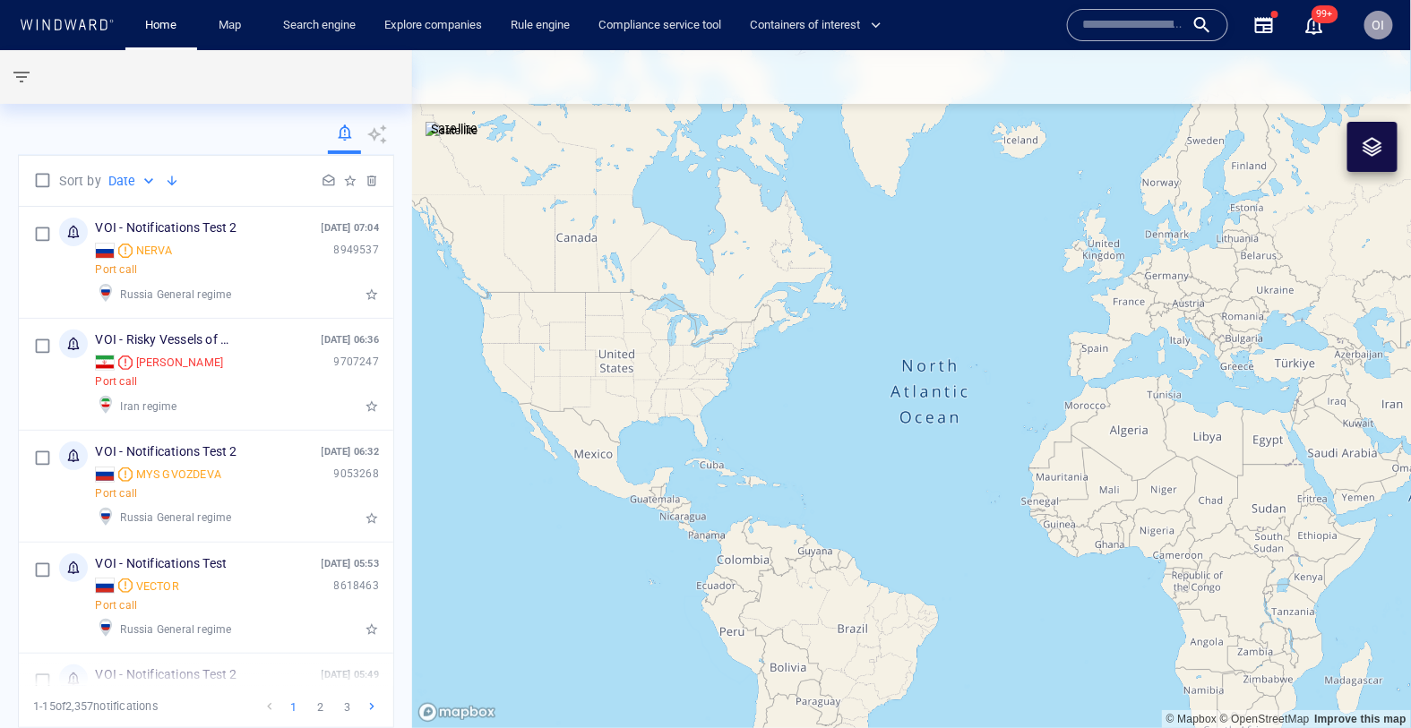
click at [1148, 25] on input "text" at bounding box center [1133, 25] width 102 height 27
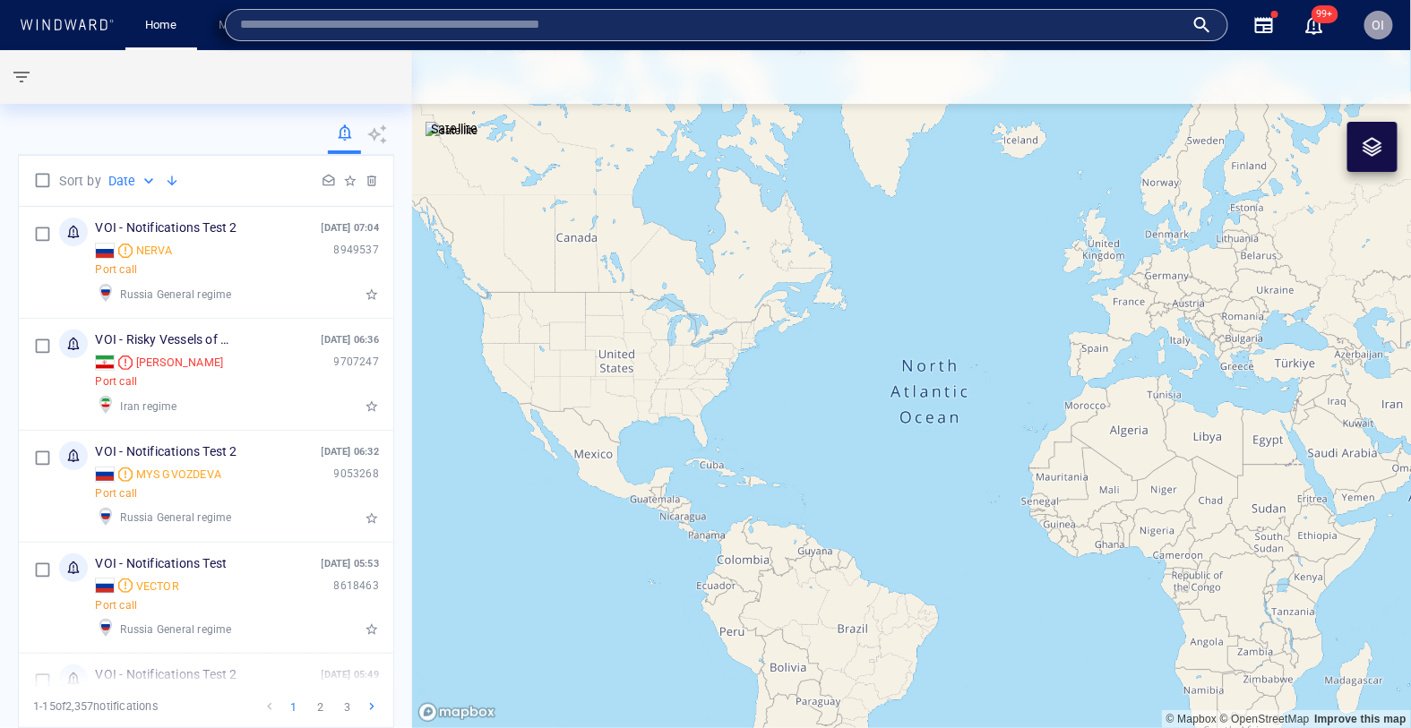
paste input "*******"
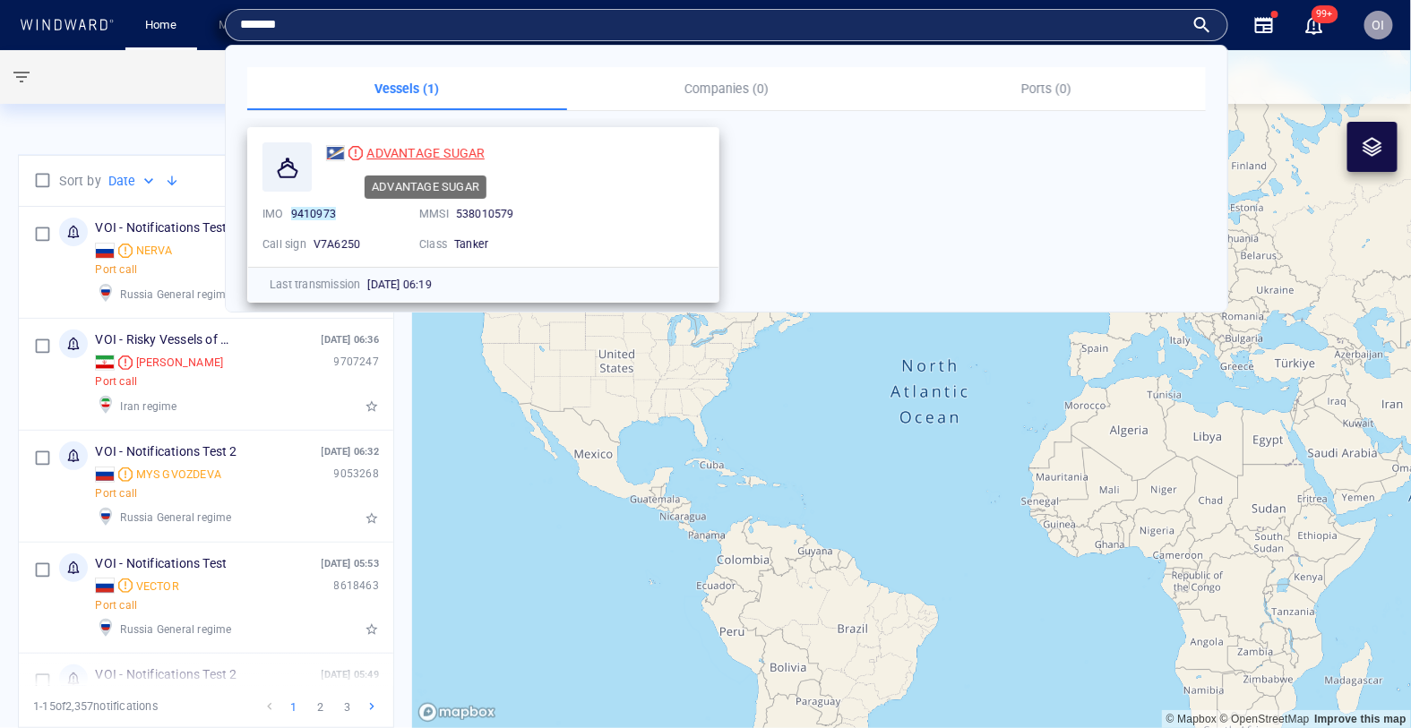
type input "*******"
click at [410, 156] on span "ADVANTAGE SUGAR" at bounding box center [425, 153] width 118 height 14
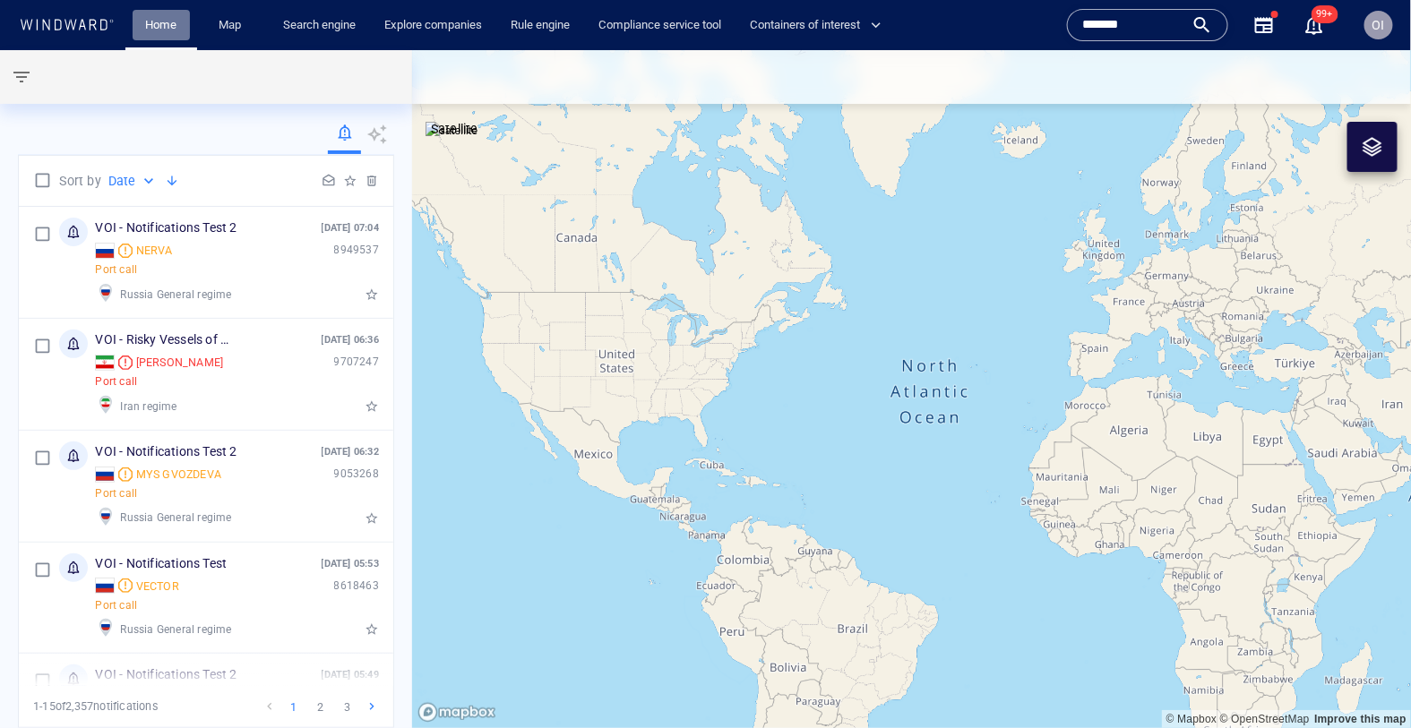
click at [189, 37] on span "Home" at bounding box center [161, 25] width 57 height 31
click at [228, 37] on link "Map" at bounding box center [232, 25] width 43 height 31
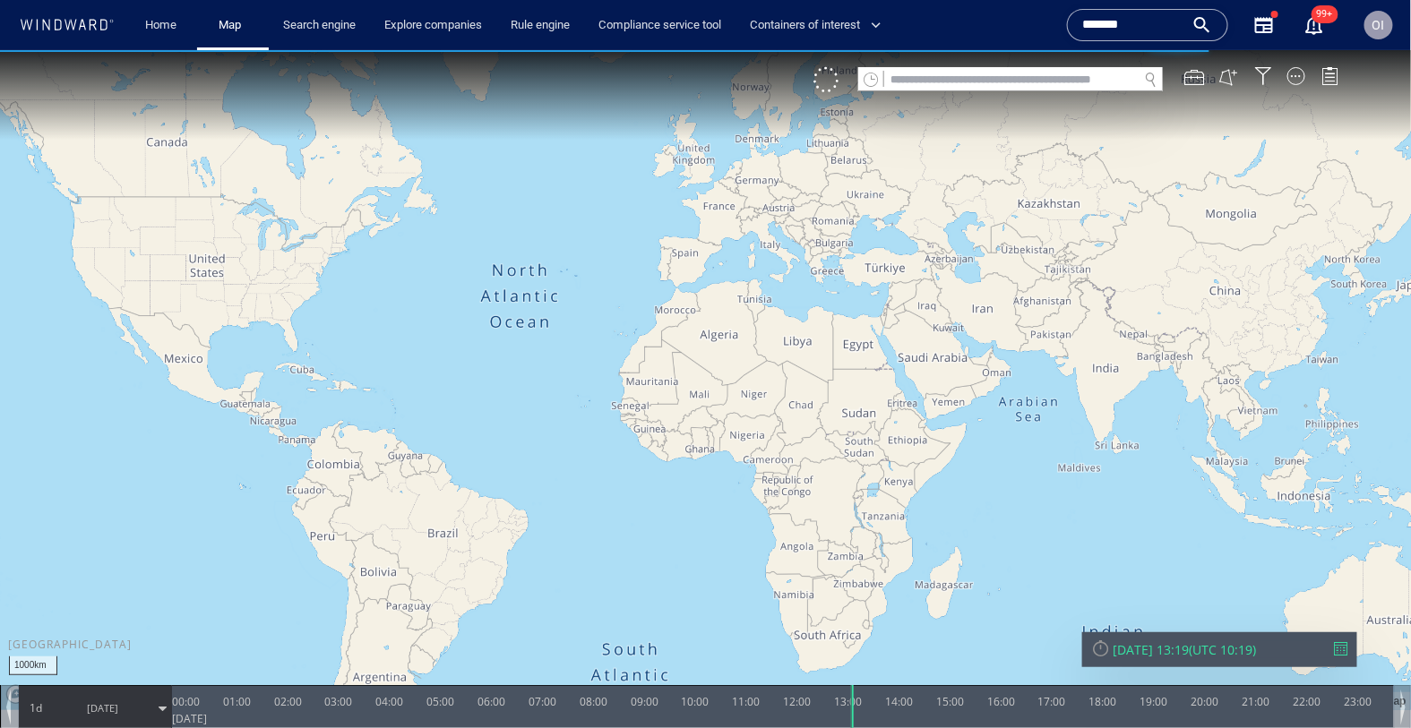
click at [1041, 75] on input "text" at bounding box center [1011, 79] width 254 height 24
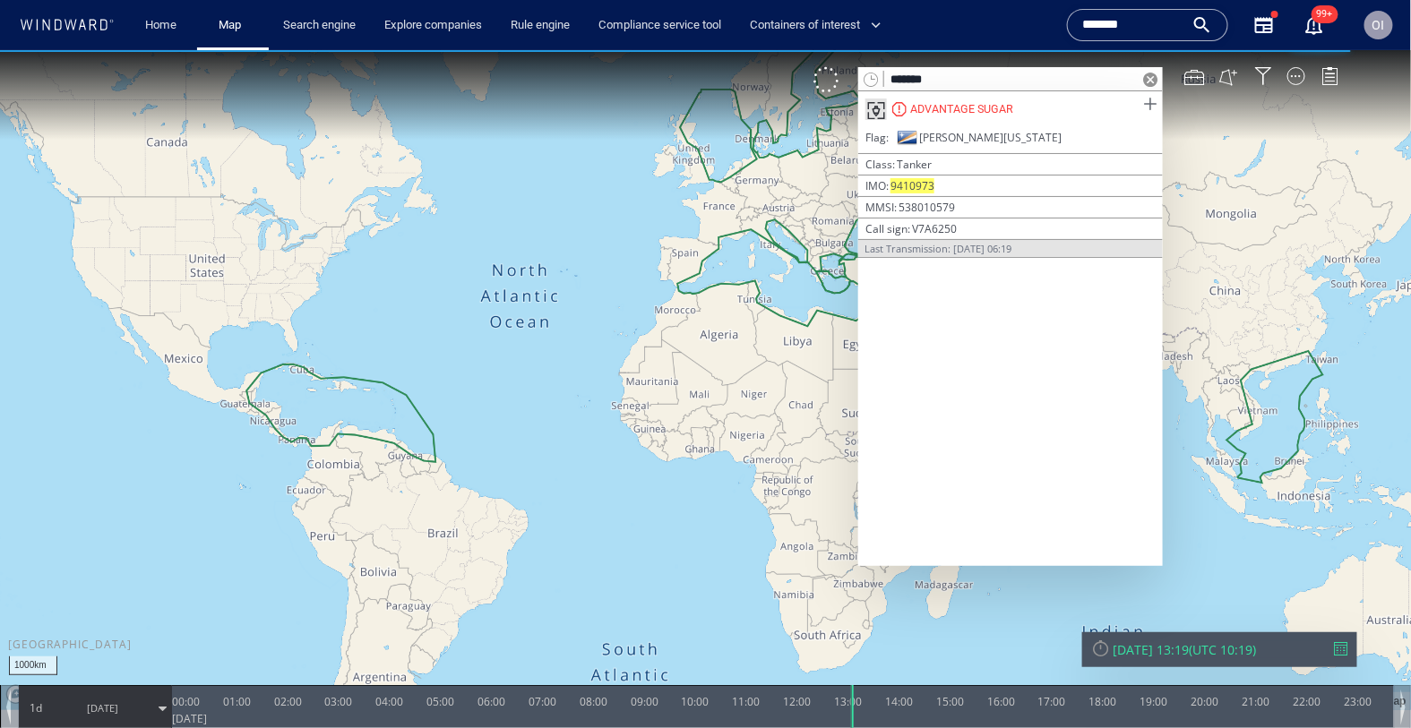
type input "*******"
click at [1152, 104] on span at bounding box center [1150, 103] width 22 height 22
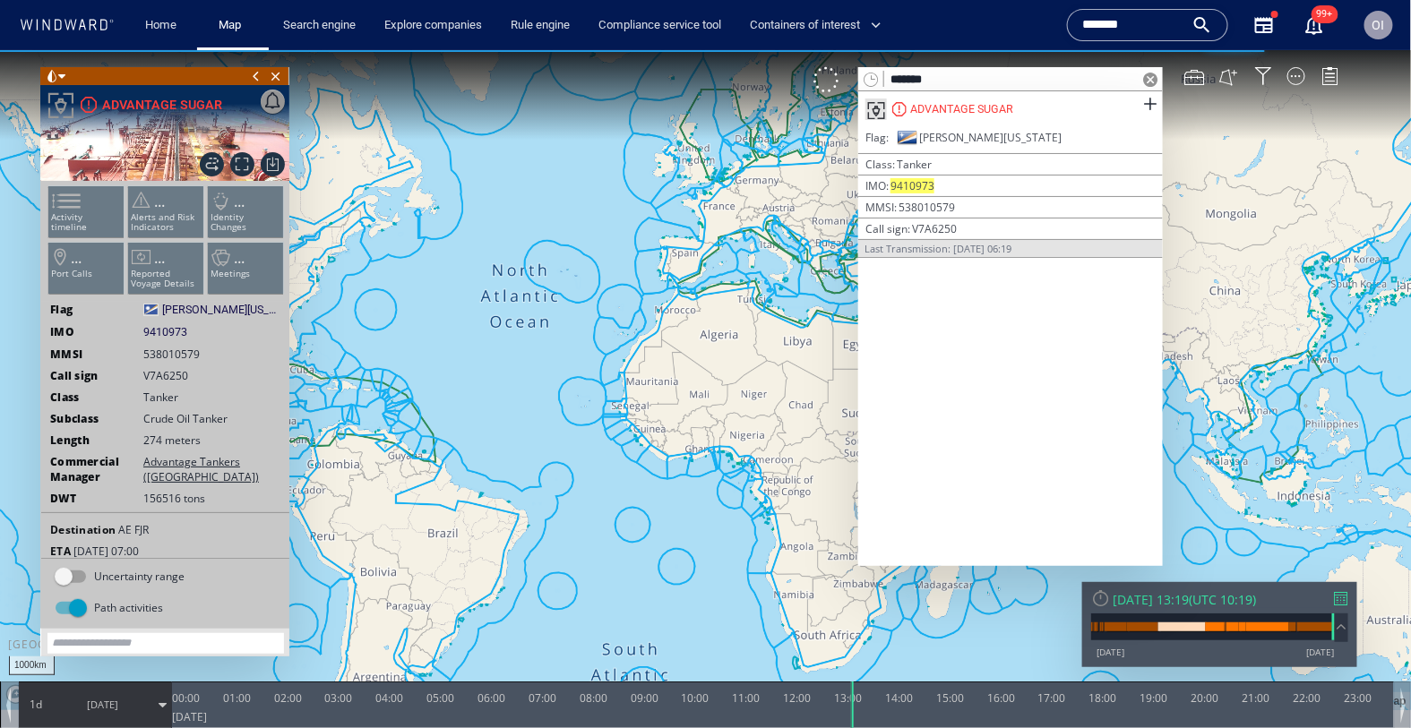
click at [102, 195] on ul "Activity timeline ... Alerts and Risk Indicators ... Identity Changes ... Port …" at bounding box center [166, 243] width 240 height 126
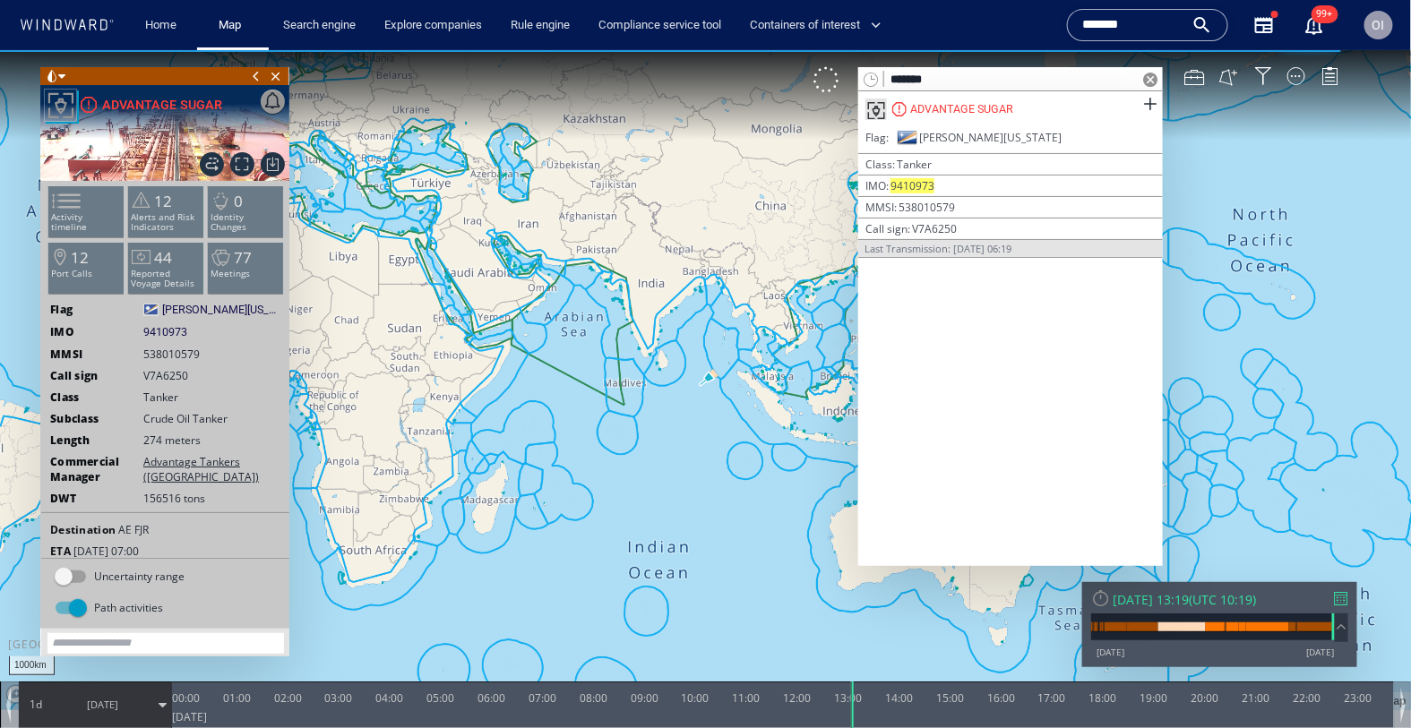
click at [1152, 80] on span at bounding box center [1150, 79] width 14 height 14
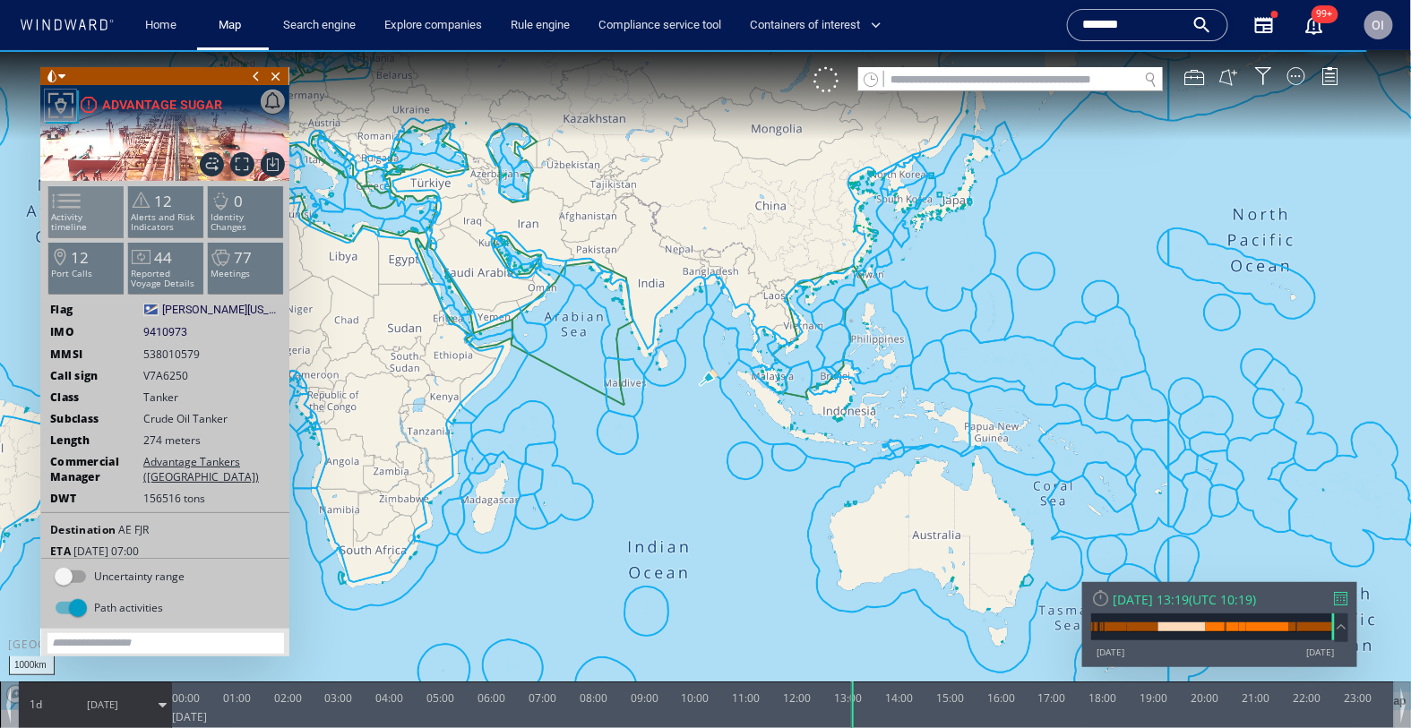
click at [77, 225] on li "Activity timeline" at bounding box center [86, 211] width 76 height 52
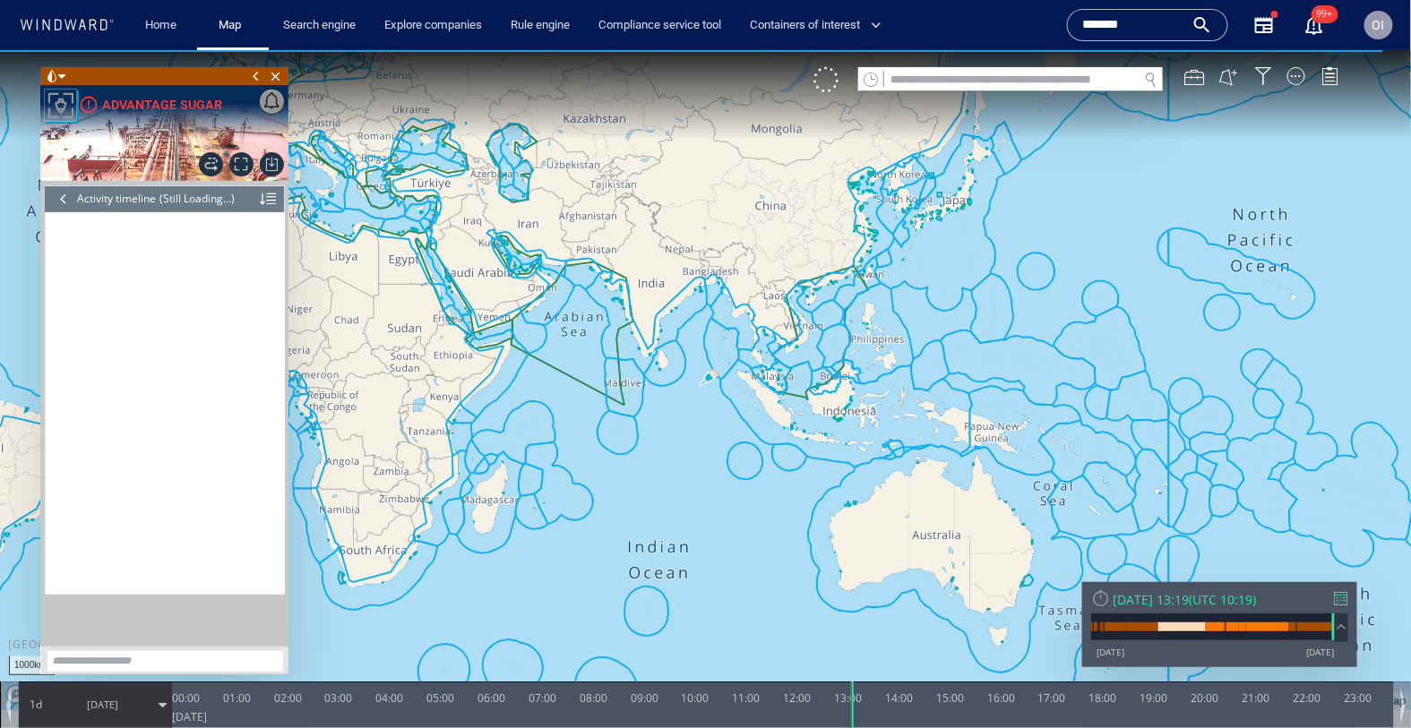
scroll to position [15925, 0]
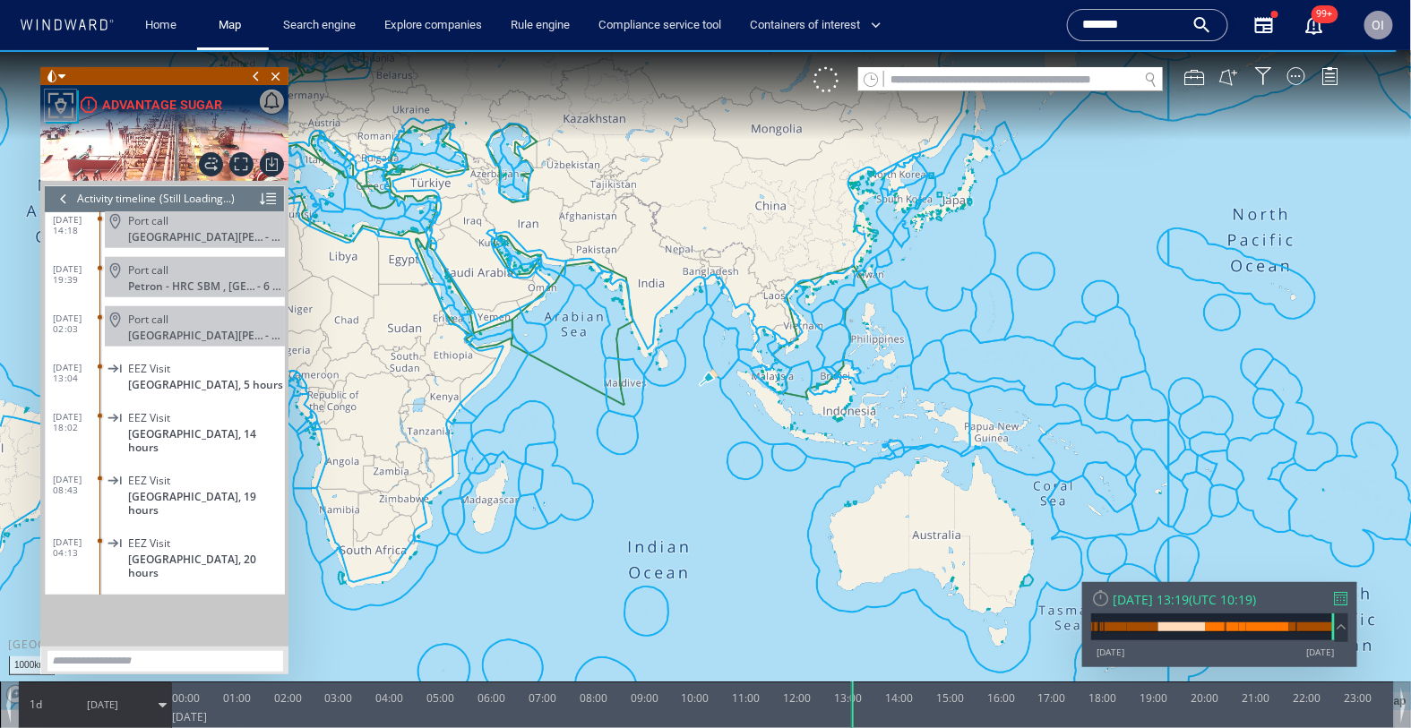
click at [1340, 606] on div "Sun 31/08/2025 13:19 ( UTC 10:19 )" at bounding box center [1219, 598] width 257 height 17
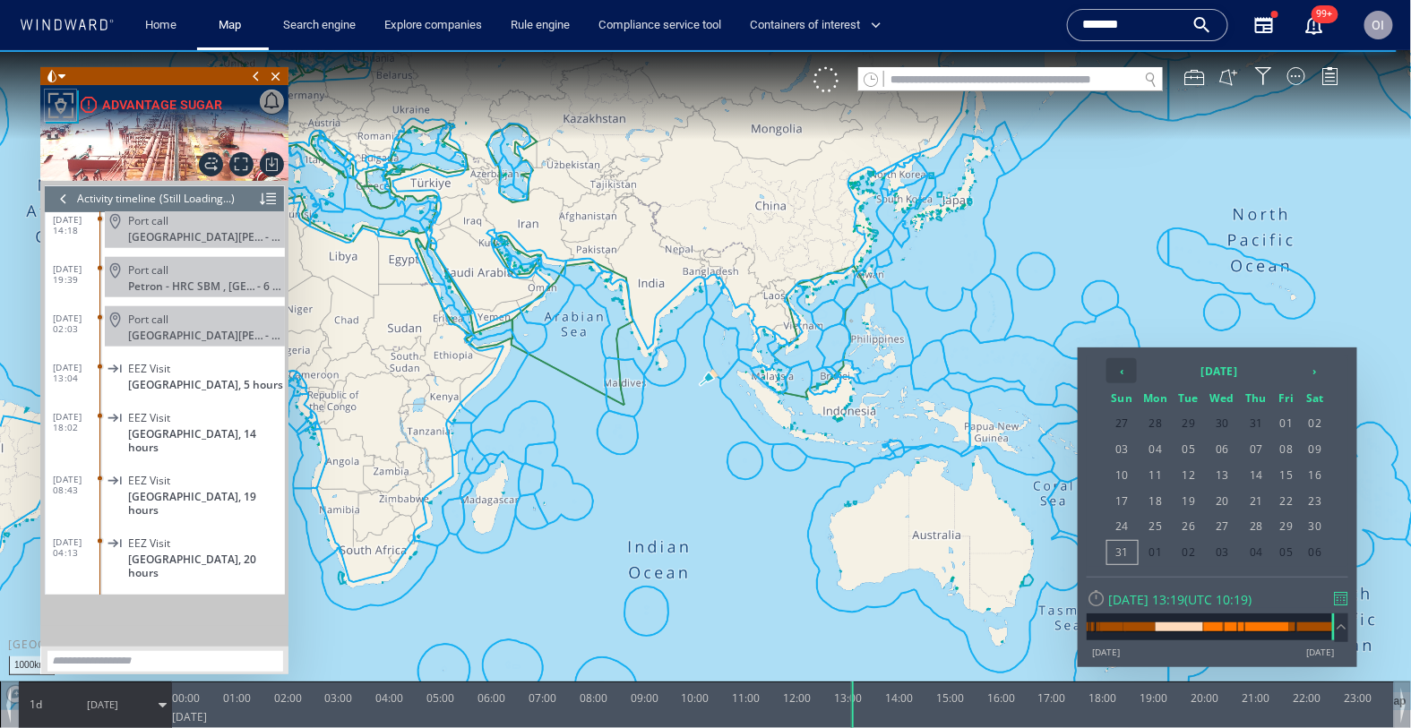
click at [1132, 372] on th "‹" at bounding box center [1121, 369] width 30 height 25
click at [1314, 371] on th "›" at bounding box center [1315, 369] width 27 height 25
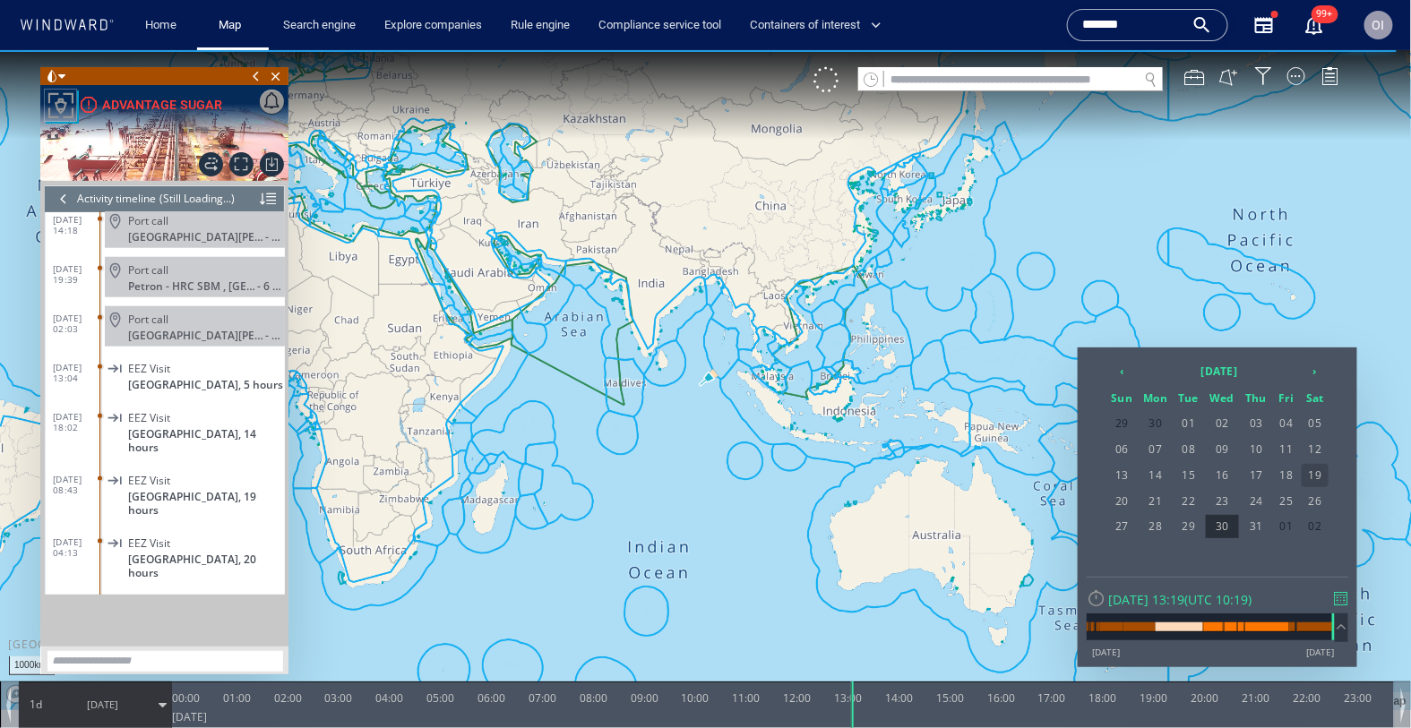
click at [1308, 469] on span "19" at bounding box center [1315, 474] width 27 height 23
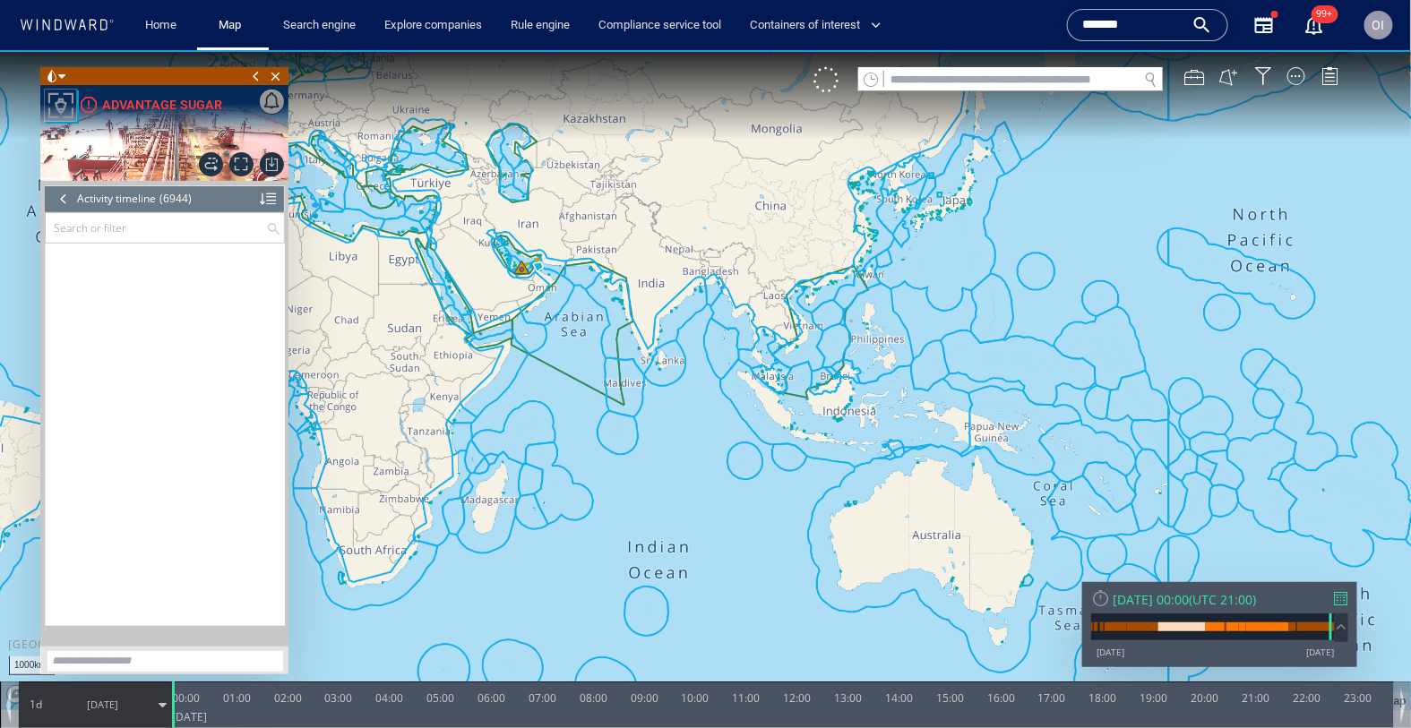
scroll to position [341722, 0]
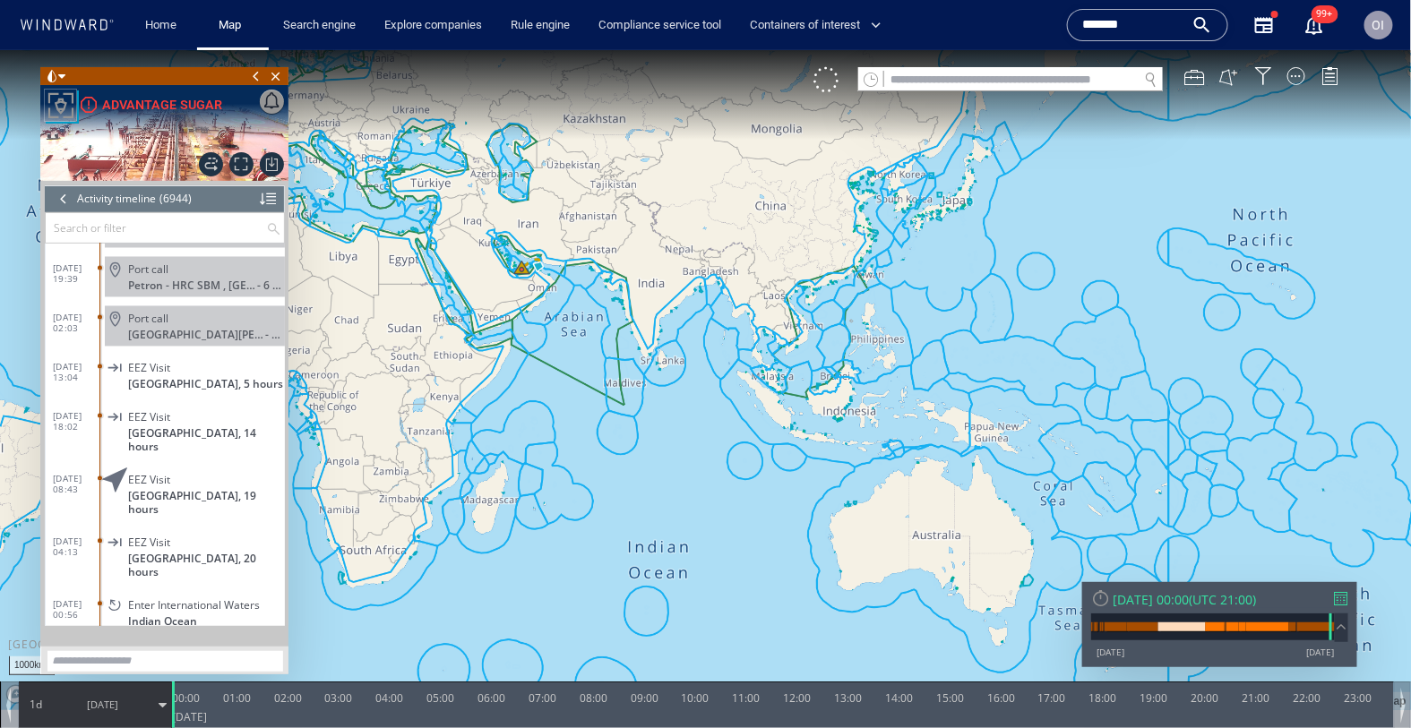
click at [1345, 595] on div at bounding box center [1341, 597] width 13 height 13
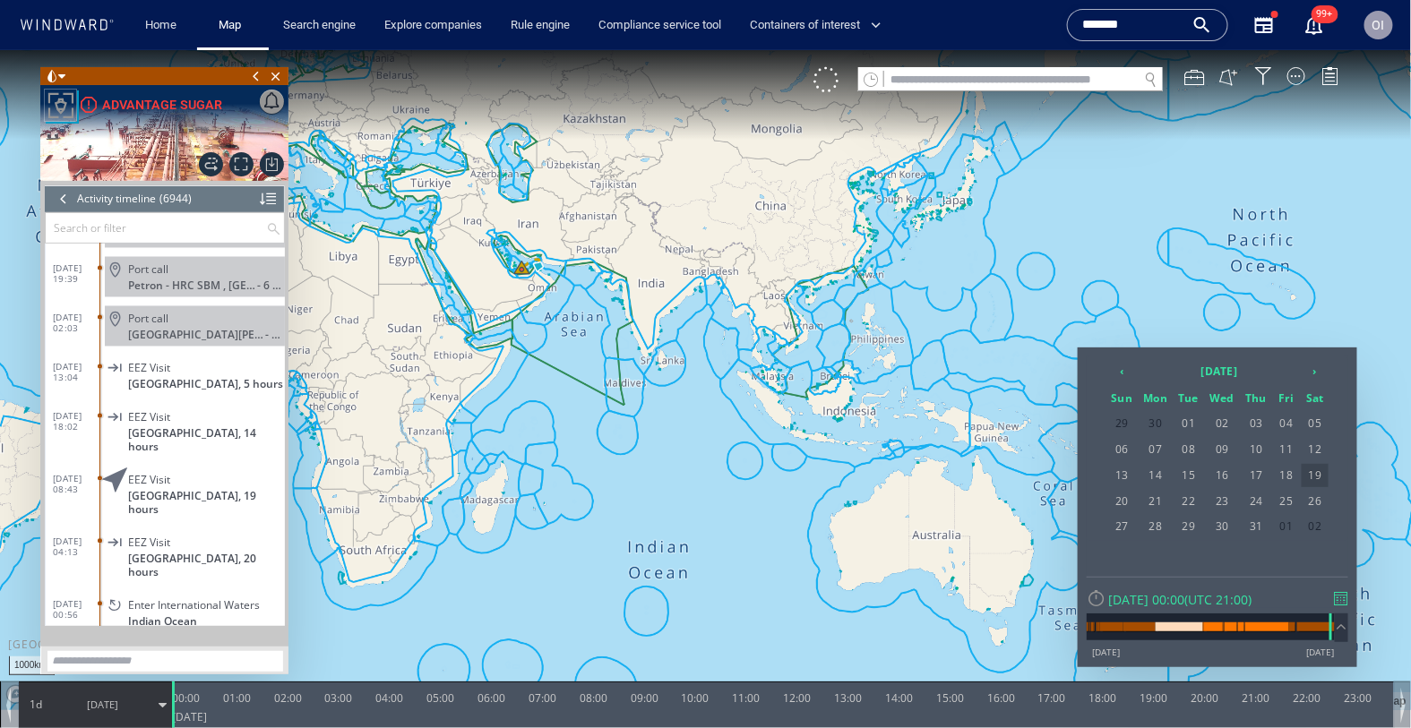
click at [1315, 466] on span "19" at bounding box center [1315, 474] width 27 height 23
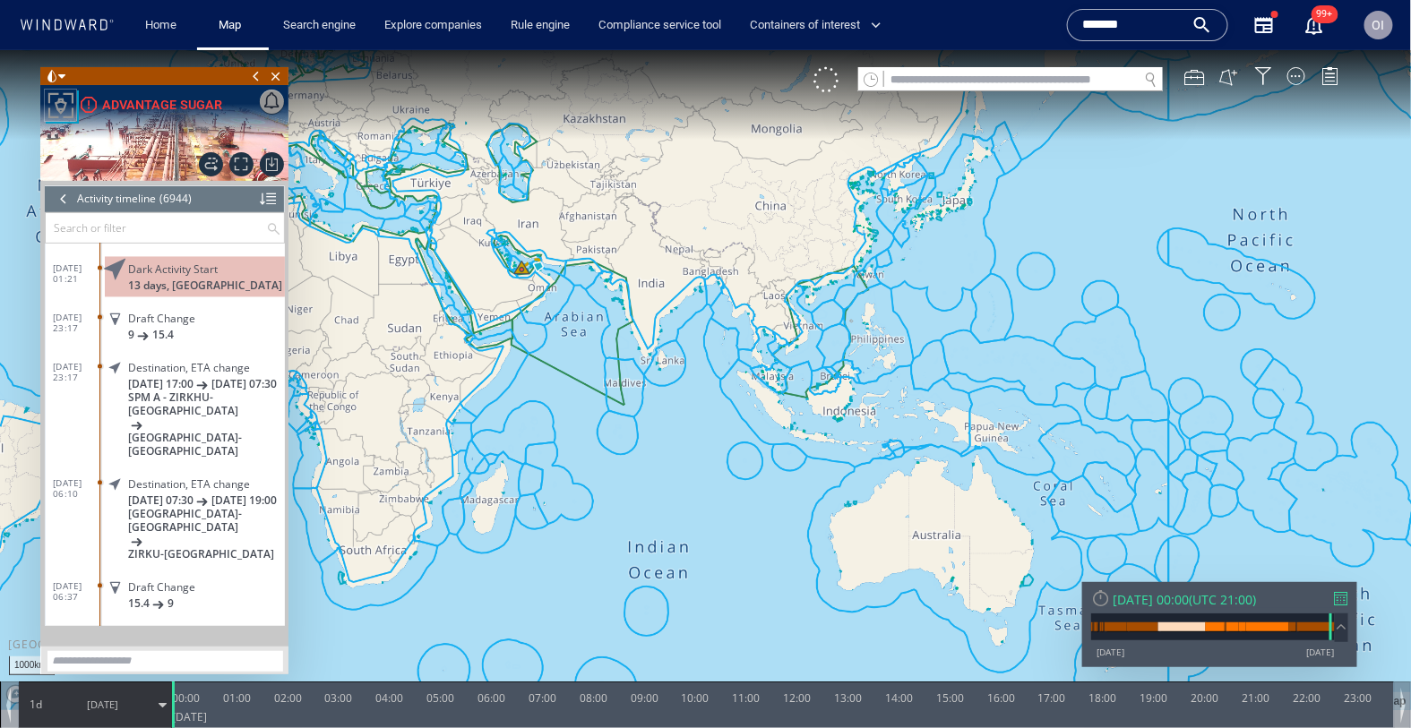
scroll to position [334130, 0]
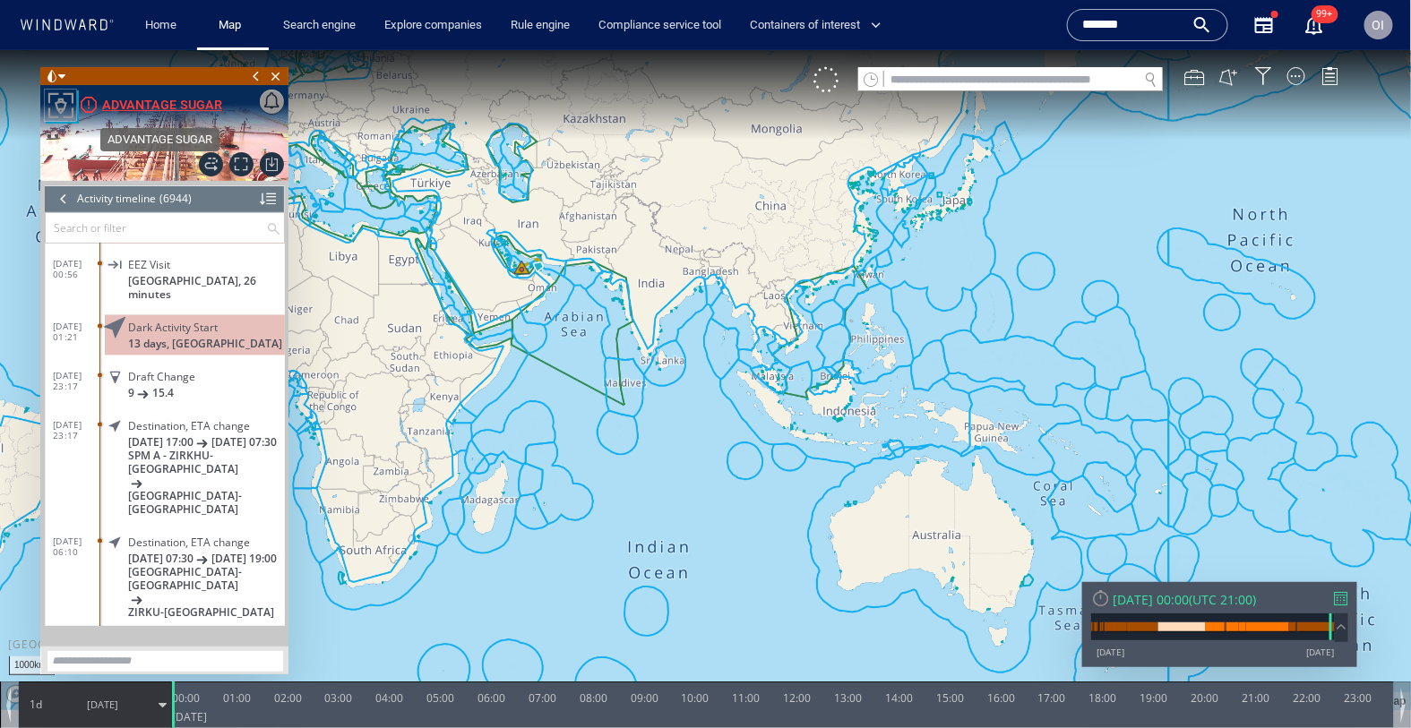
click at [193, 101] on div "ADVANTAGE SUGAR" at bounding box center [162, 103] width 120 height 21
click at [216, 337] on span "13 days, United Arab Emirates" at bounding box center [205, 343] width 154 height 13
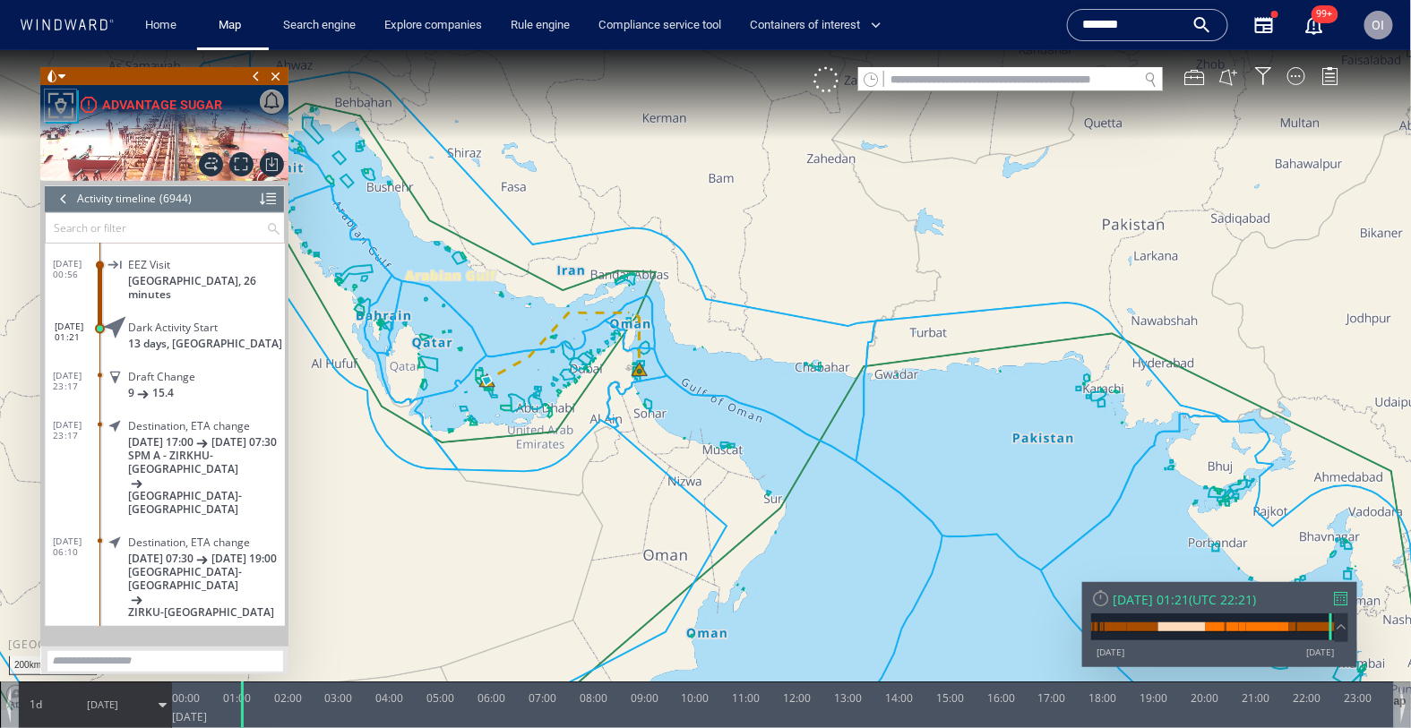
click at [1340, 77] on div "VM" at bounding box center [1085, 78] width 544 height 25
click at [1325, 81] on div at bounding box center [1330, 75] width 18 height 18
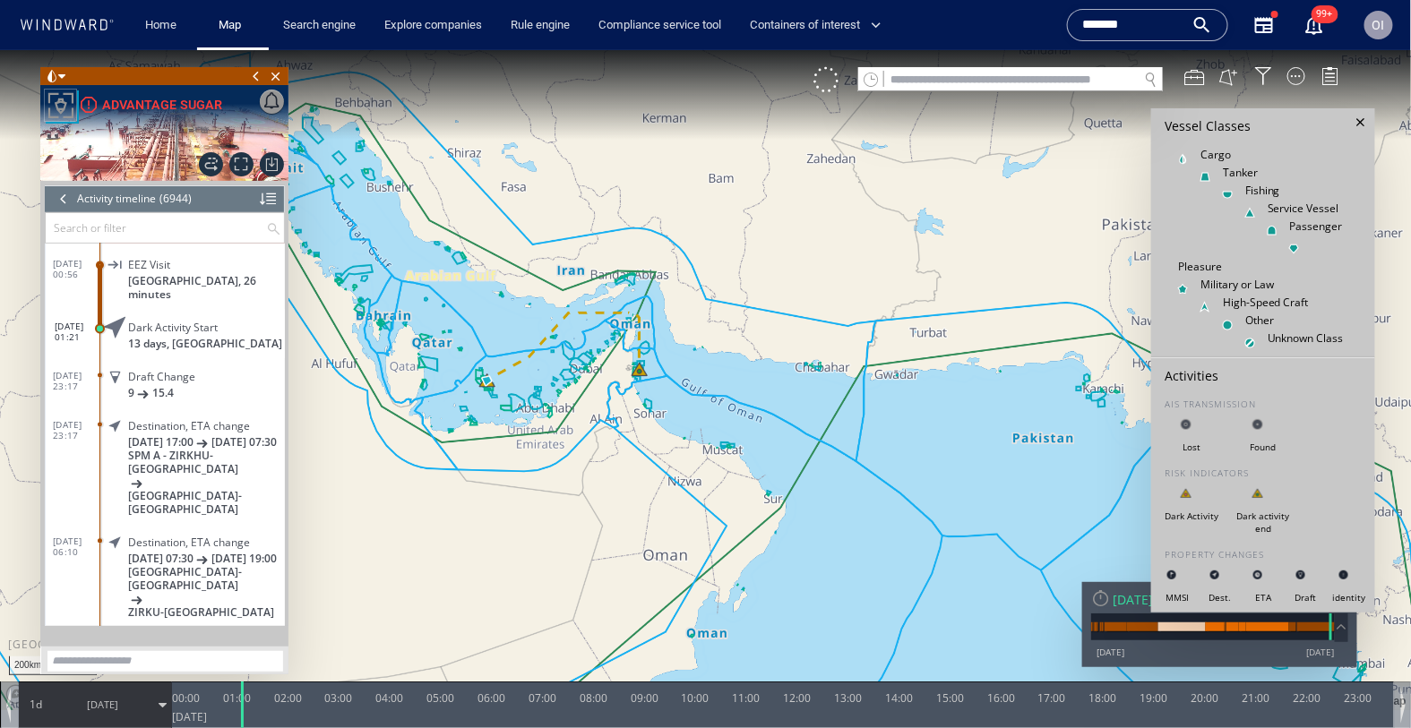
click at [1342, 76] on div "VM" at bounding box center [1085, 78] width 544 height 25
click at [1284, 79] on div "VM" at bounding box center [1085, 78] width 544 height 25
click at [1290, 79] on div at bounding box center [1296, 75] width 18 height 18
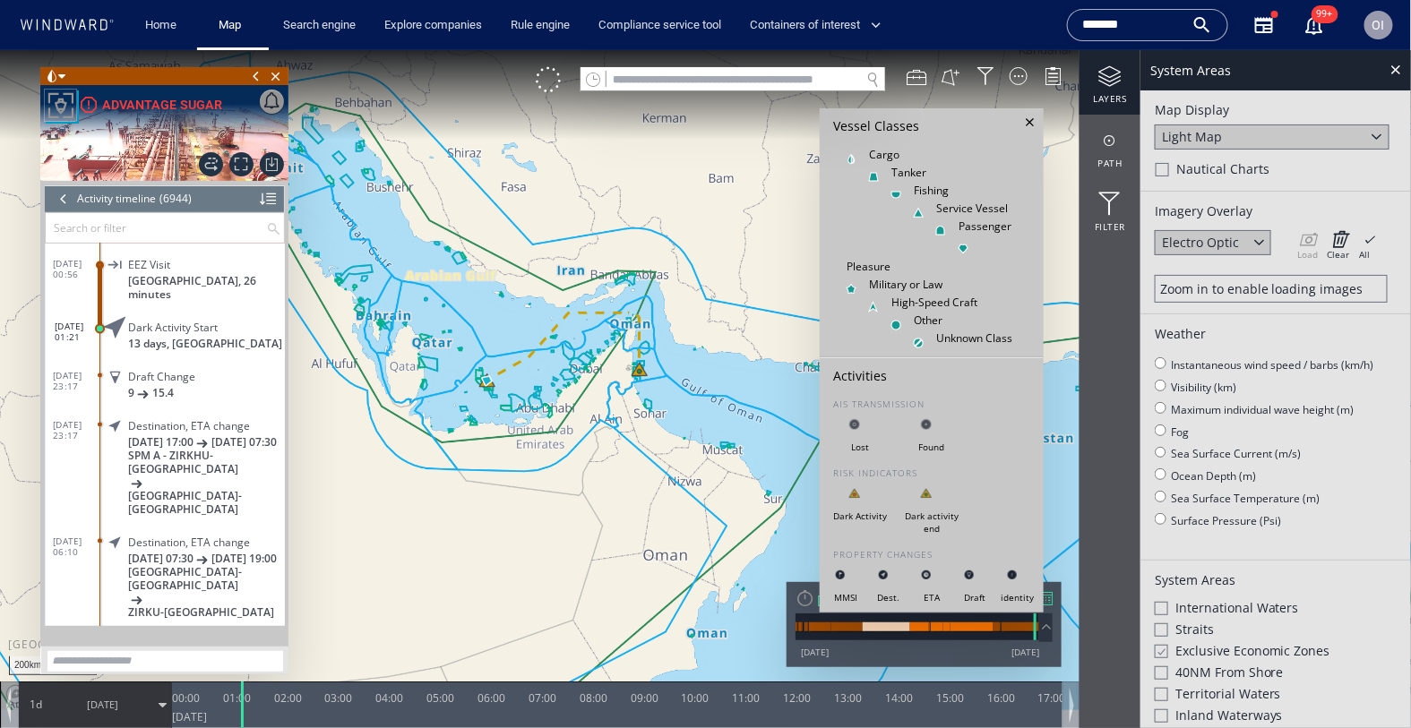
click at [1029, 122] on div at bounding box center [1029, 121] width 19 height 19
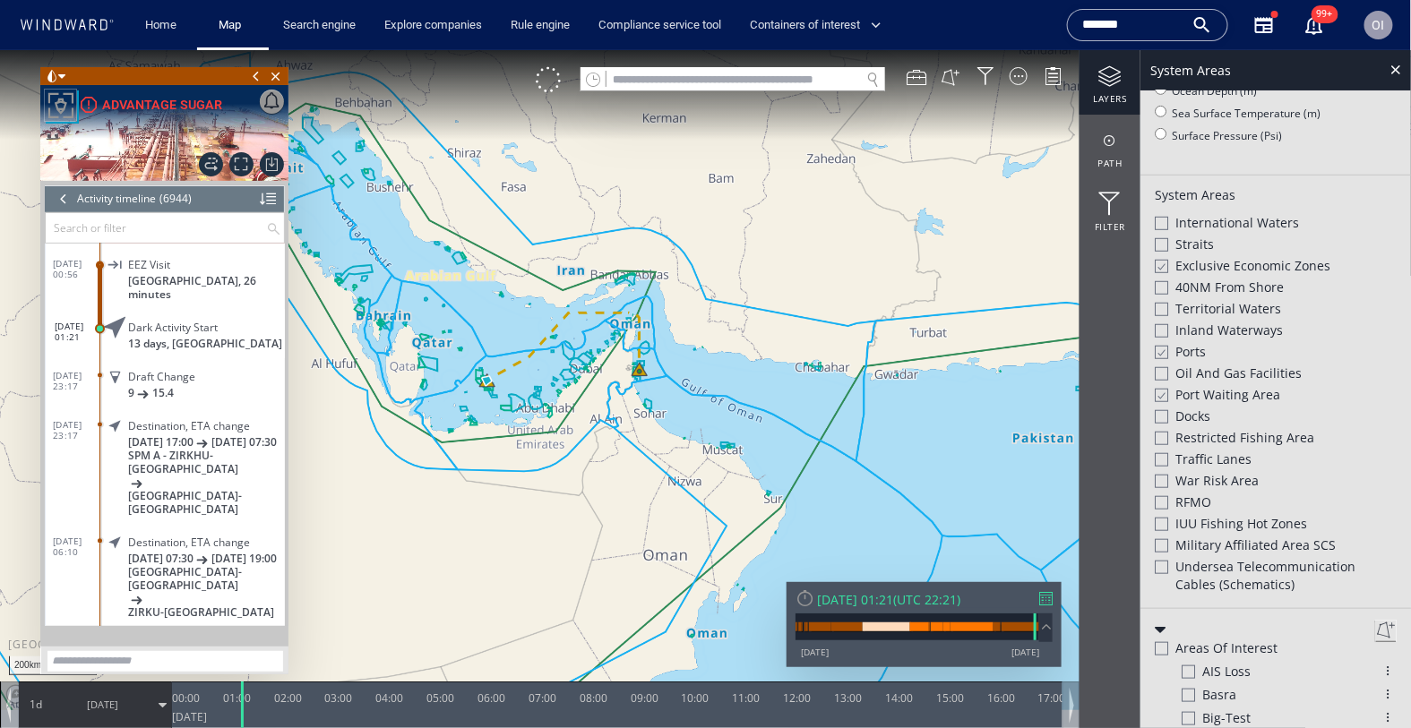
scroll to position [381, 0]
click at [1164, 262] on div at bounding box center [1160, 269] width 13 height 15
click at [1164, 263] on div at bounding box center [1161, 269] width 13 height 13
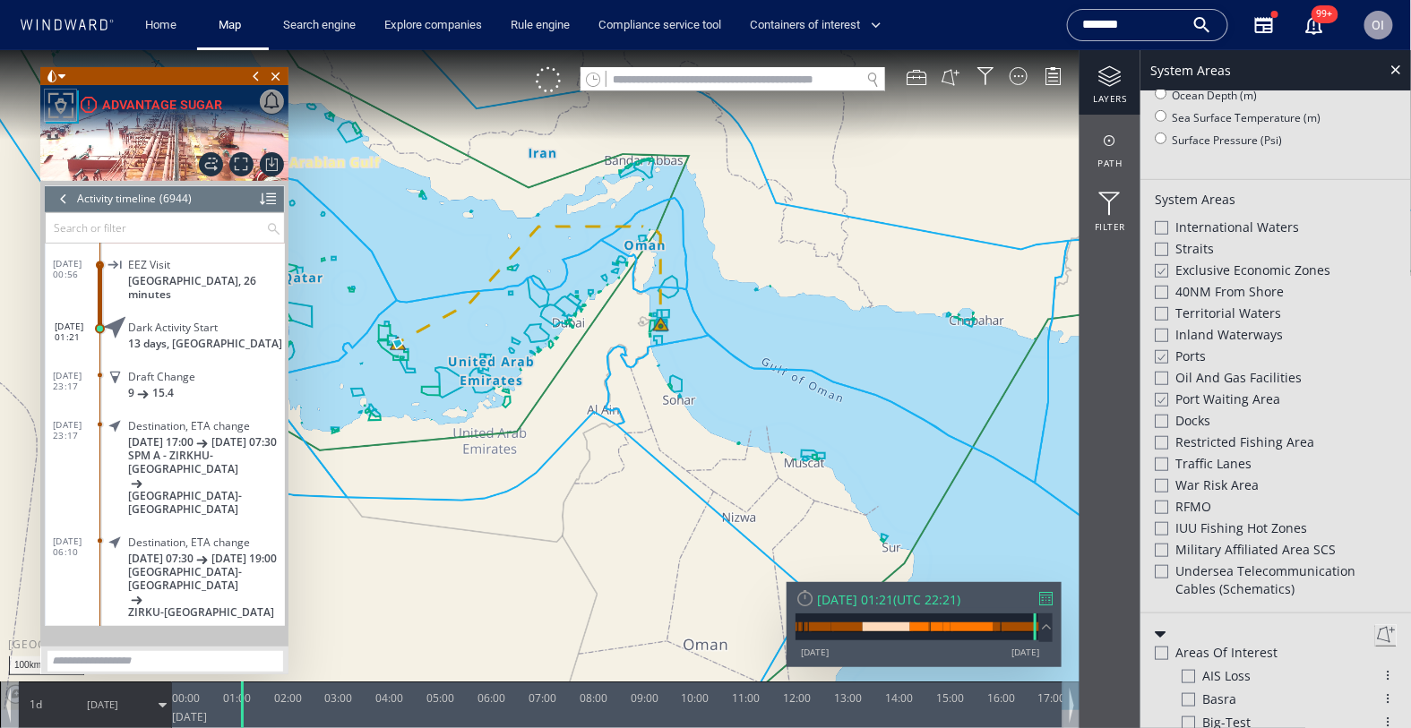
drag, startPoint x: 582, startPoint y: 456, endPoint x: 702, endPoint y: 456, distance: 120.0
click at [702, 456] on canvas "Map" at bounding box center [706, 379] width 1412 height 660
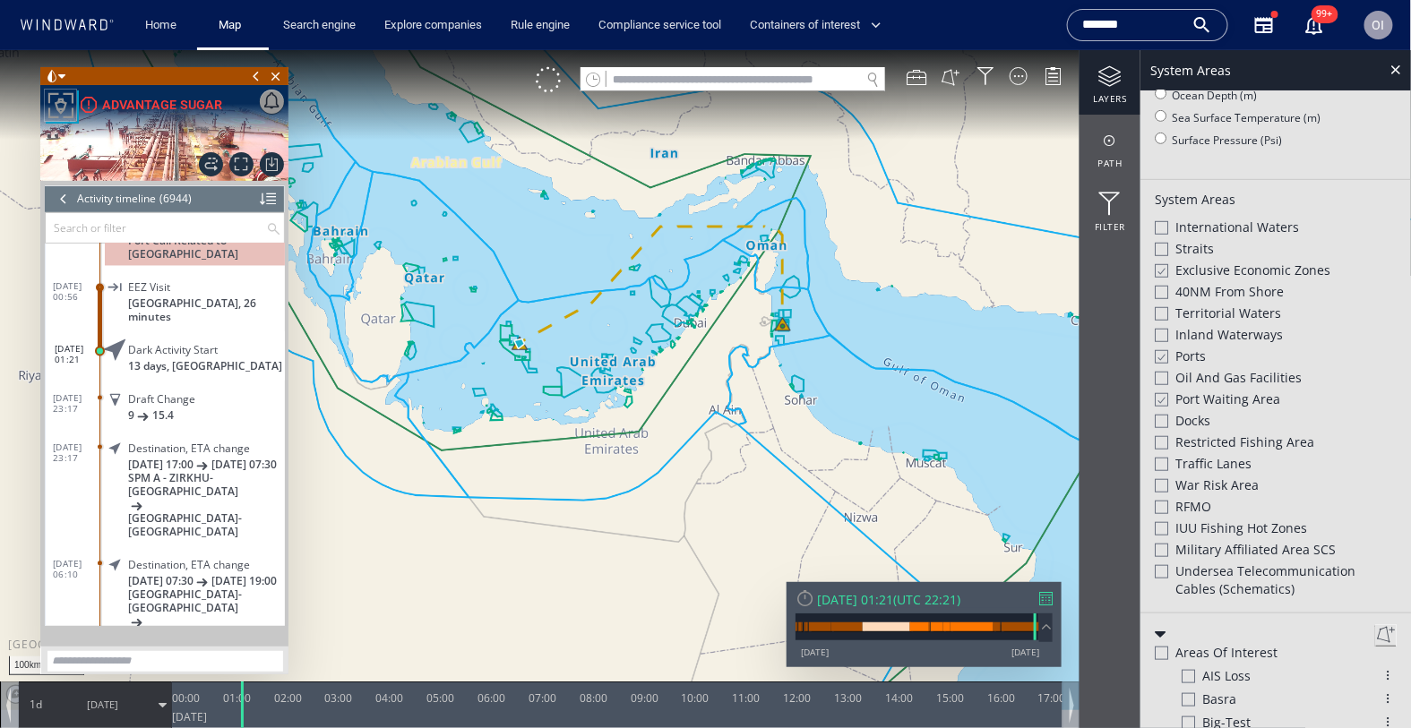
scroll to position [334127, 0]
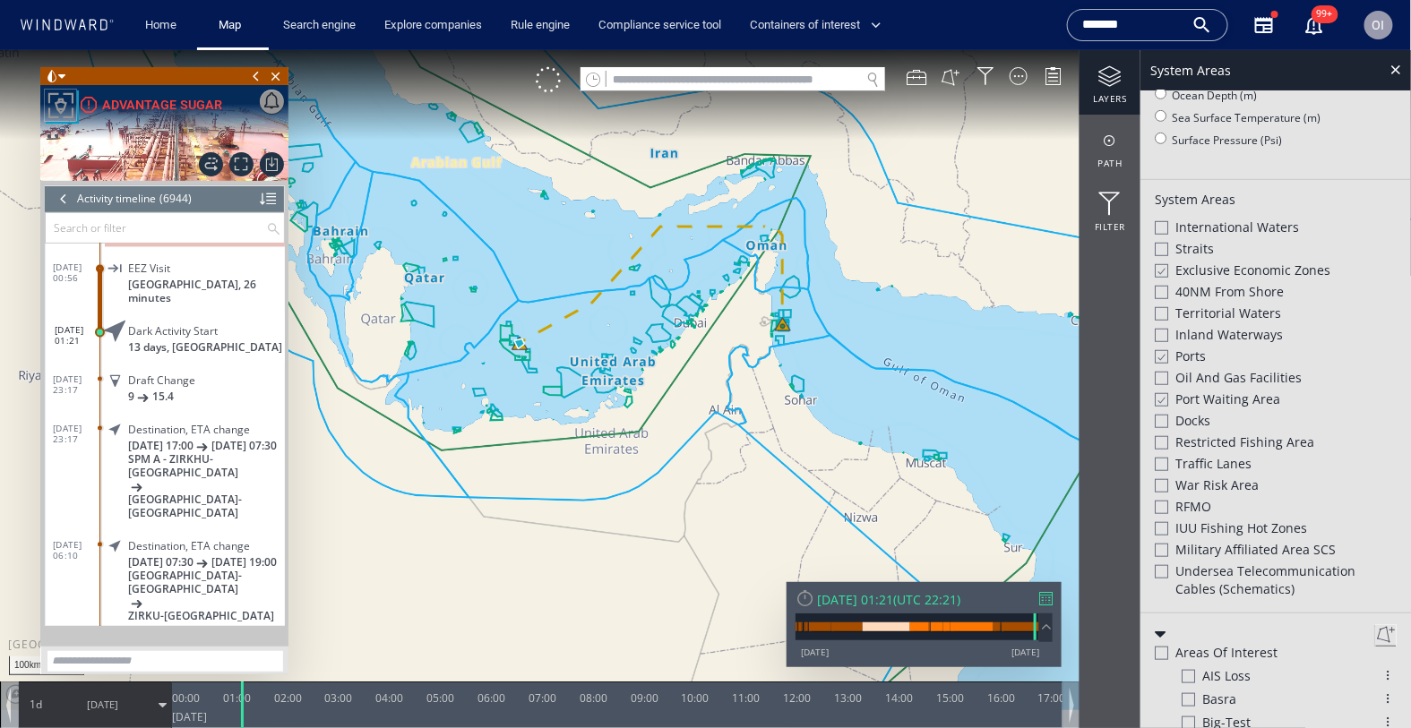
click at [195, 367] on div "Draft Change 9 15.4" at bounding box center [195, 387] width 180 height 40
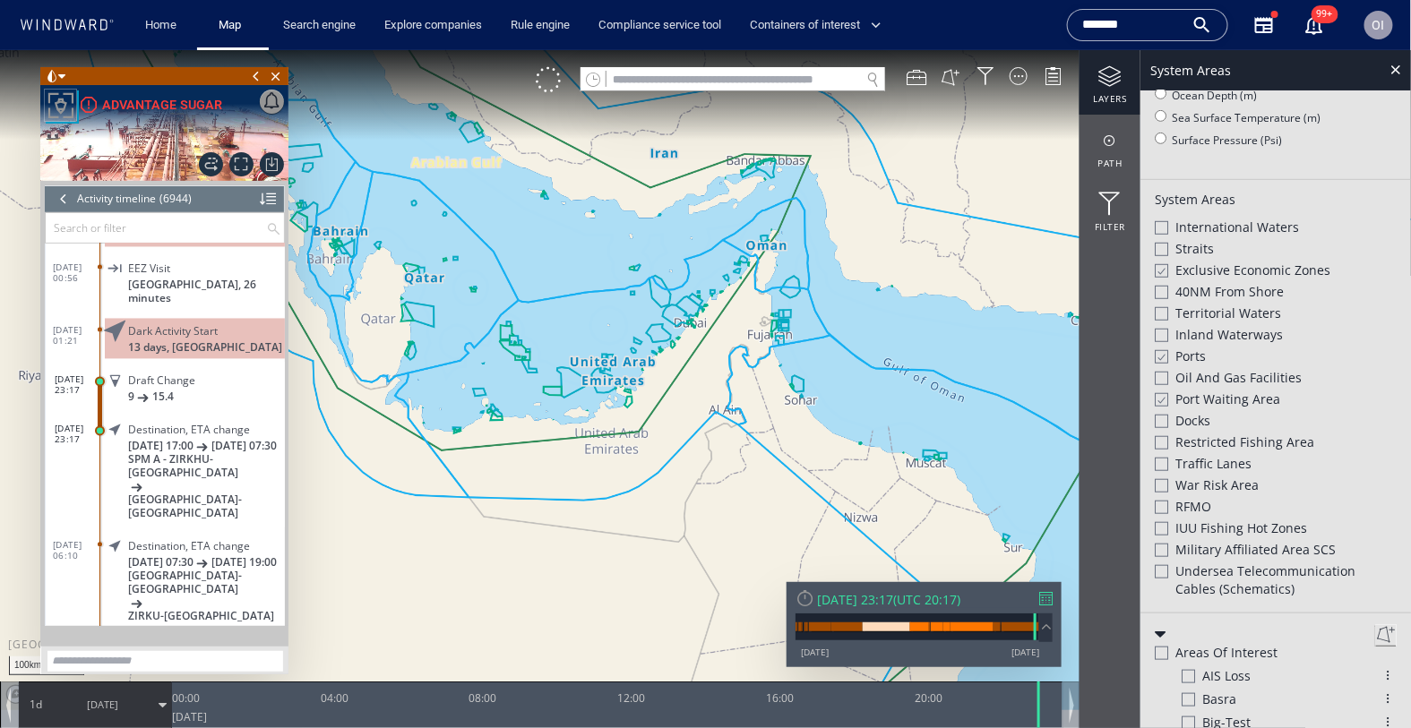
click at [227, 340] on span "13 days, United Arab Emirates" at bounding box center [205, 346] width 154 height 13
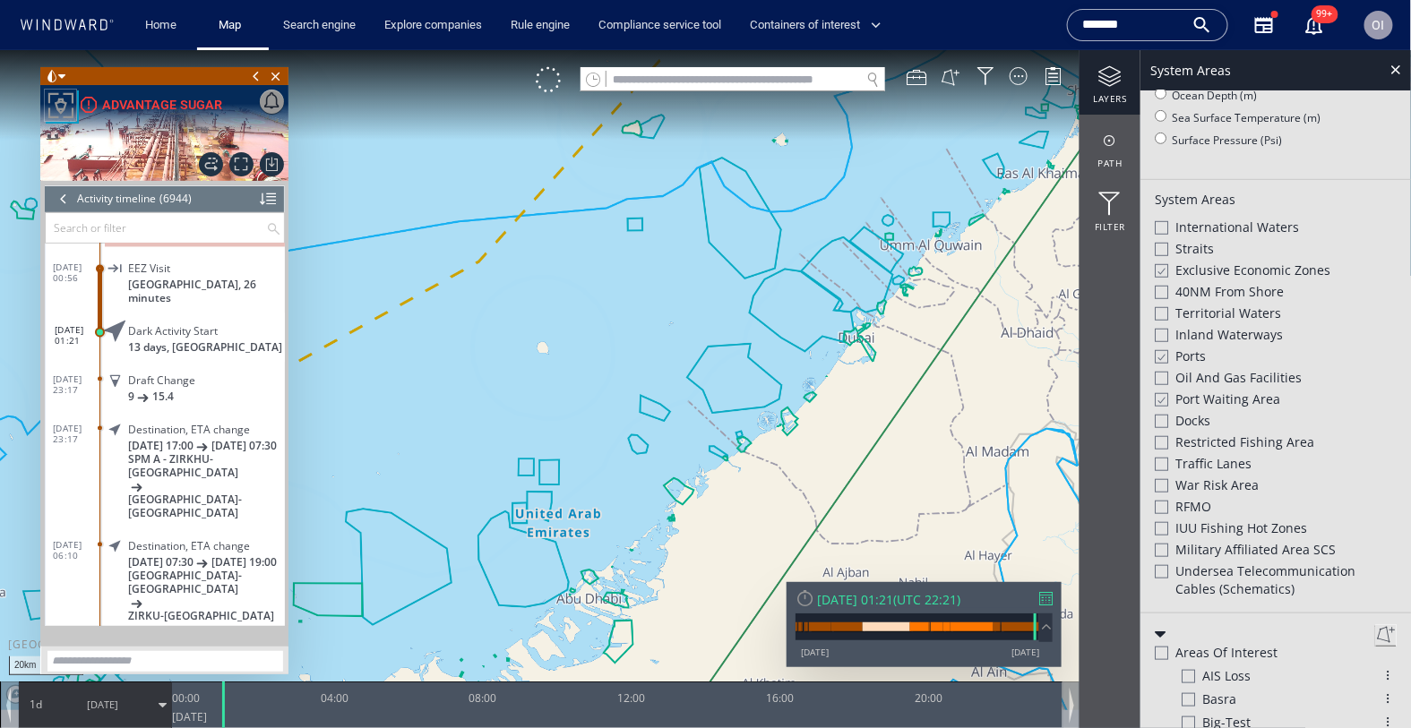
scroll to position [354, 0]
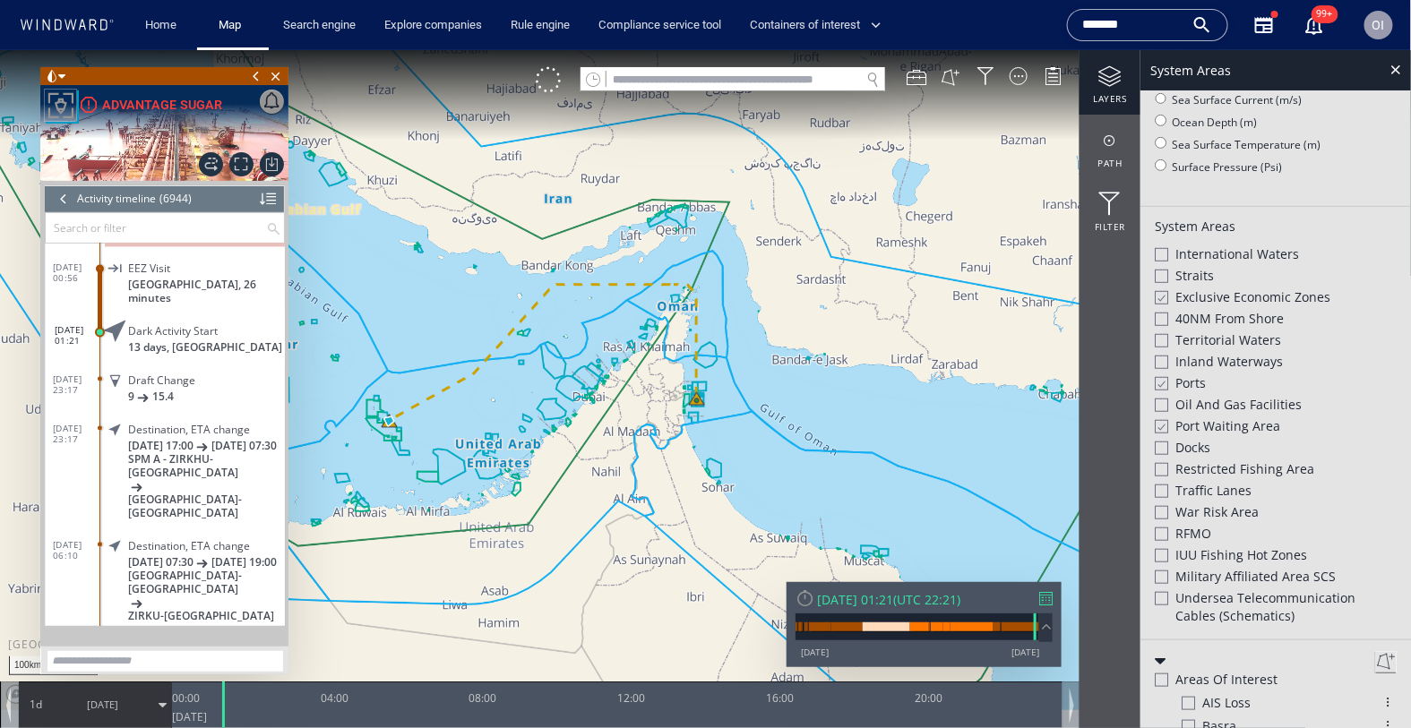
scroll to position [381, 0]
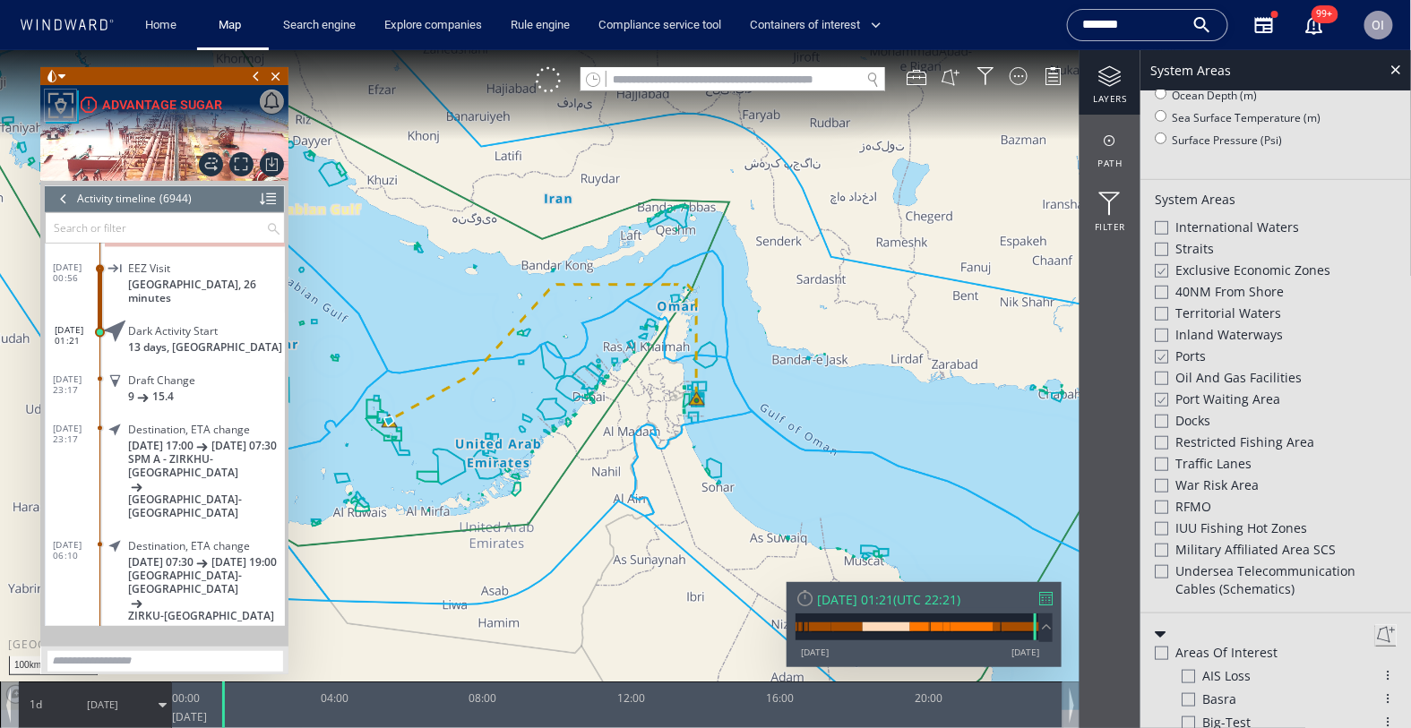
drag, startPoint x: 370, startPoint y: 436, endPoint x: 435, endPoint y: 436, distance: 65.4
click at [435, 436] on canvas "Map" at bounding box center [706, 379] width 1412 height 660
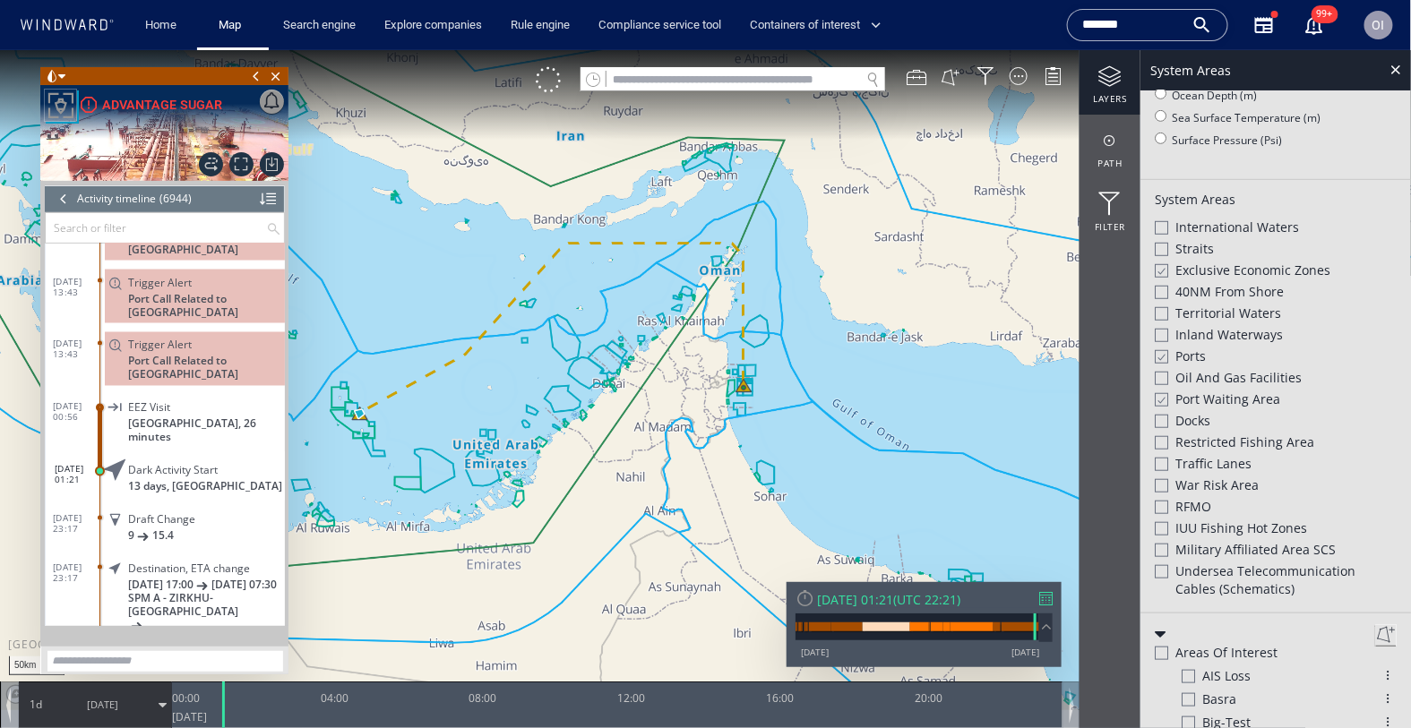
scroll to position [333995, 0]
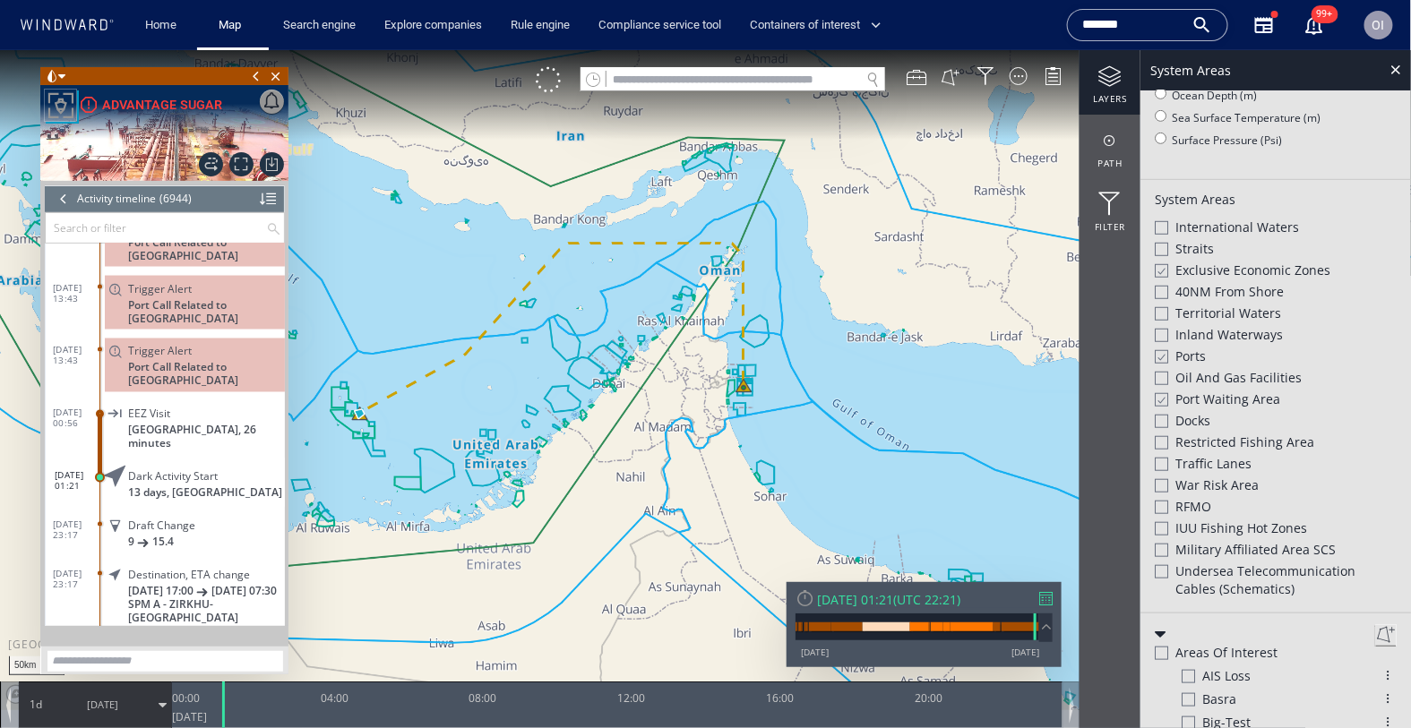
click at [219, 486] on span "13 days, United Arab Emirates" at bounding box center [205, 492] width 154 height 13
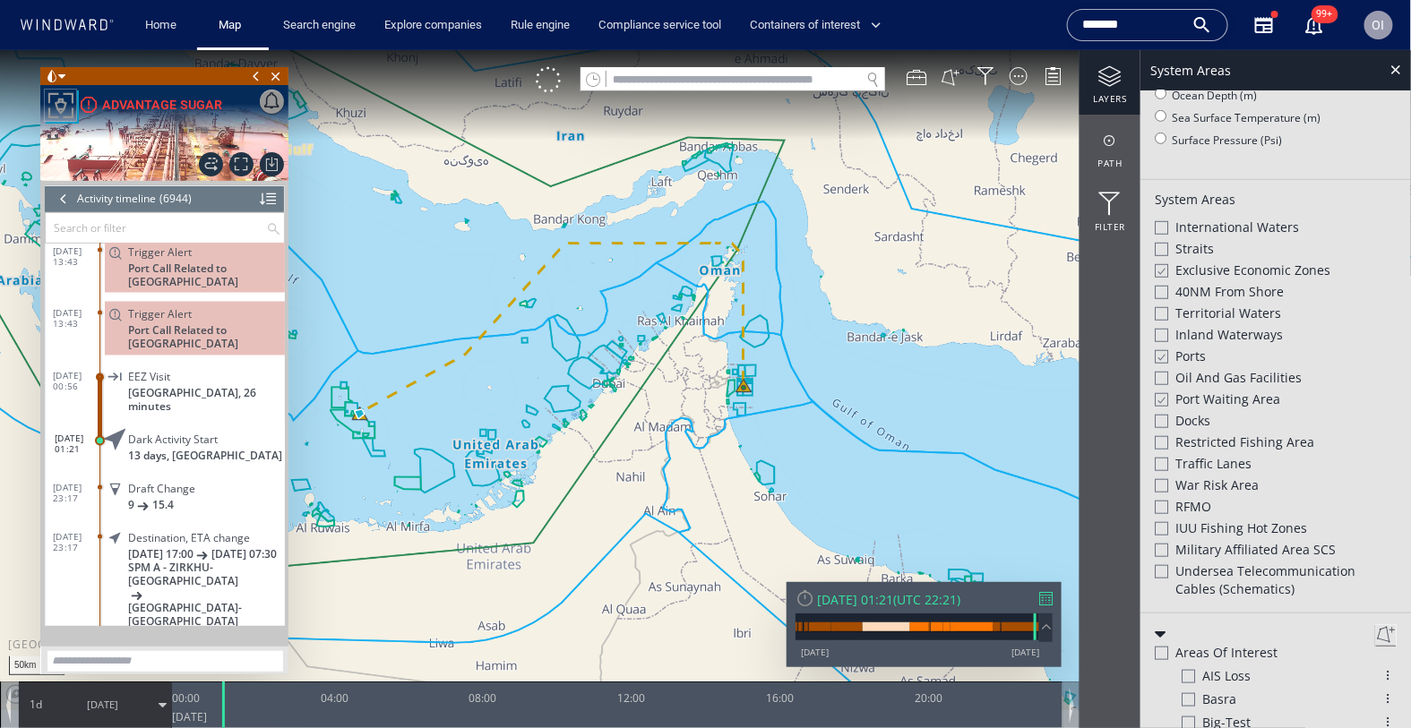
scroll to position [334034, 0]
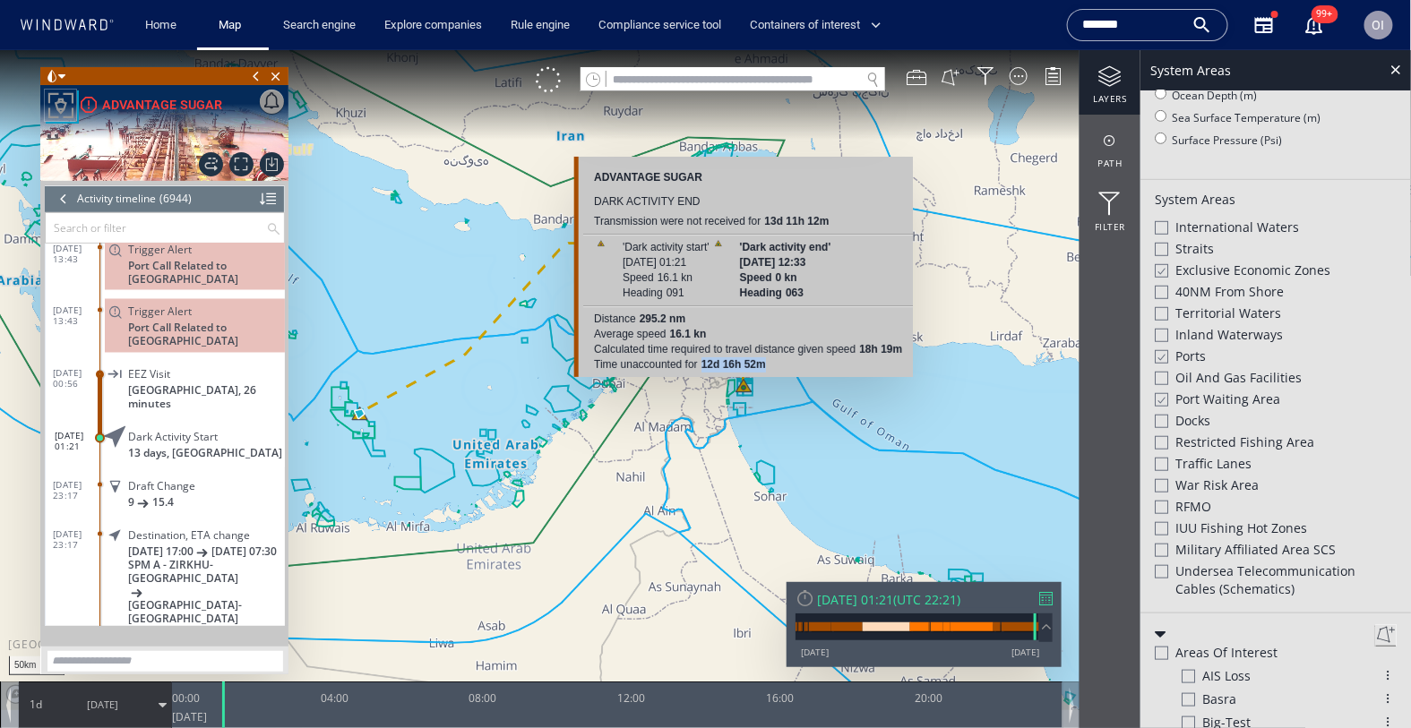
drag, startPoint x: 698, startPoint y: 360, endPoint x: 789, endPoint y: 365, distance: 91.5
click at [789, 365] on div "ADVANTAGE SUGAR Dark activity end Transmission were not received for 13d 11h 12…" at bounding box center [743, 266] width 339 height 220
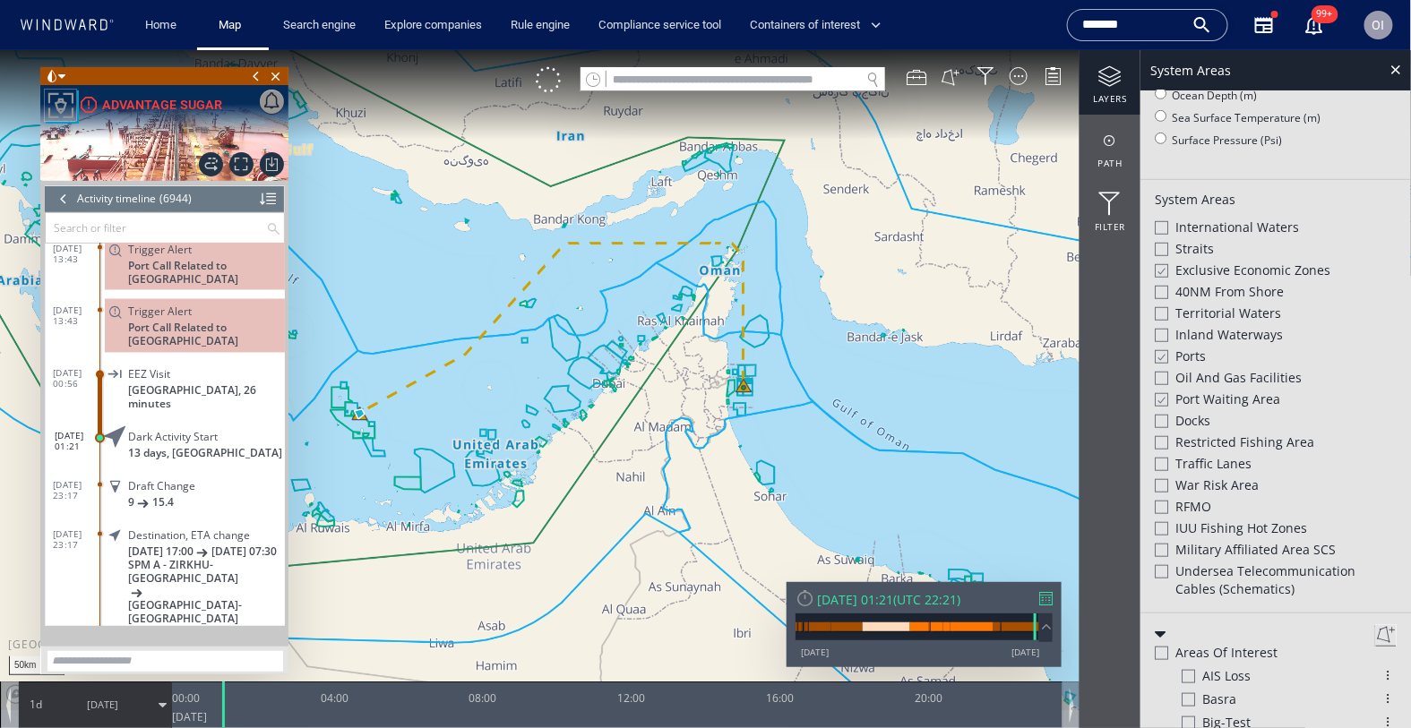
click at [791, 391] on canvas "Map" at bounding box center [706, 379] width 1412 height 660
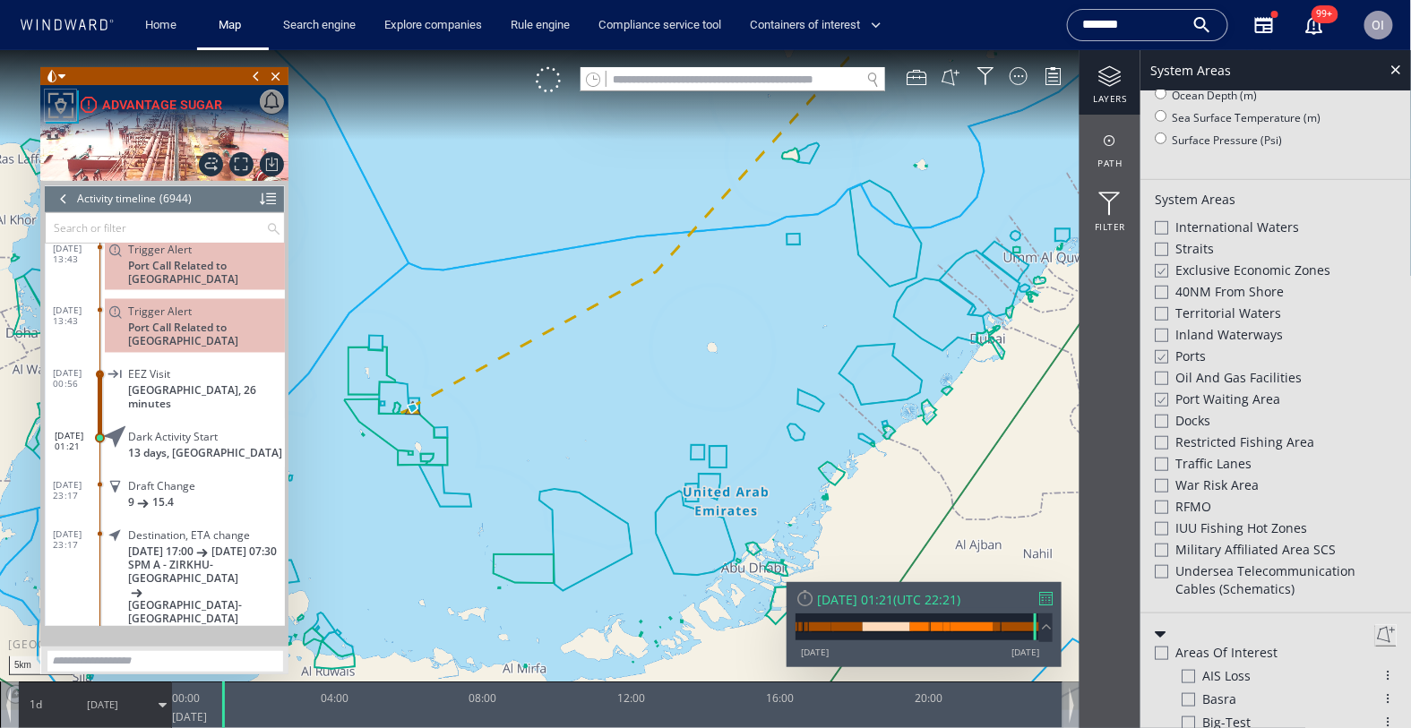
scroll to position [354, 0]
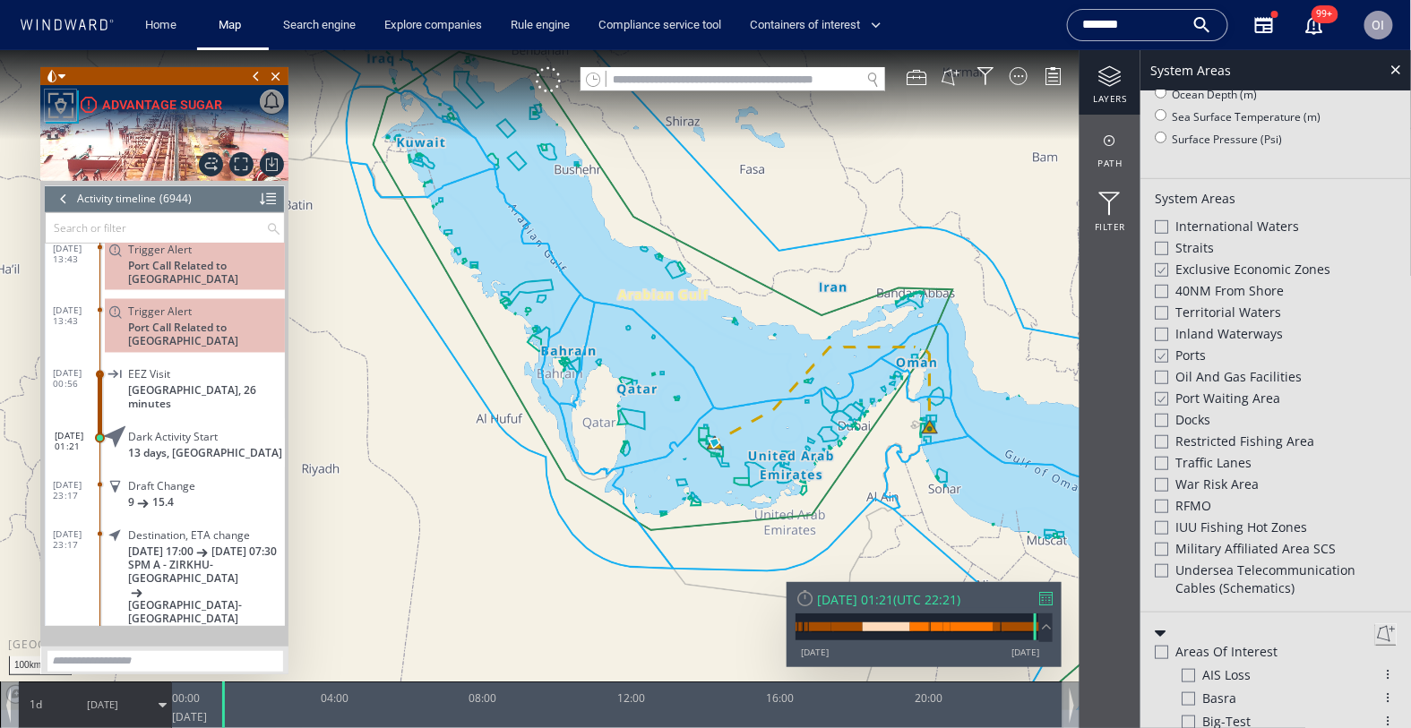
scroll to position [381, 0]
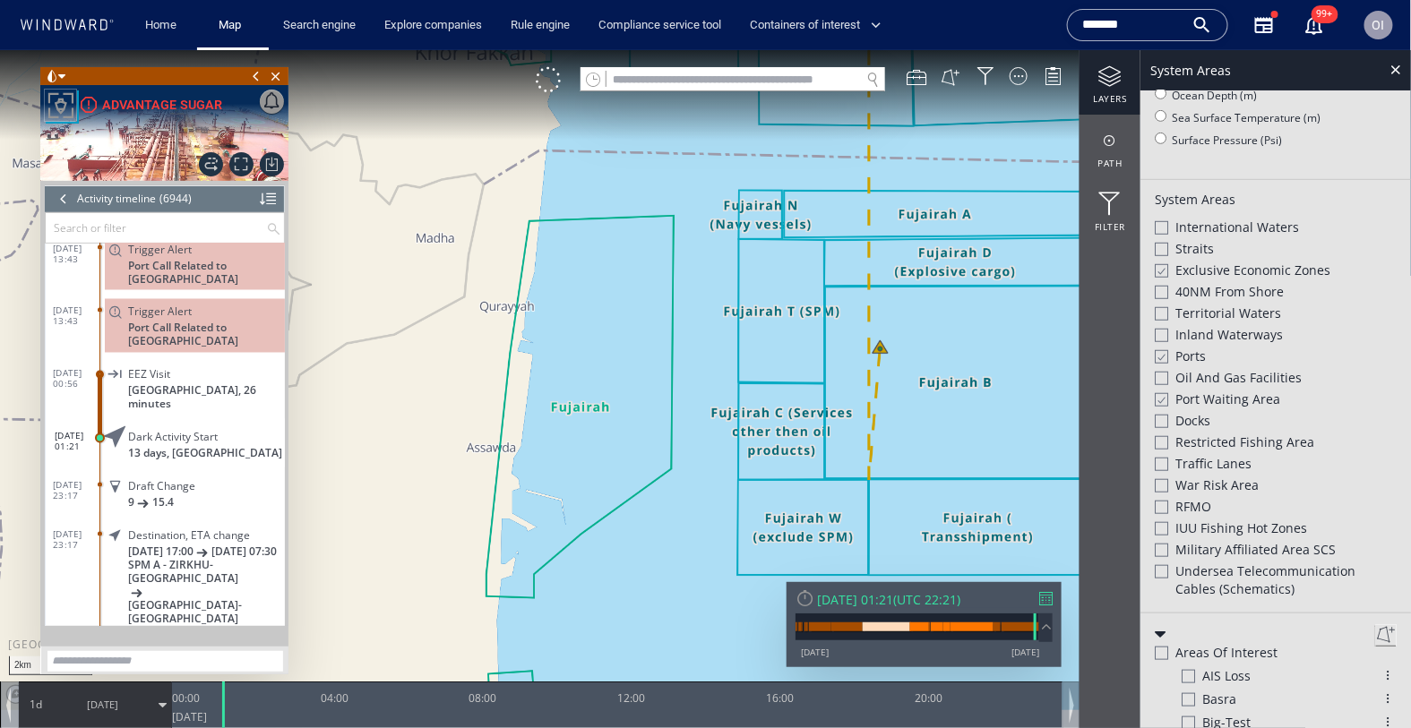
scroll to position [354, 0]
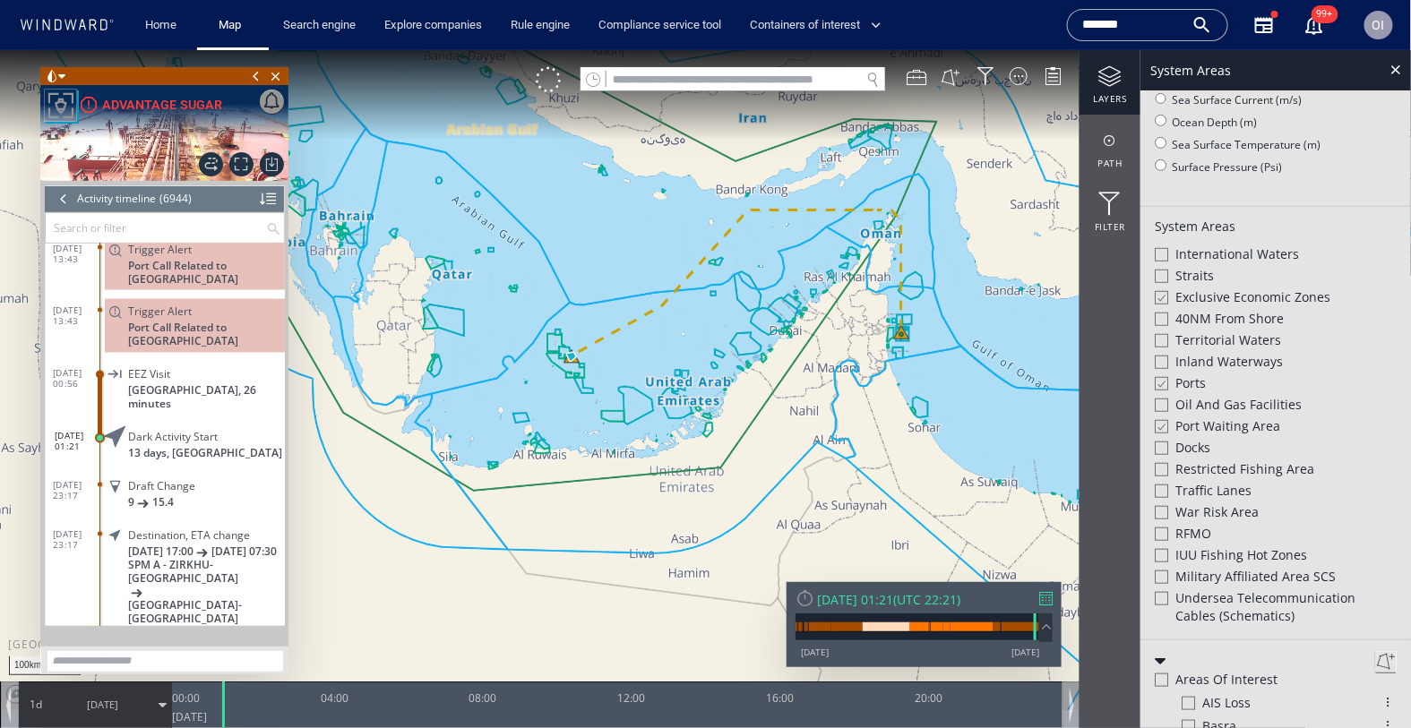
scroll to position [381, 0]
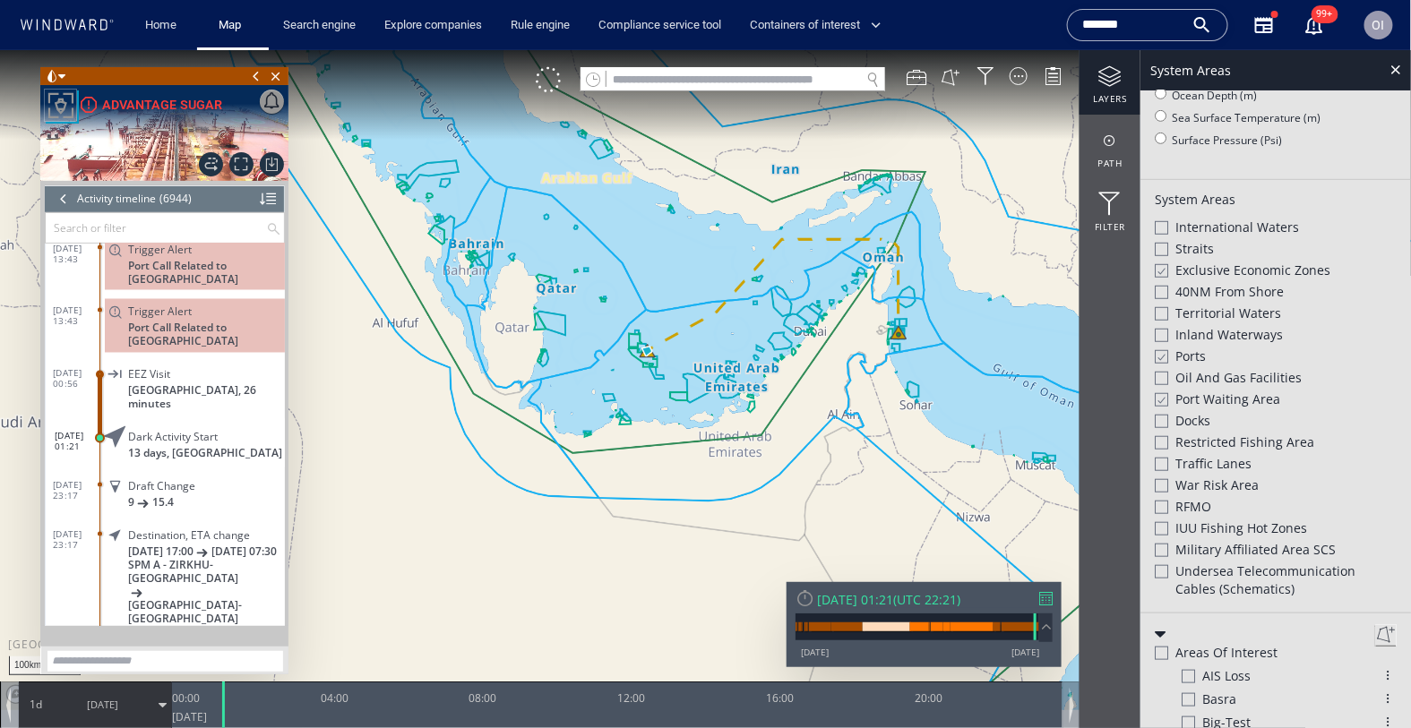
drag, startPoint x: 828, startPoint y: 437, endPoint x: 757, endPoint y: 446, distance: 71.3
click at [757, 445] on canvas "Map" at bounding box center [706, 379] width 1412 height 660
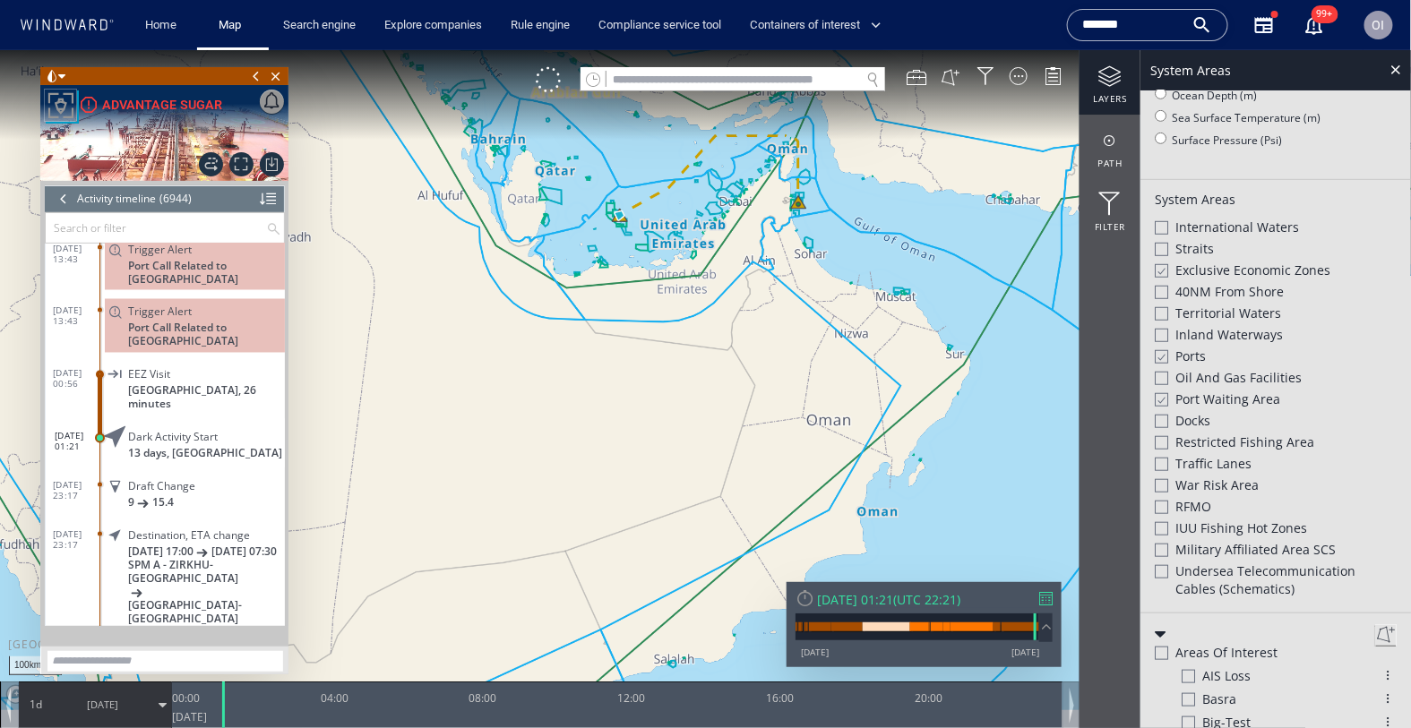
drag, startPoint x: 672, startPoint y: 565, endPoint x: 718, endPoint y: 742, distance: 182.5
click at [718, 727] on html "100km © Mapbox © OpenStreetMap Improve this map 0 0 20:00 Sunday 6 July 2025 00…" at bounding box center [705, 388] width 1411 height 678
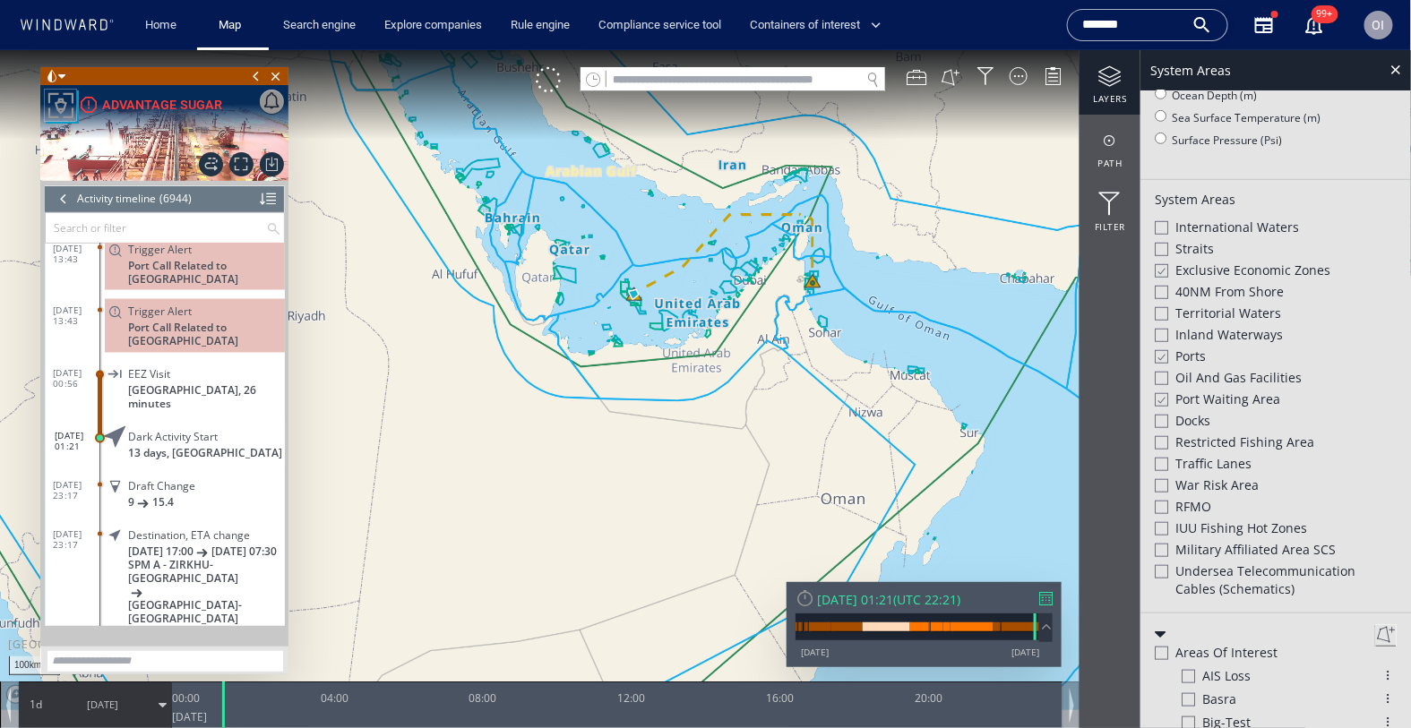
drag, startPoint x: 656, startPoint y: 636, endPoint x: 590, endPoint y: 476, distance: 173.2
click at [590, 476] on canvas "Map" at bounding box center [706, 379] width 1412 height 660
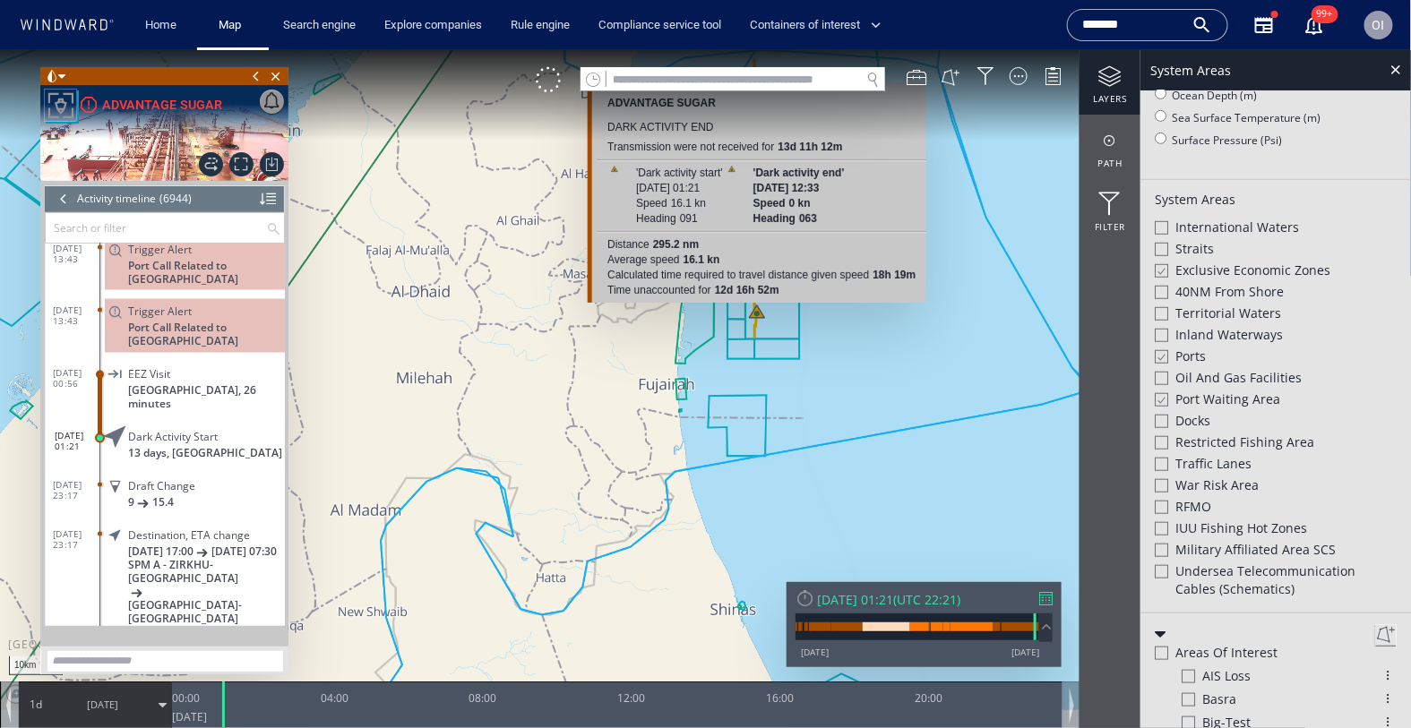
scroll to position [354, 0]
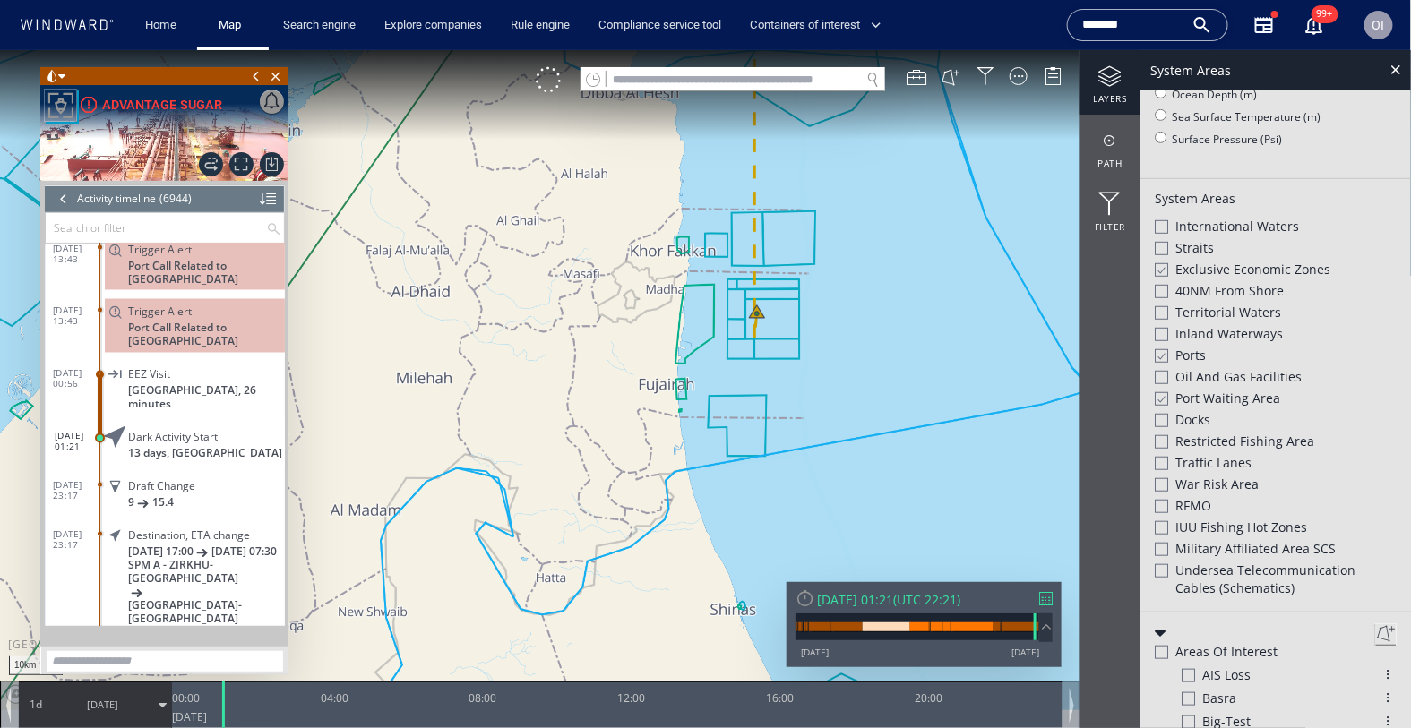
drag, startPoint x: 782, startPoint y: 366, endPoint x: 782, endPoint y: 405, distance: 38.5
click at [782, 405] on canvas "Map" at bounding box center [706, 379] width 1412 height 660
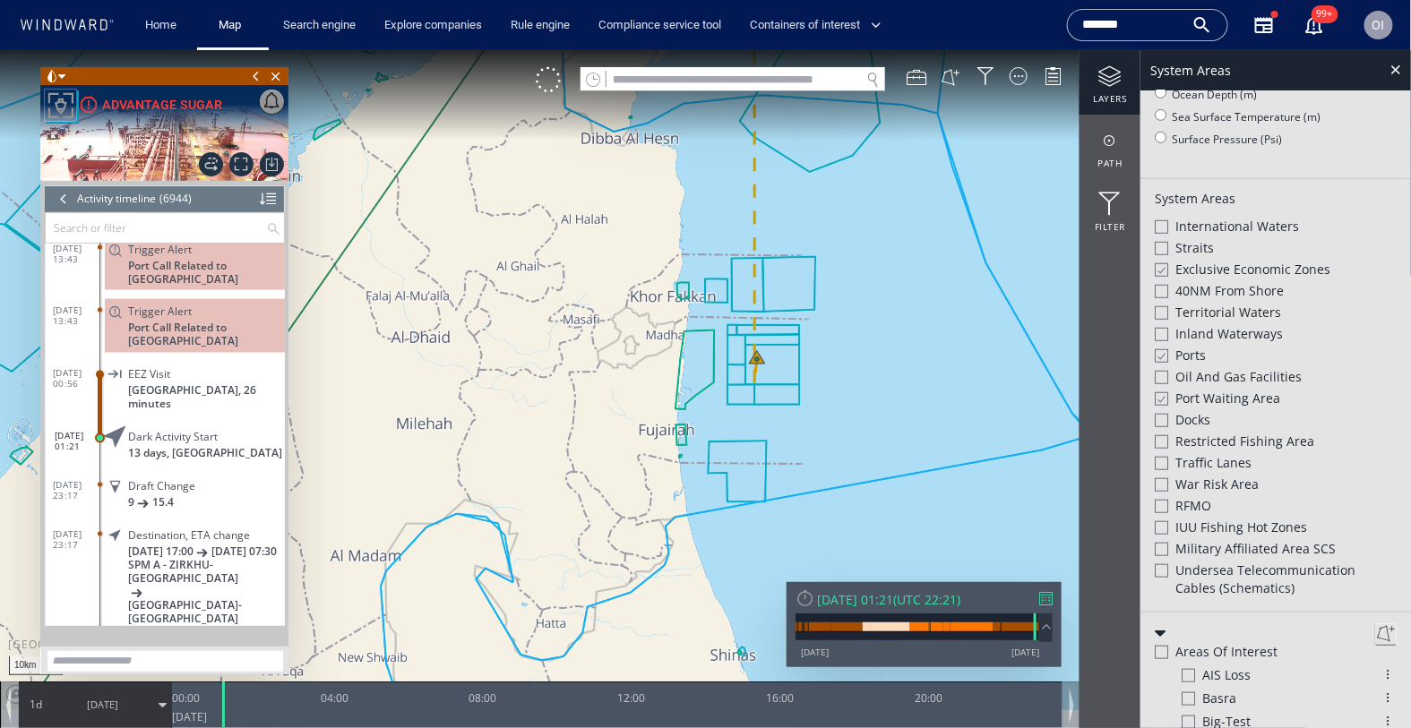
click at [1162, 348] on div at bounding box center [1160, 355] width 13 height 15
click at [1162, 348] on div at bounding box center [1161, 354] width 13 height 13
click at [1160, 391] on div at bounding box center [1160, 398] width 13 height 15
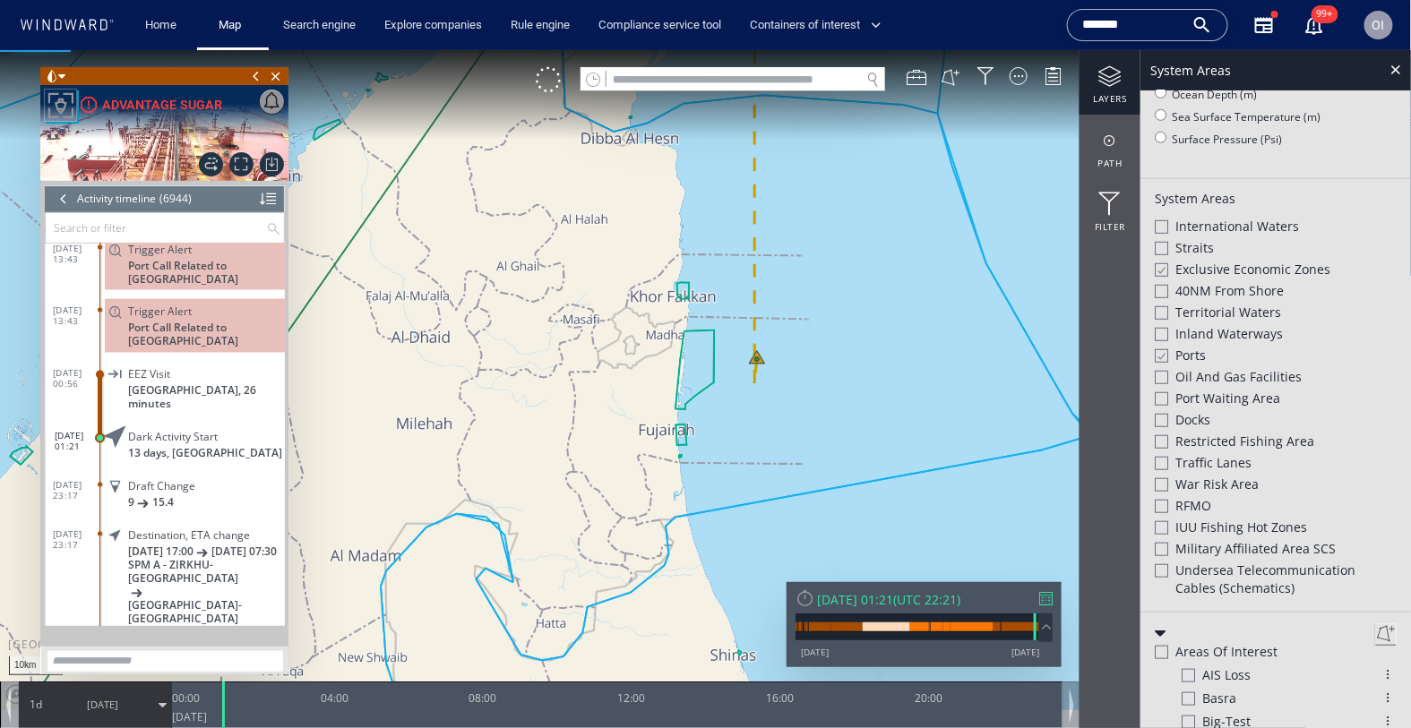
click at [1160, 391] on div at bounding box center [1161, 397] width 13 height 13
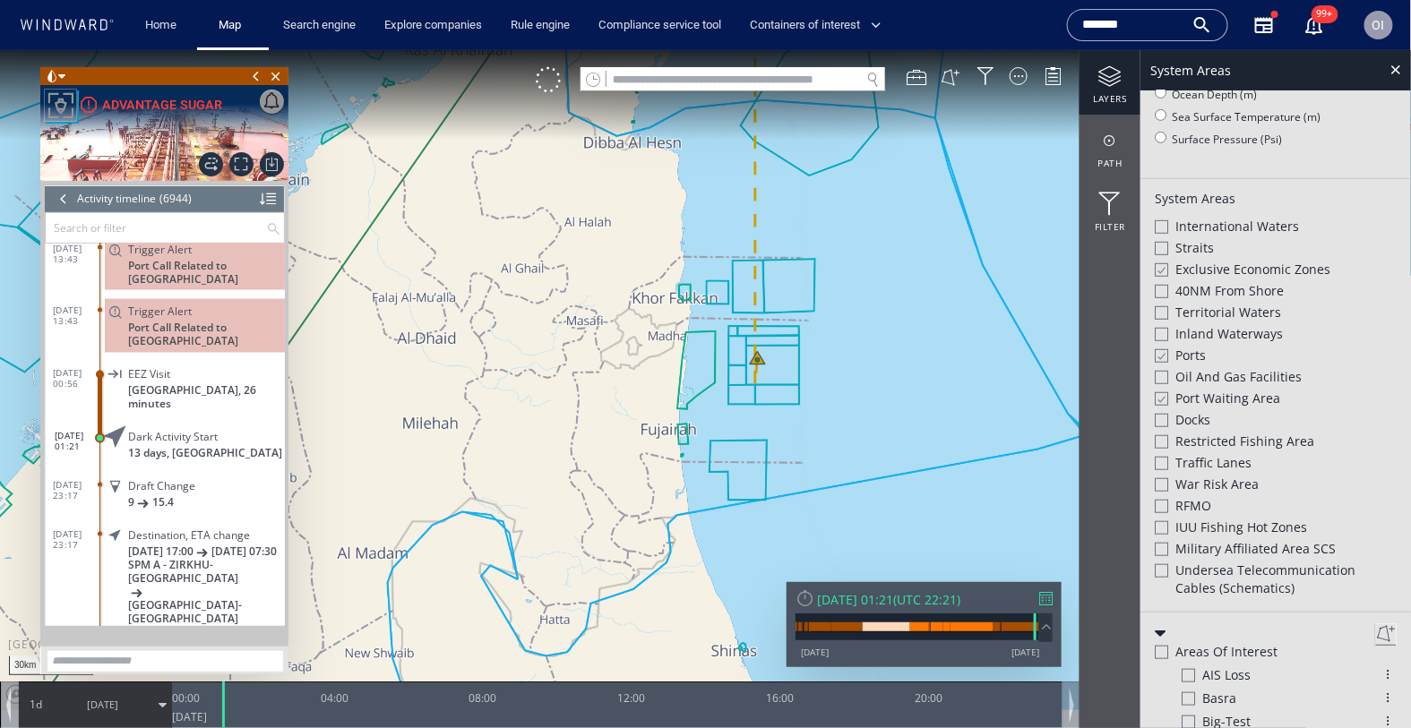
scroll to position [381, 0]
drag, startPoint x: 606, startPoint y: 445, endPoint x: 860, endPoint y: 446, distance: 253.5
click at [860, 446] on canvas "Map" at bounding box center [706, 379] width 1412 height 660
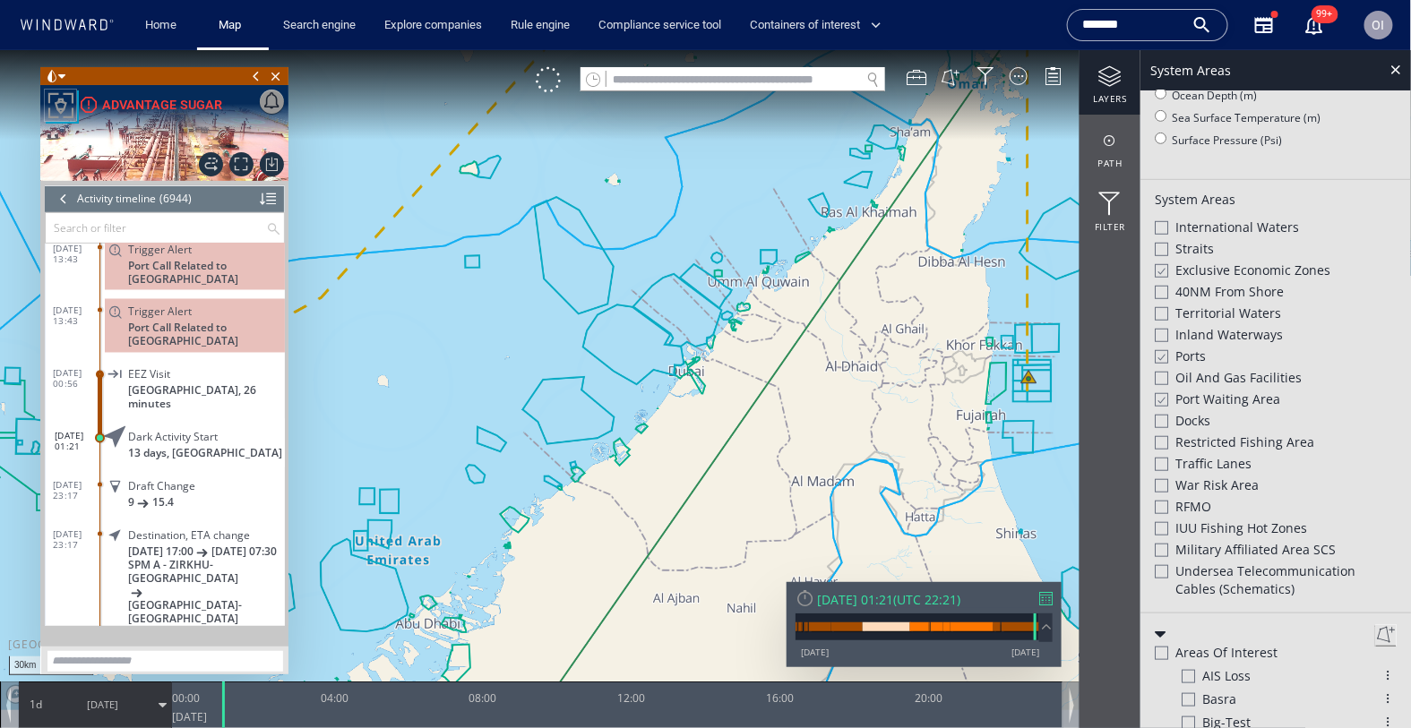
drag, startPoint x: 840, startPoint y: 446, endPoint x: 1125, endPoint y: 443, distance: 284.9
click at [1125, 49] on div "30km © Mapbox © OpenStreetMap Improve this map 0 0 20:00 Sunday 6 July 2025 00:…" at bounding box center [705, 49] width 1411 height 0
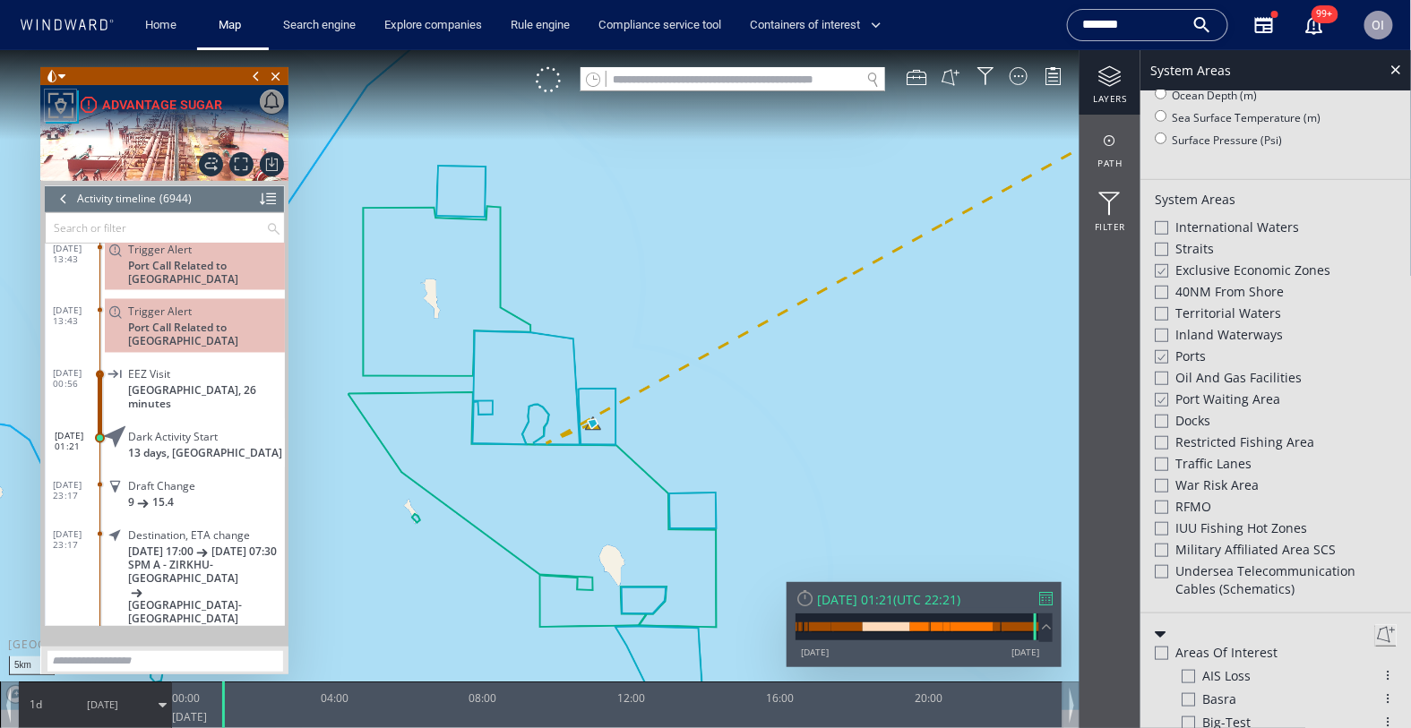
click at [1163, 391] on div at bounding box center [1160, 398] width 13 height 15
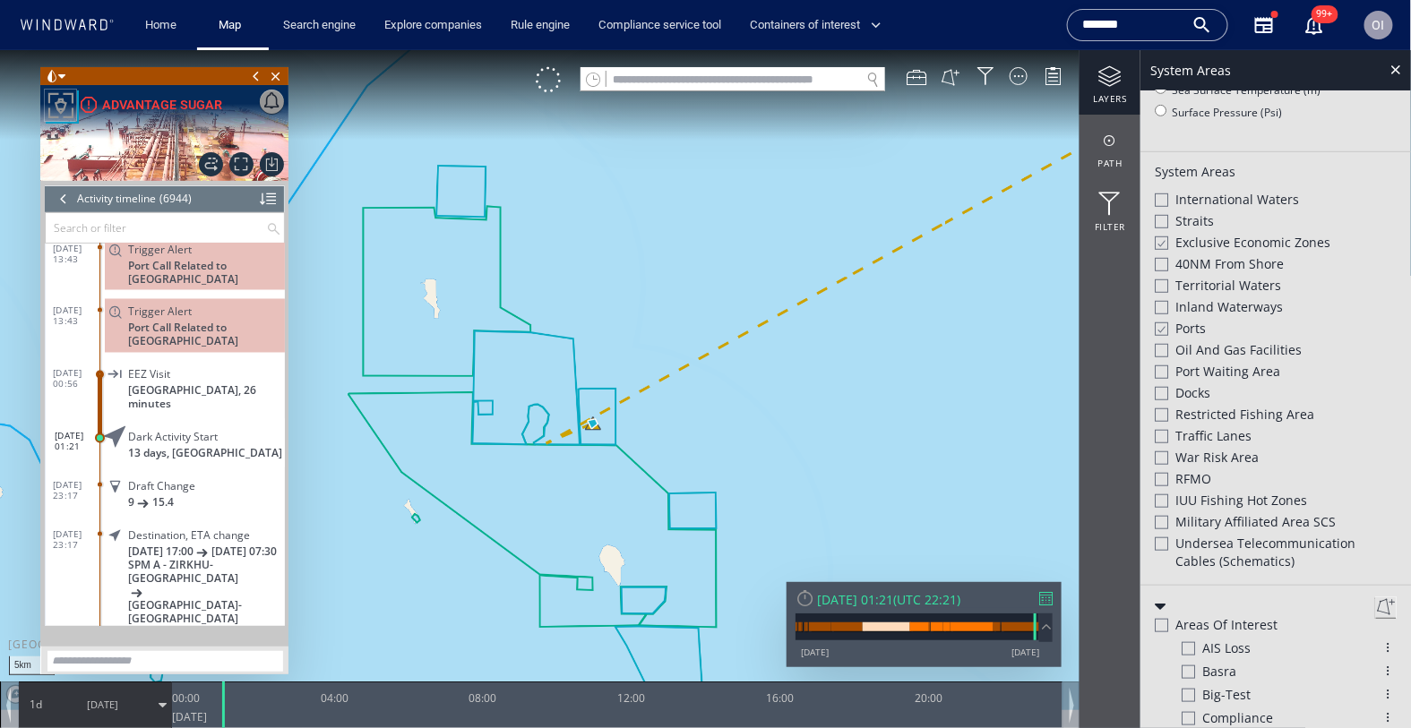
scroll to position [354, 0]
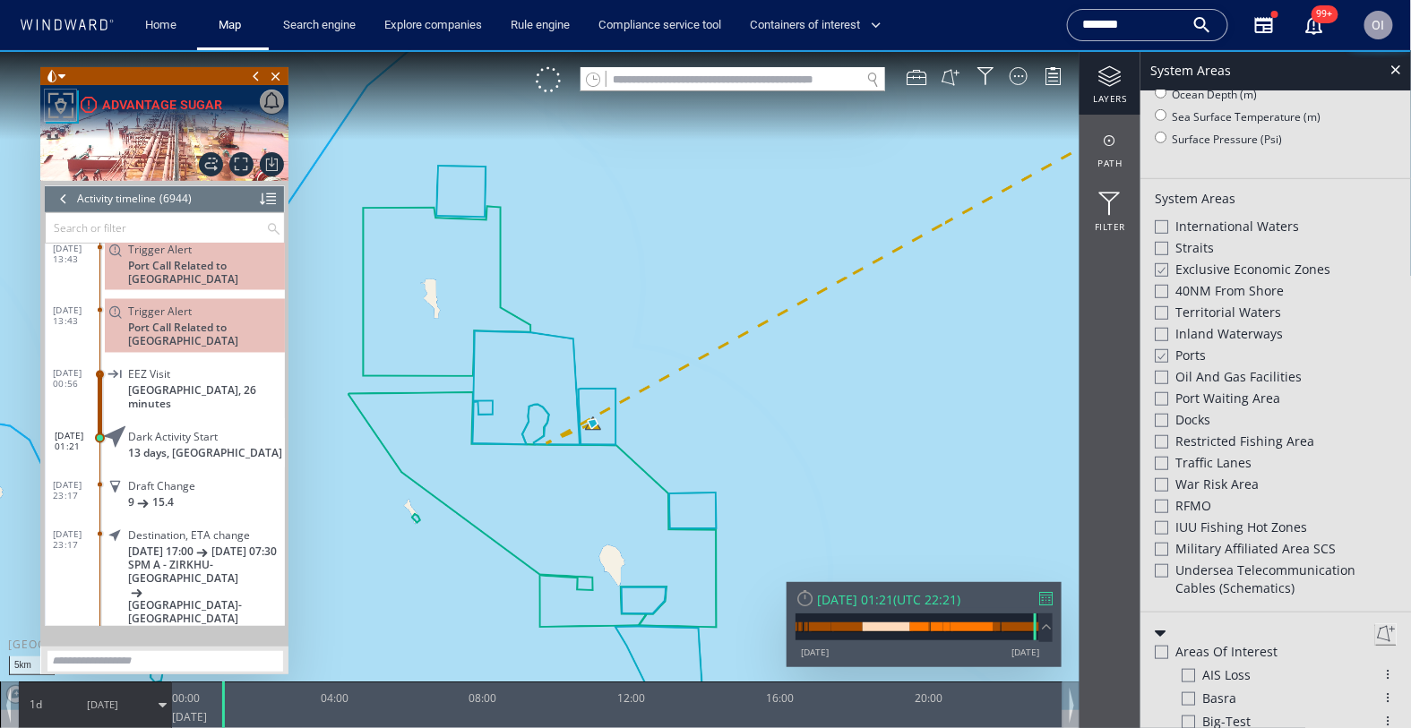
click at [1163, 391] on div at bounding box center [1161, 397] width 13 height 13
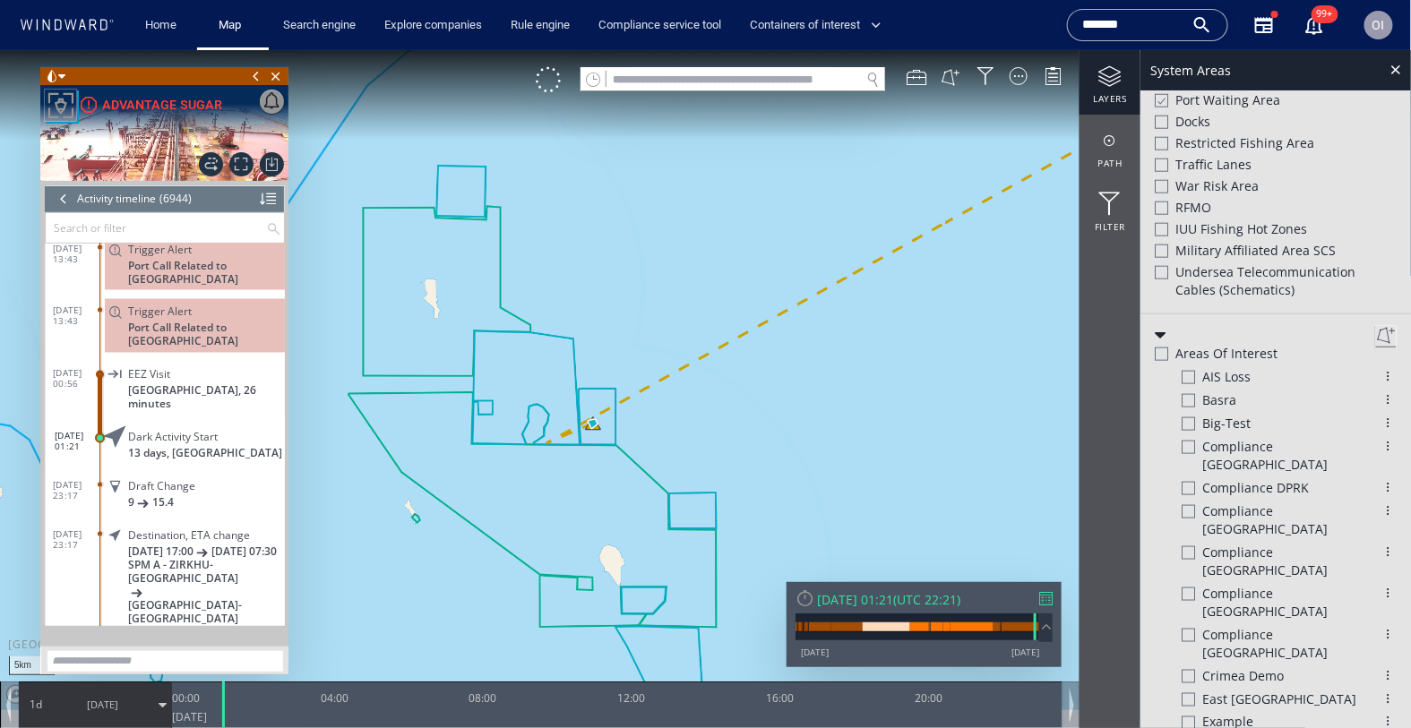
scroll to position [522, 0]
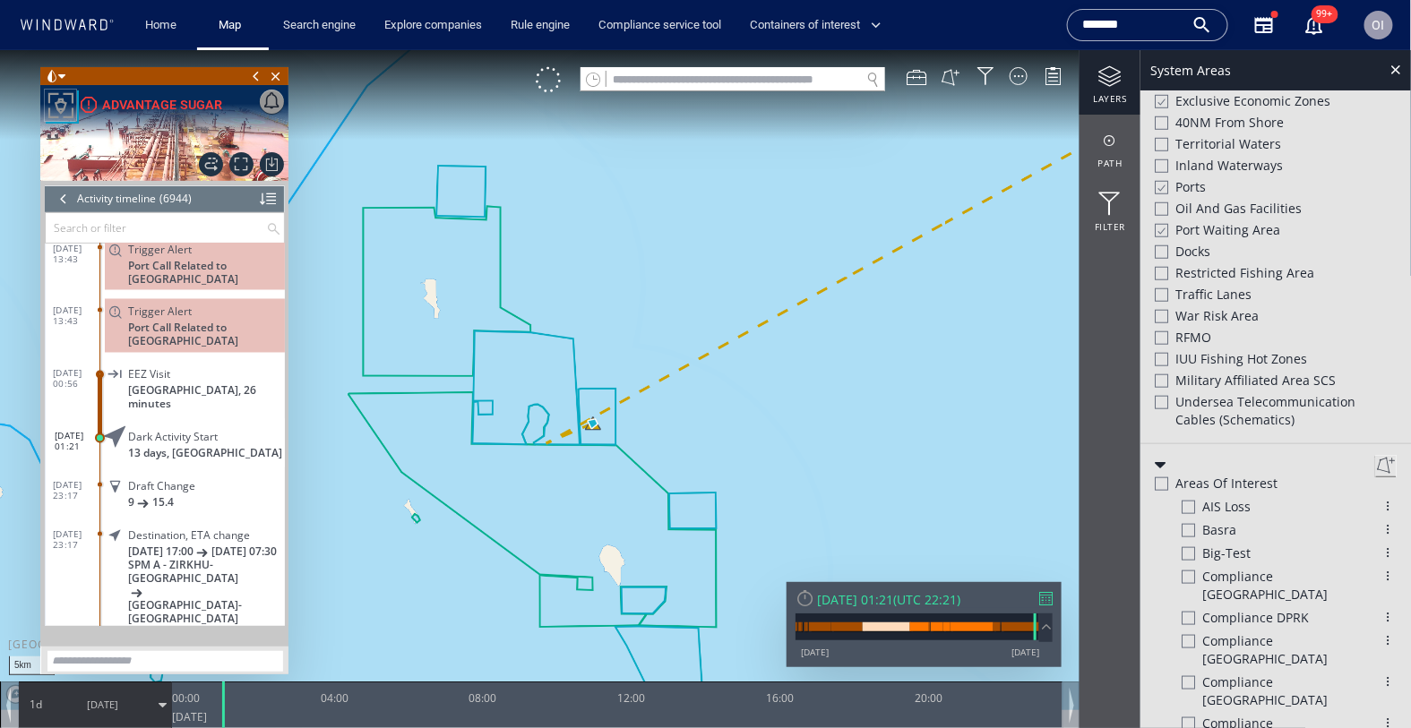
click at [1160, 477] on div at bounding box center [1161, 483] width 13 height 13
click at [1162, 476] on div at bounding box center [1160, 483] width 13 height 15
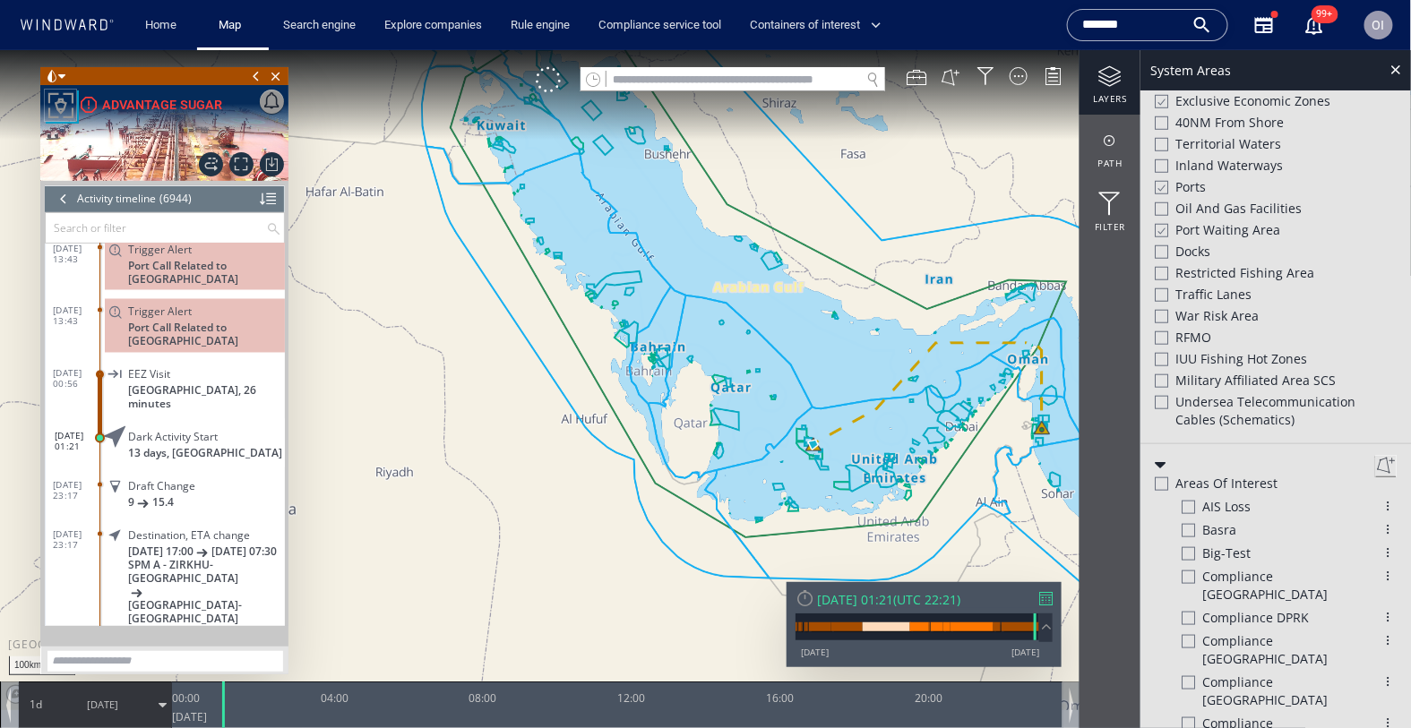
drag, startPoint x: 949, startPoint y: 445, endPoint x: 735, endPoint y: 454, distance: 214.3
click at [723, 453] on canvas "Map" at bounding box center [706, 379] width 1412 height 660
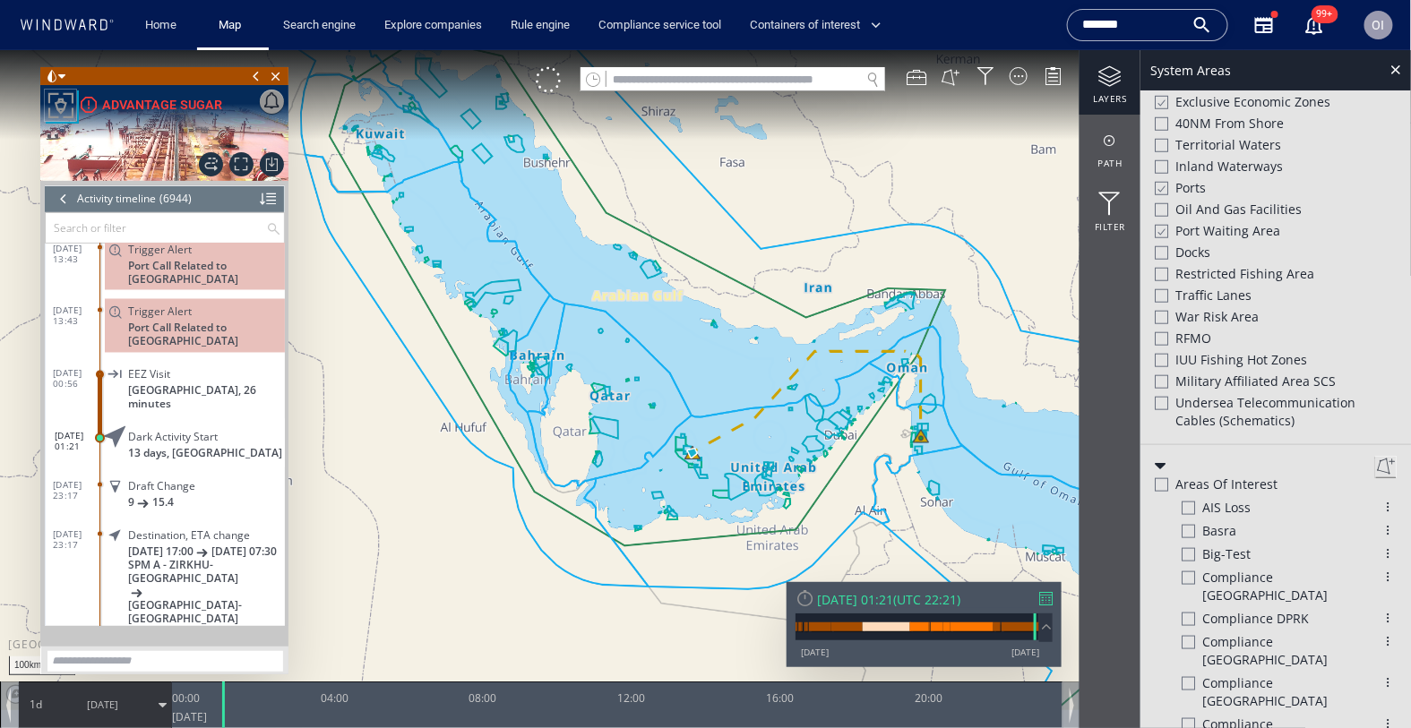
click at [1161, 477] on div at bounding box center [1161, 483] width 13 height 13
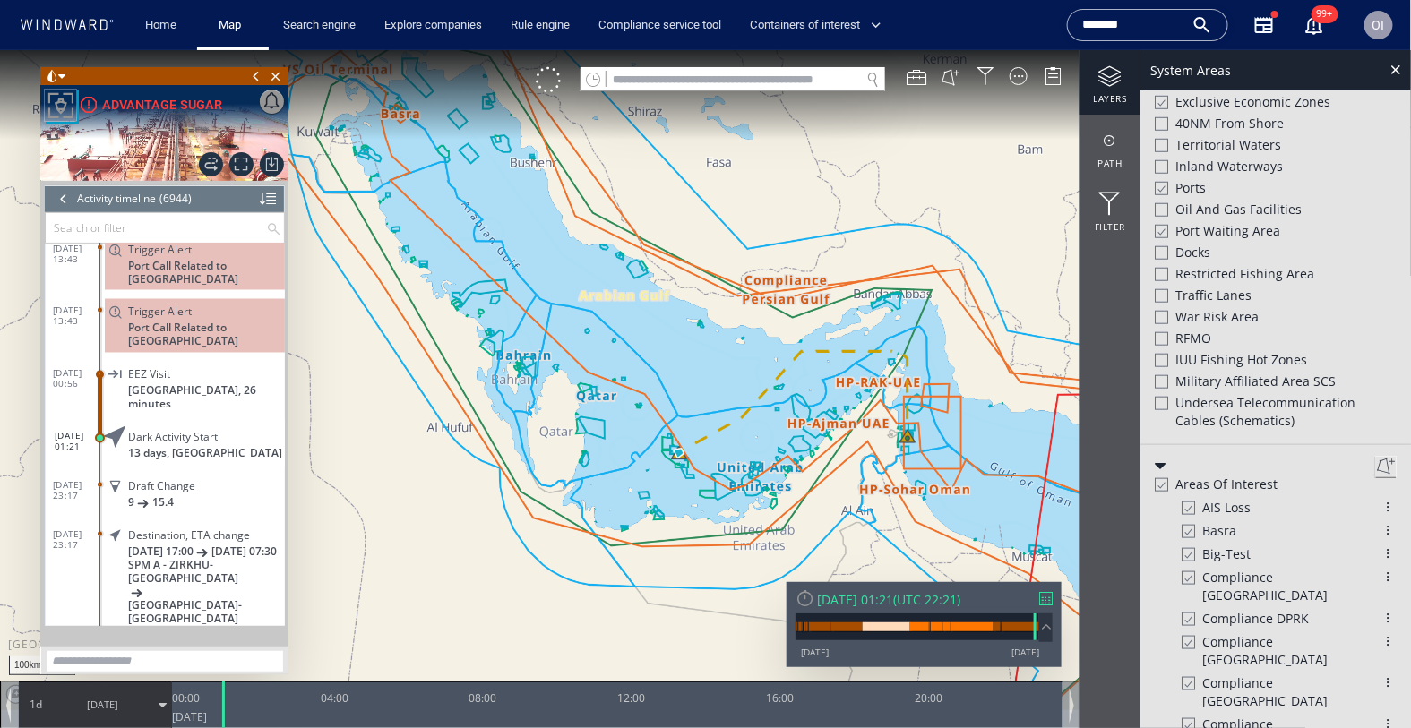
drag, startPoint x: 944, startPoint y: 427, endPoint x: 849, endPoint y: 411, distance: 96.3
click at [849, 410] on canvas "Map" at bounding box center [706, 379] width 1412 height 660
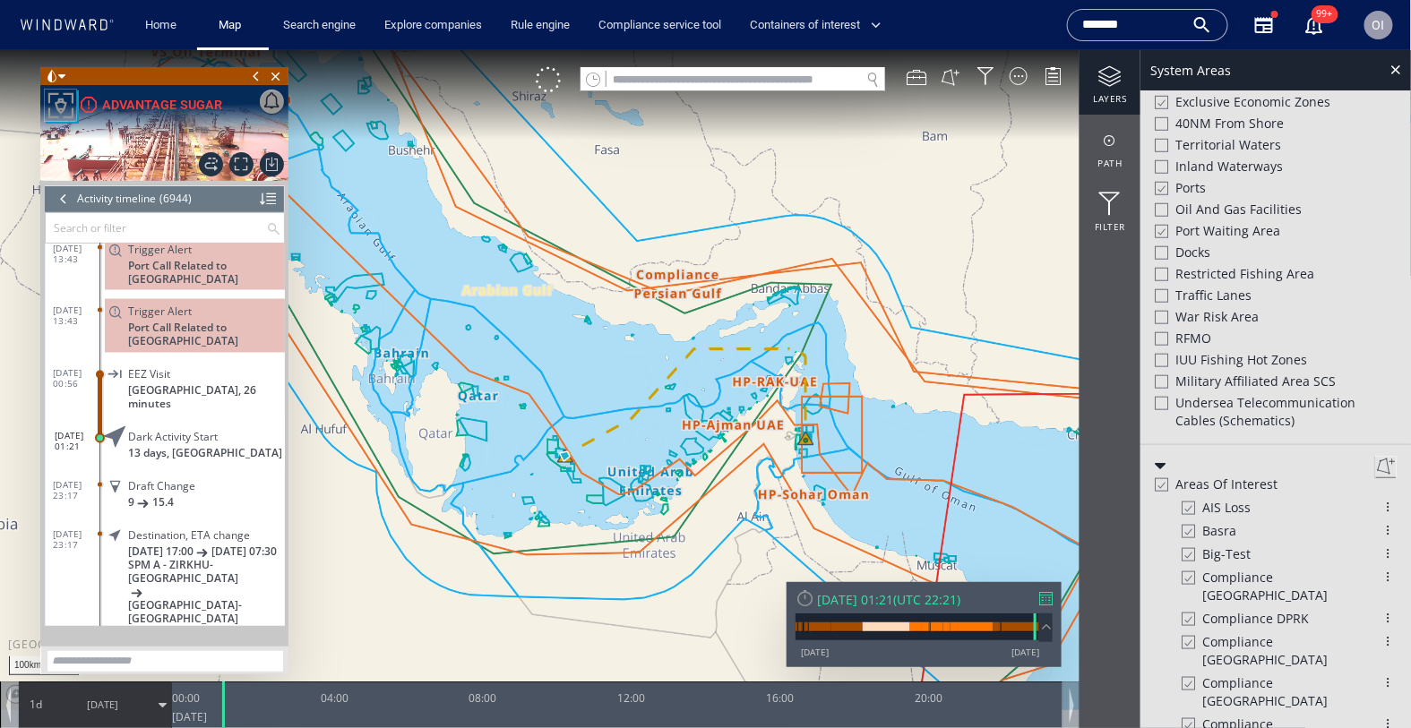
click at [1159, 477] on div at bounding box center [1160, 484] width 13 height 15
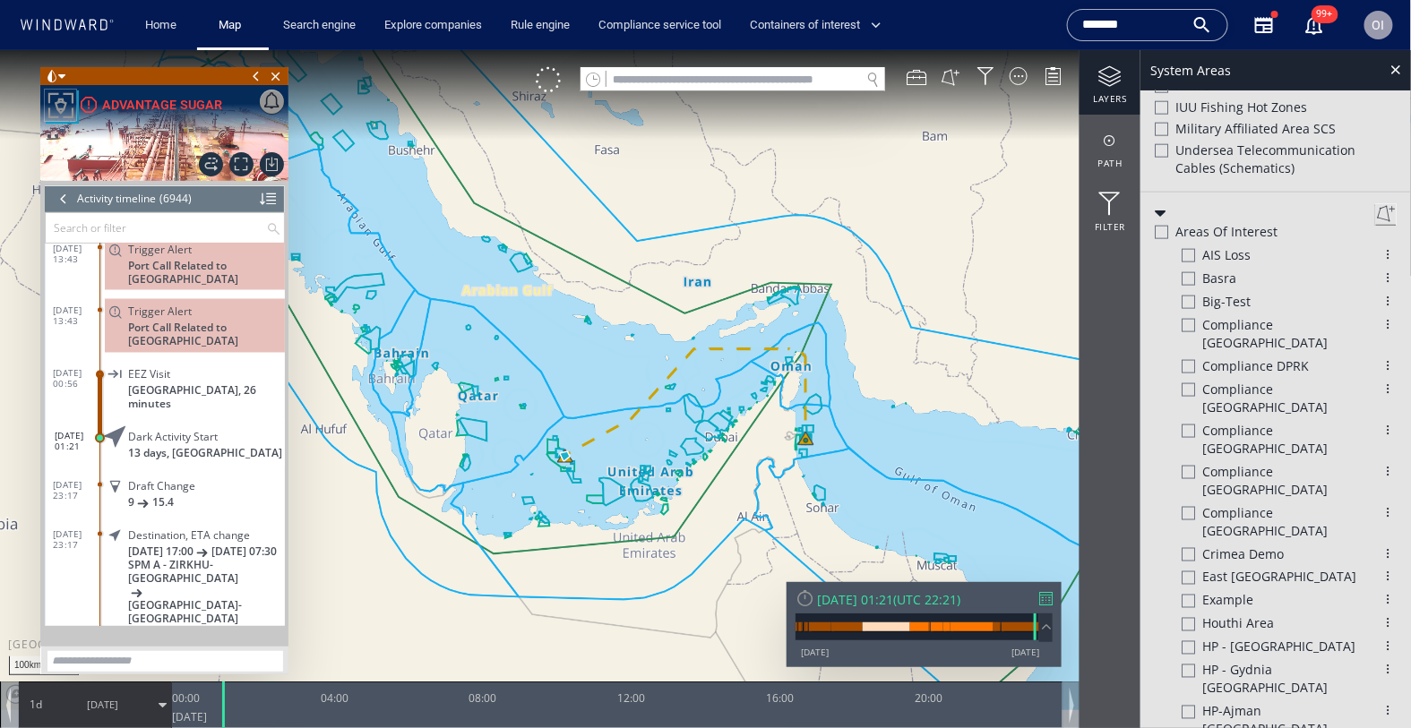
scroll to position [774, 0]
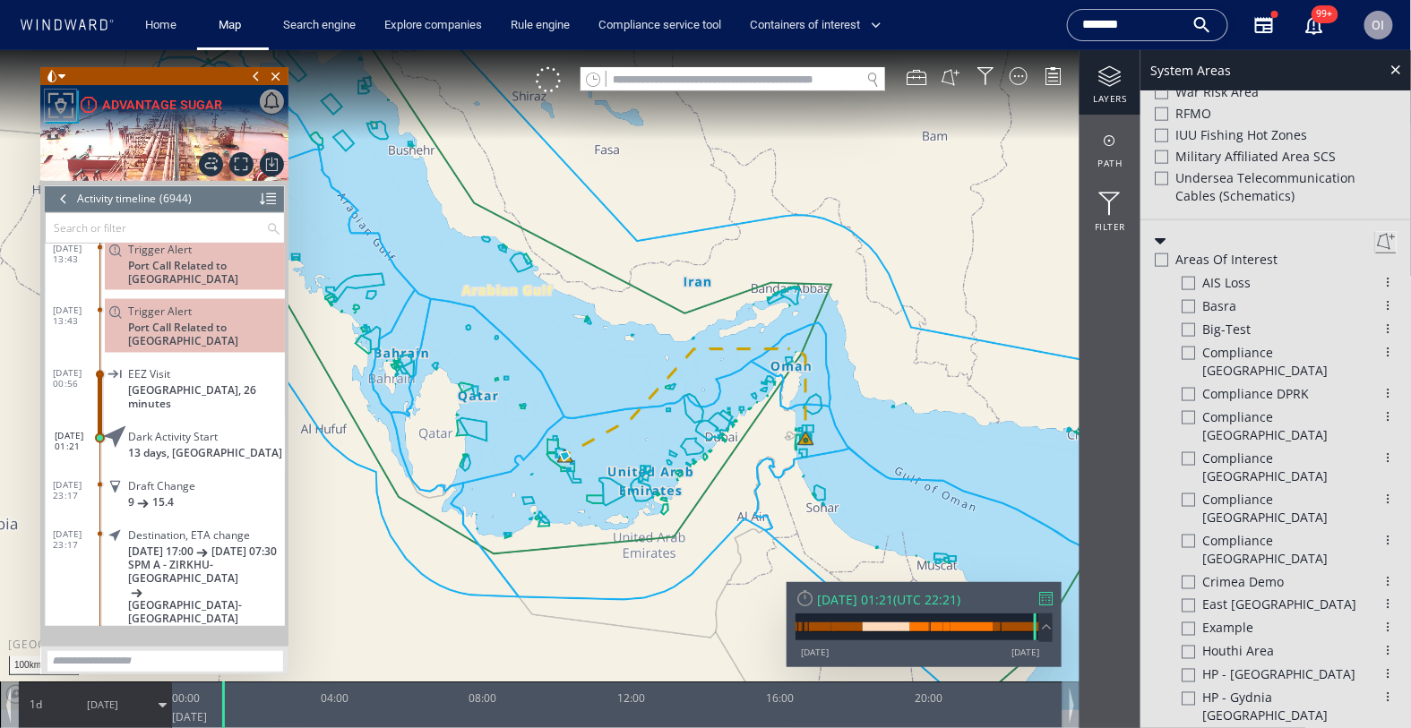
click at [1375, 230] on button at bounding box center [1385, 240] width 21 height 21
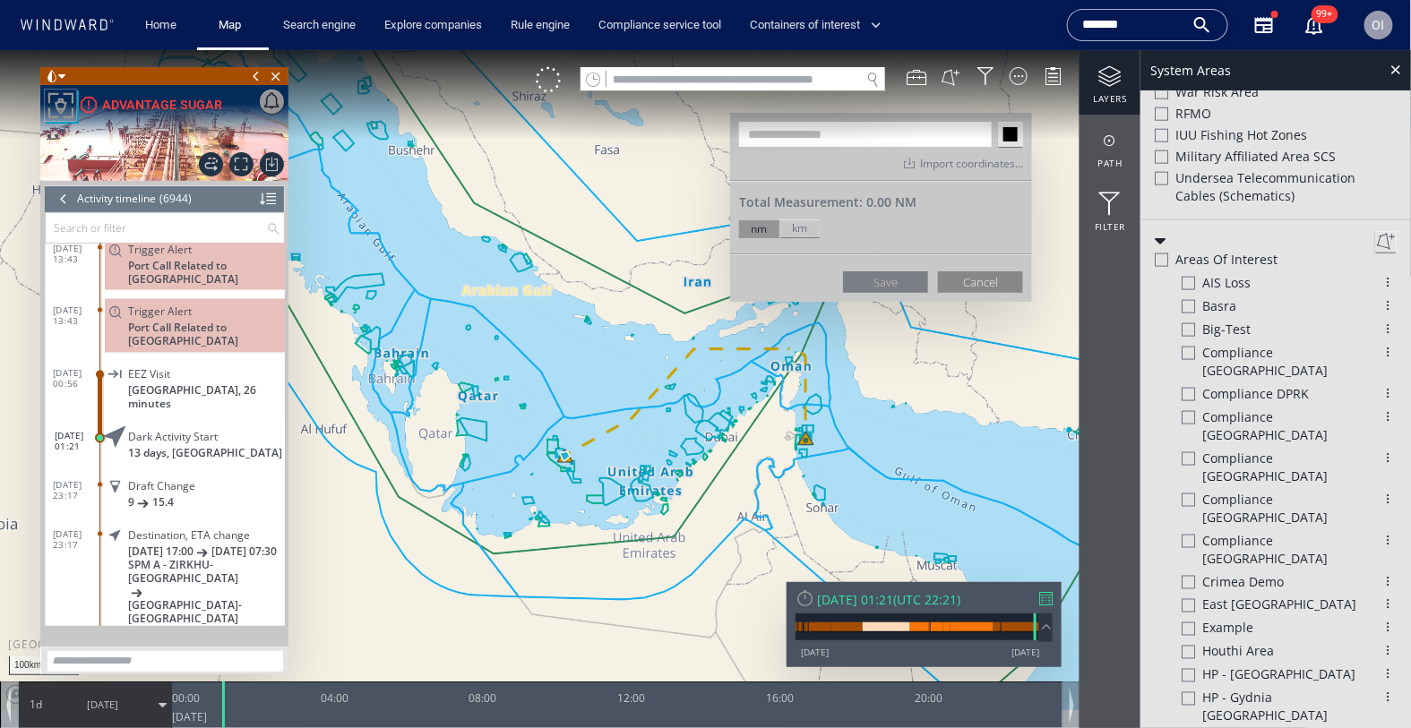
click at [976, 282] on button "Cancel" at bounding box center [980, 281] width 85 height 21
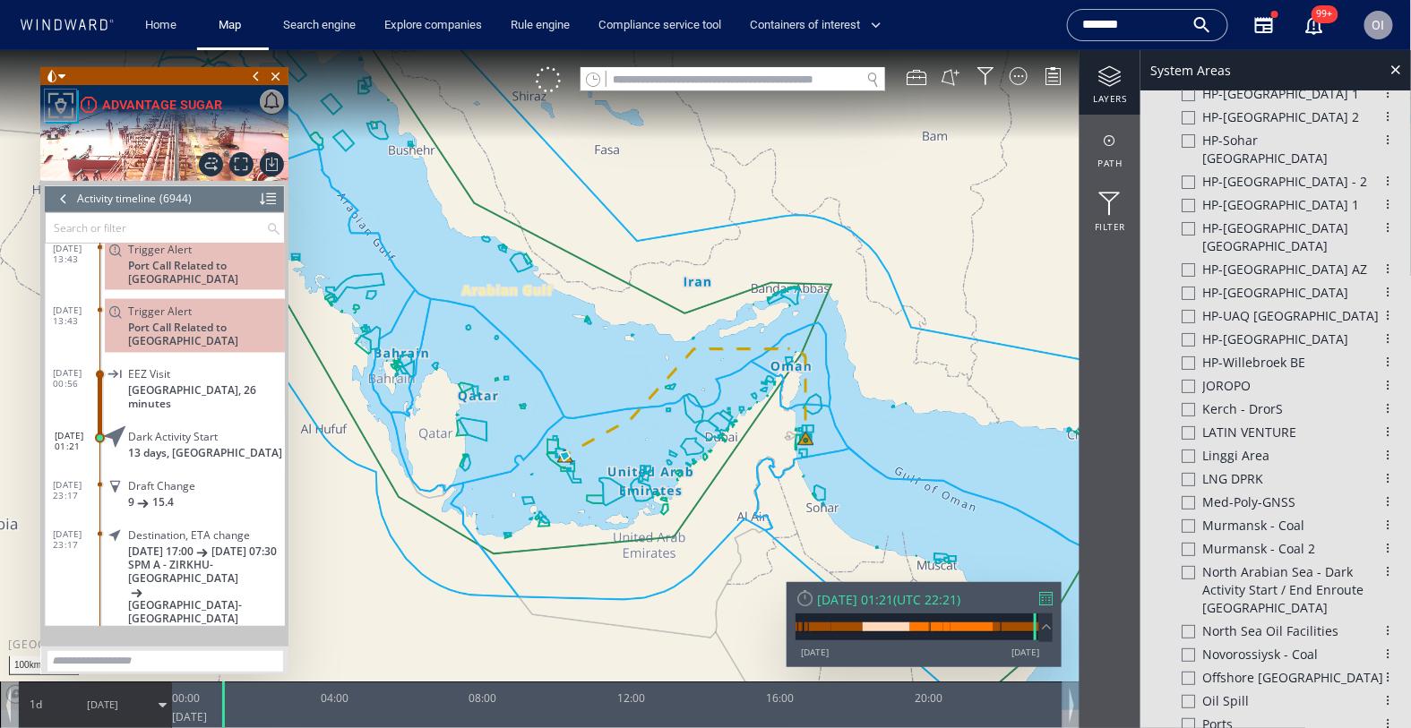
scroll to position [2536, 0]
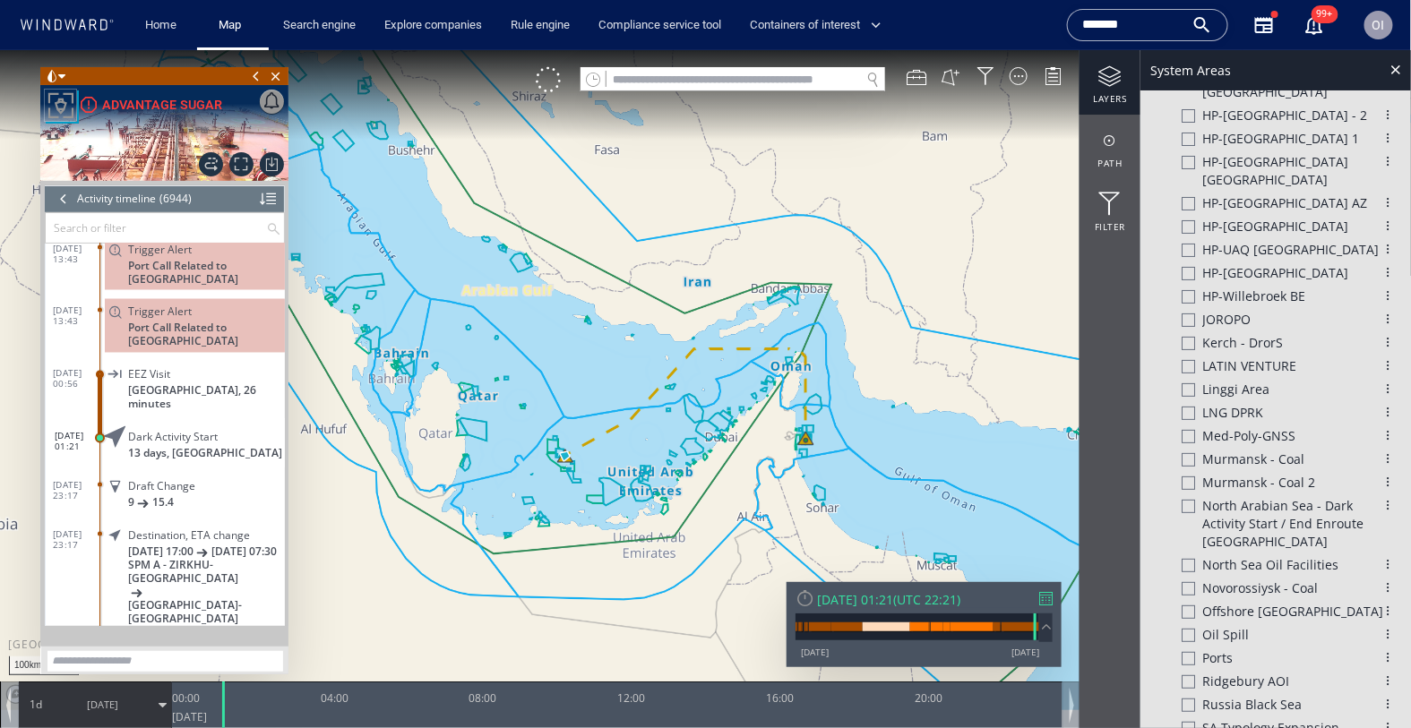
click at [1188, 721] on div at bounding box center [1188, 727] width 13 height 13
click at [1190, 720] on div at bounding box center [1187, 727] width 13 height 15
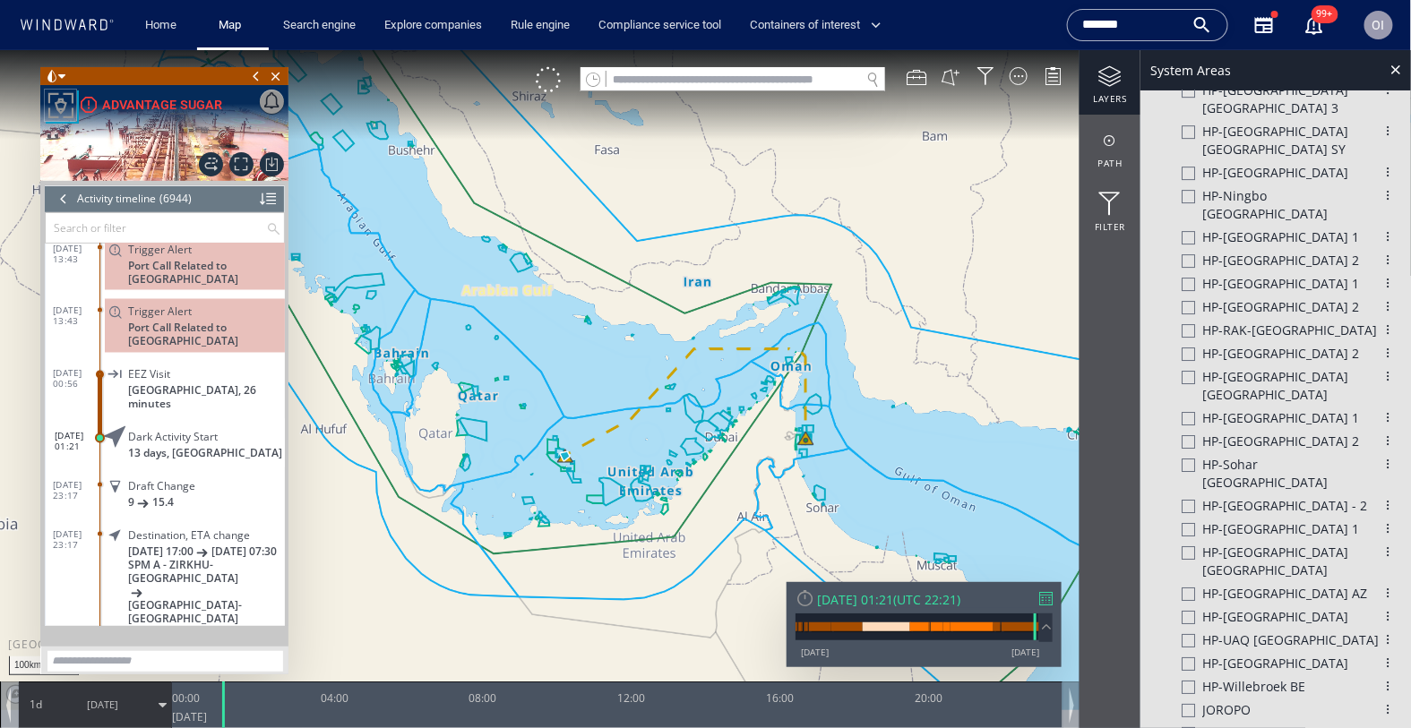
scroll to position [2119, 0]
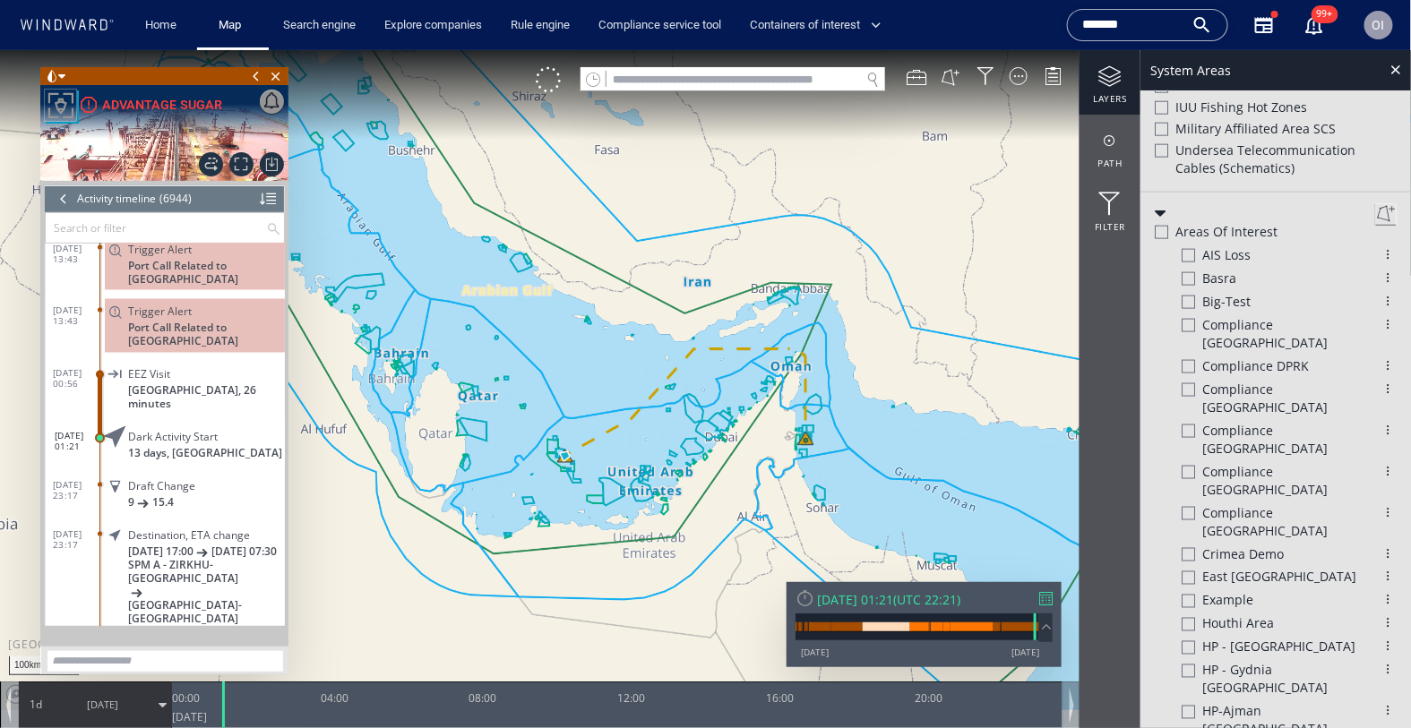
scroll to position [797, 0]
click at [1159, 229] on div at bounding box center [1161, 235] width 13 height 13
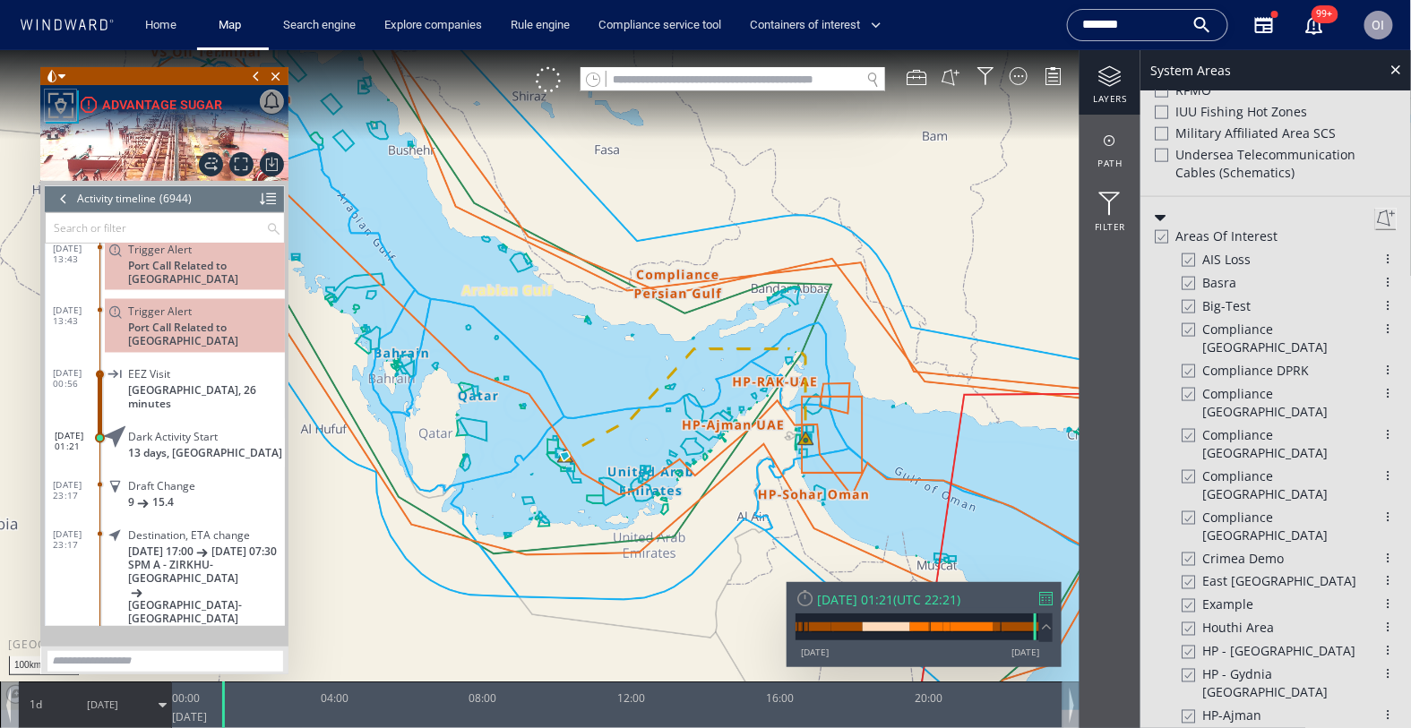
click at [1165, 228] on div at bounding box center [1160, 235] width 13 height 15
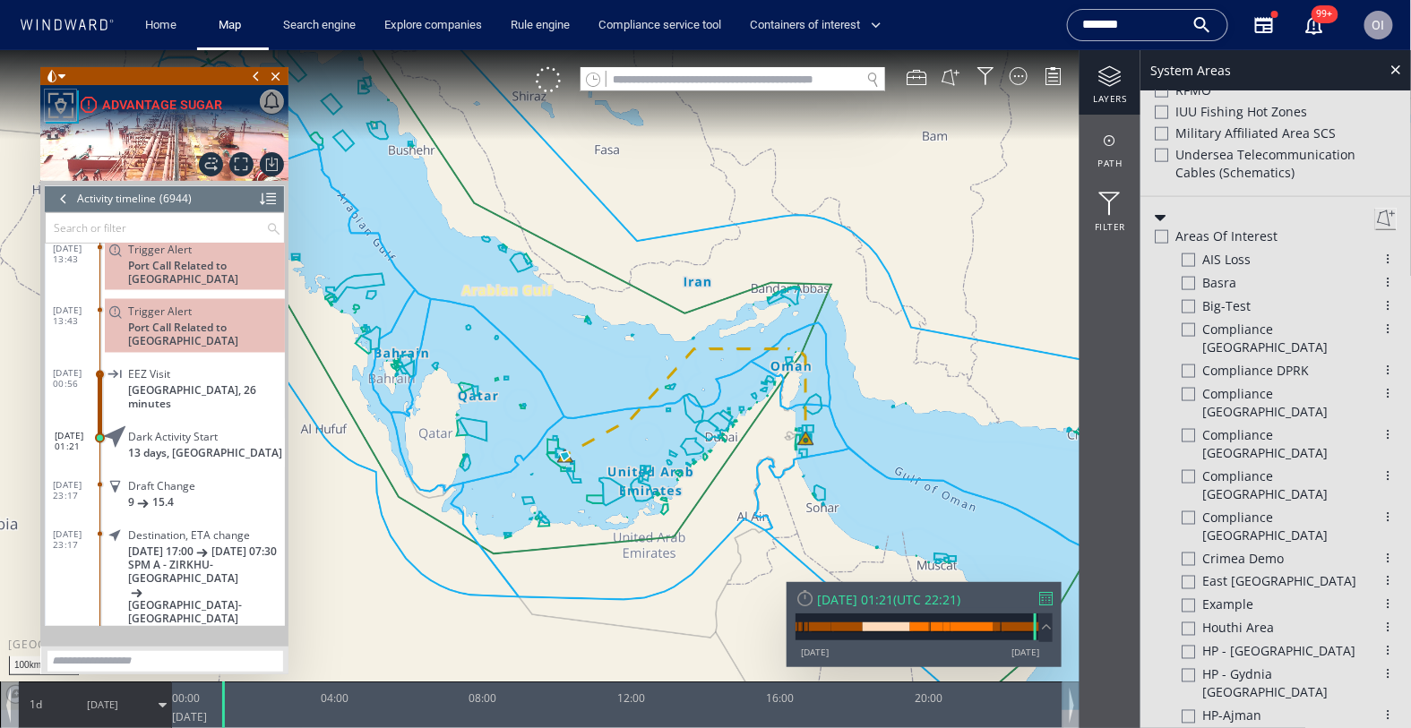
scroll to position [811, 0]
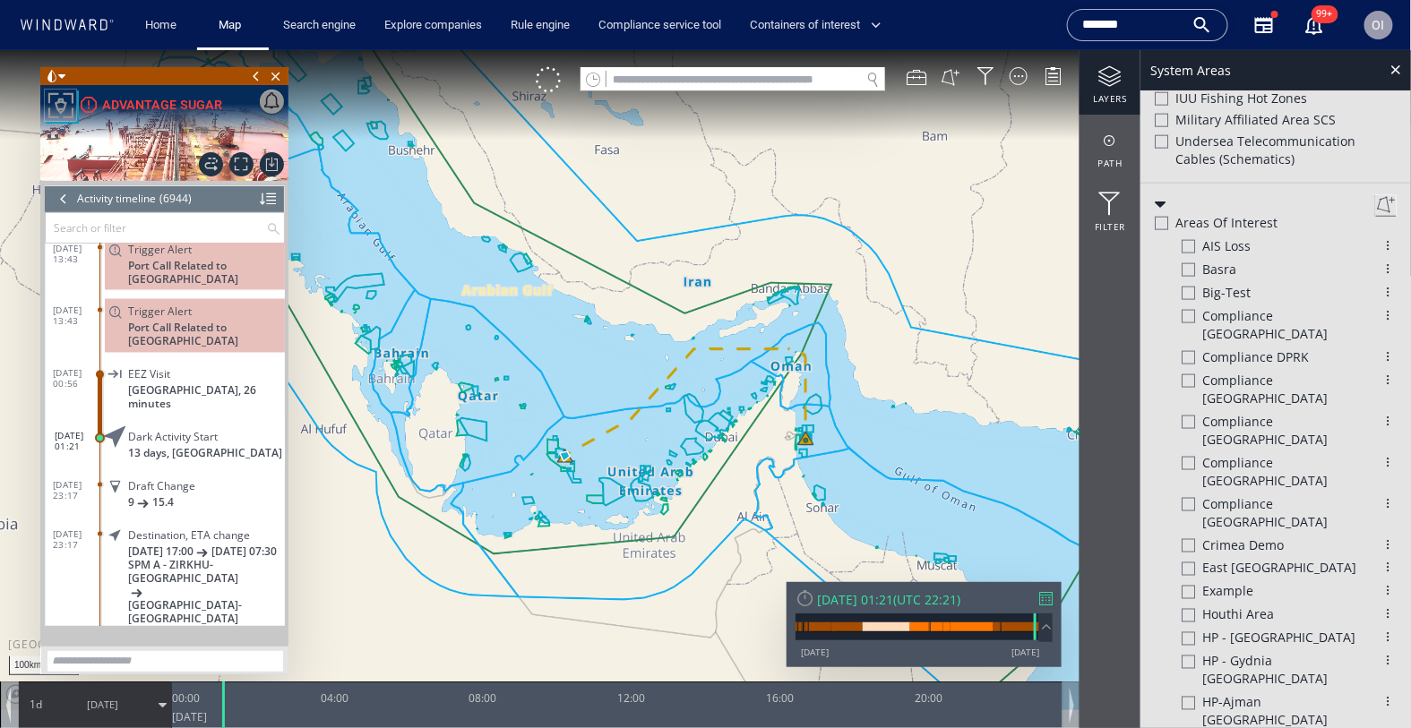
click at [1187, 374] on div at bounding box center [1188, 380] width 13 height 13
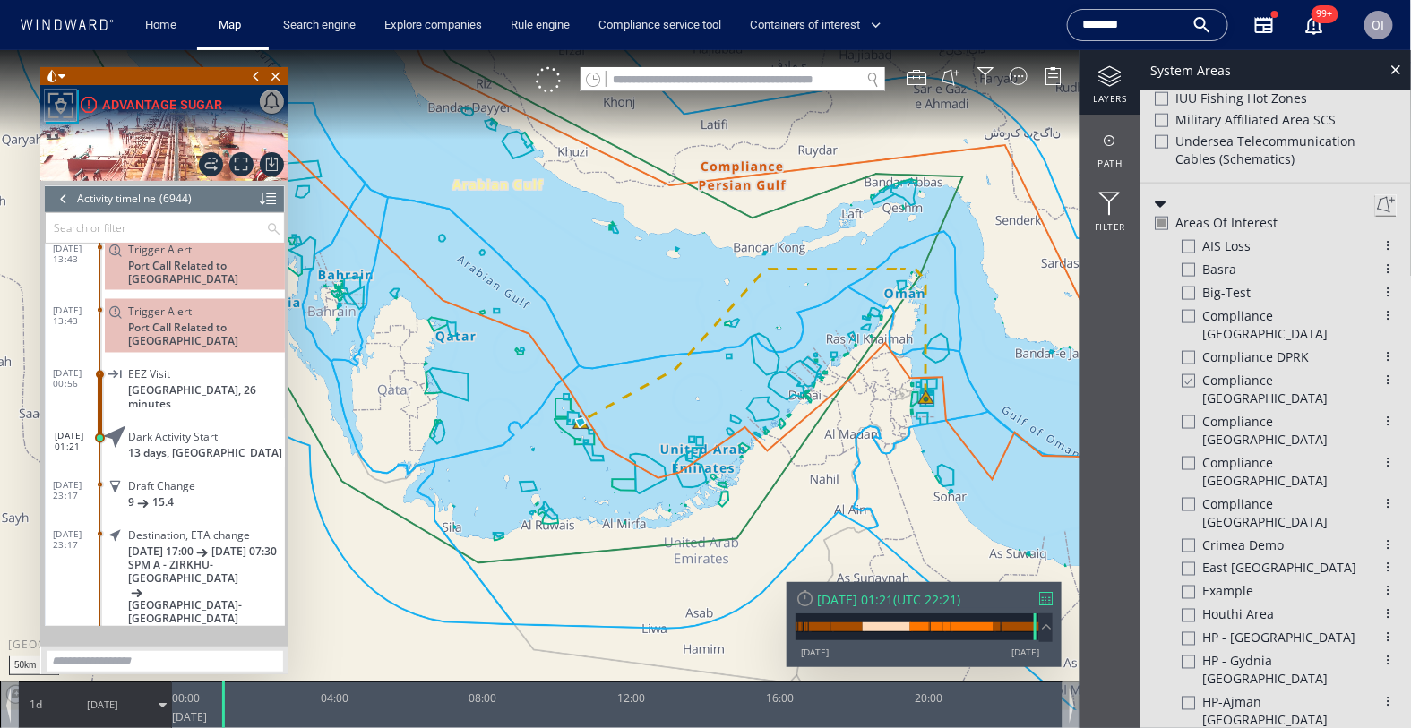
drag, startPoint x: 782, startPoint y: 510, endPoint x: 701, endPoint y: 508, distance: 81.5
click at [701, 508] on canvas "Map" at bounding box center [706, 379] width 1412 height 660
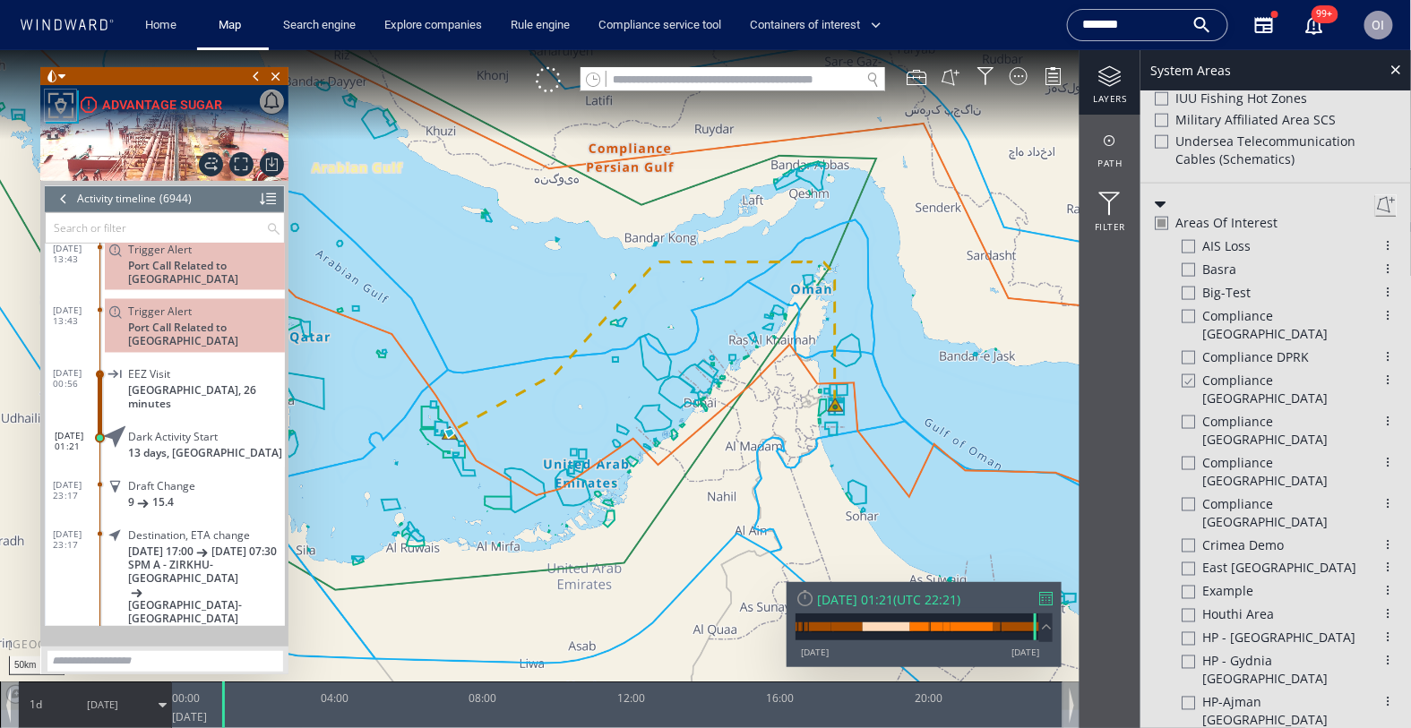
click at [56, 194] on div at bounding box center [64, 198] width 20 height 27
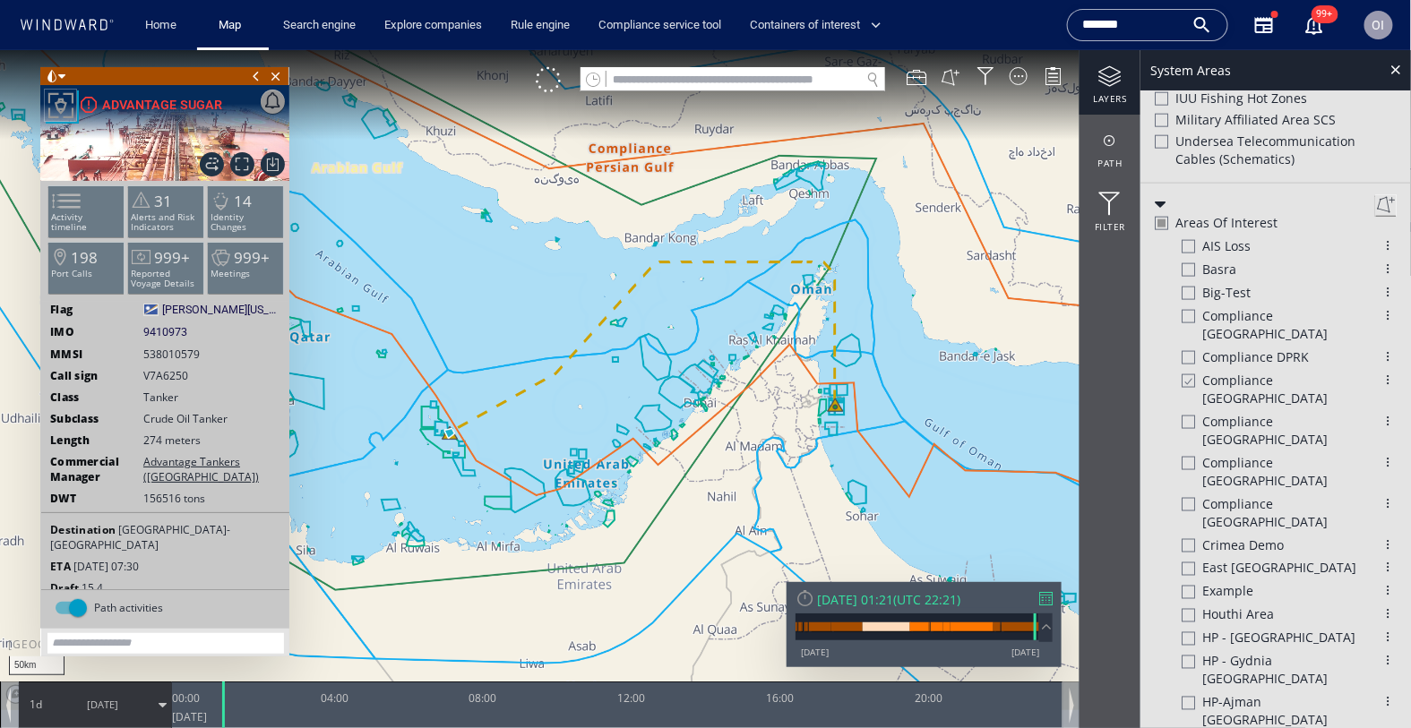
click at [169, 326] on span "9410973" at bounding box center [165, 331] width 44 height 16
copy span "9410973"
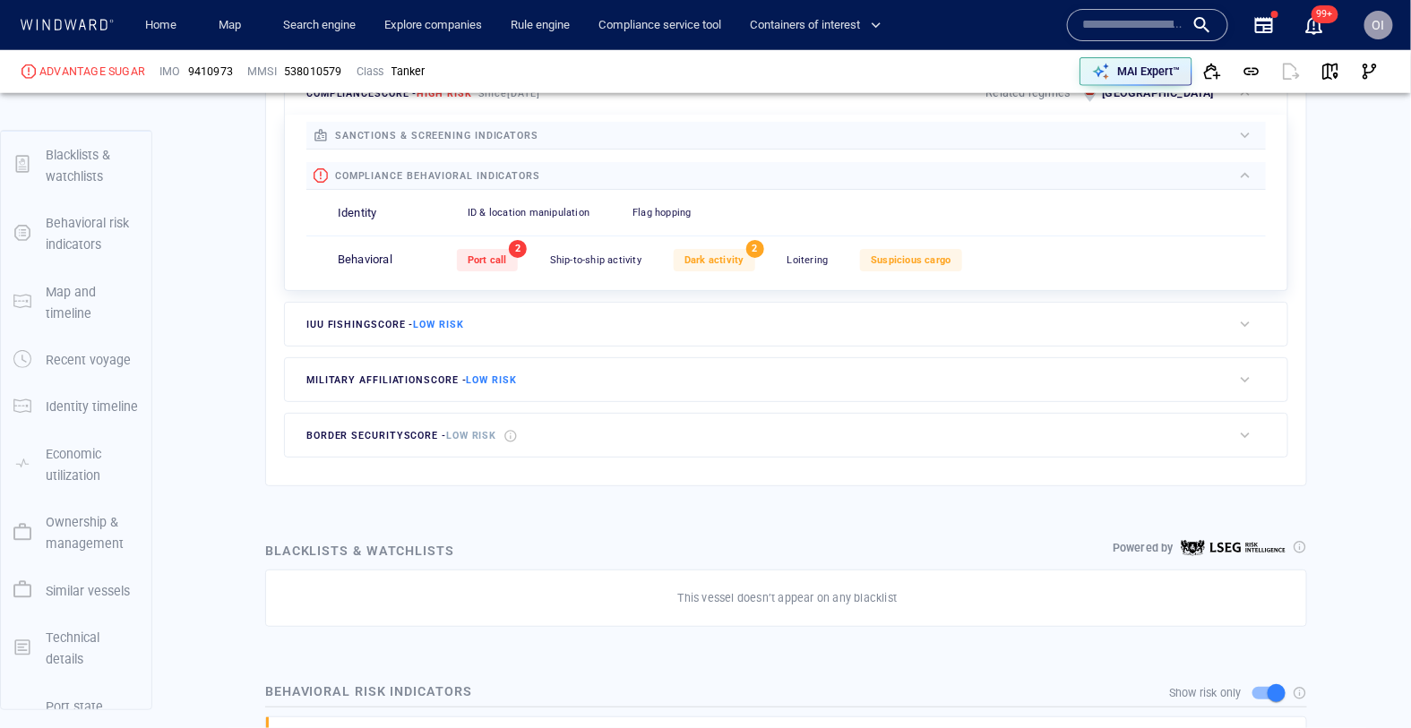
scroll to position [47, 0]
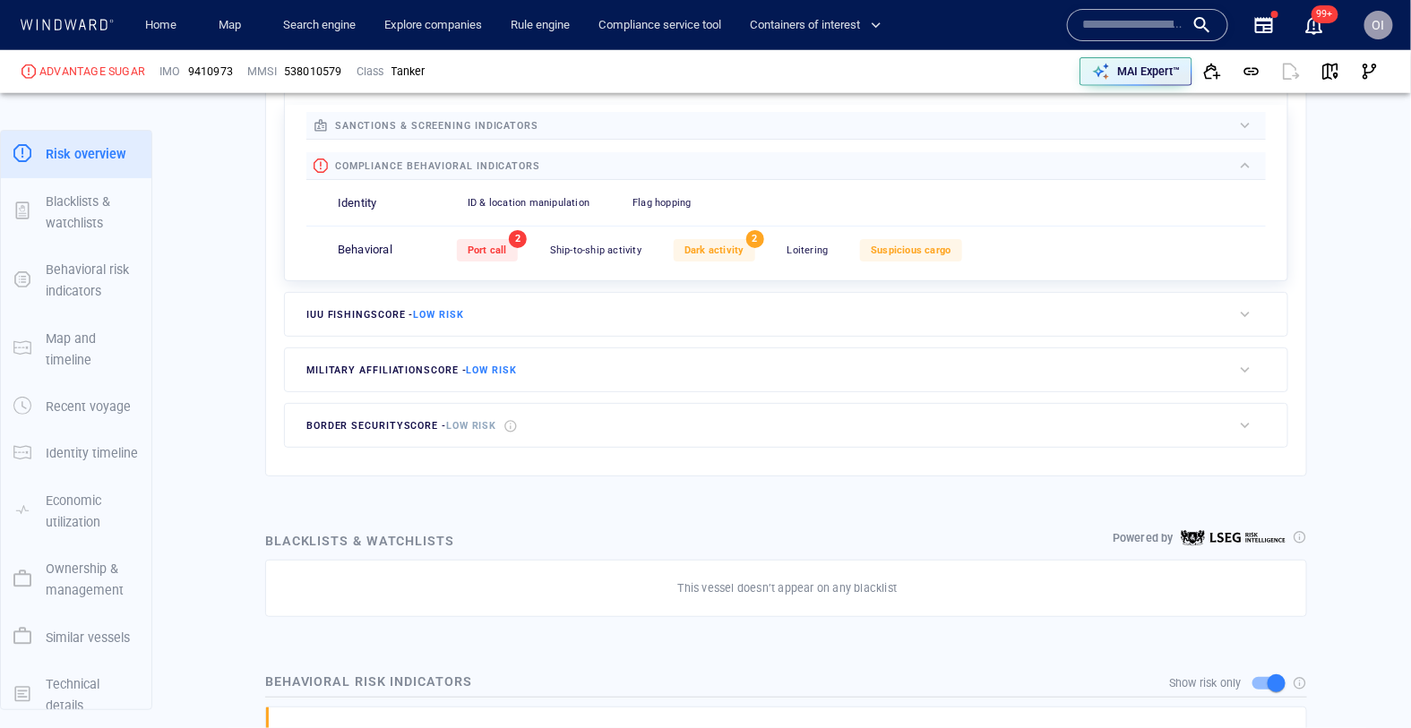
scroll to position [612, 0]
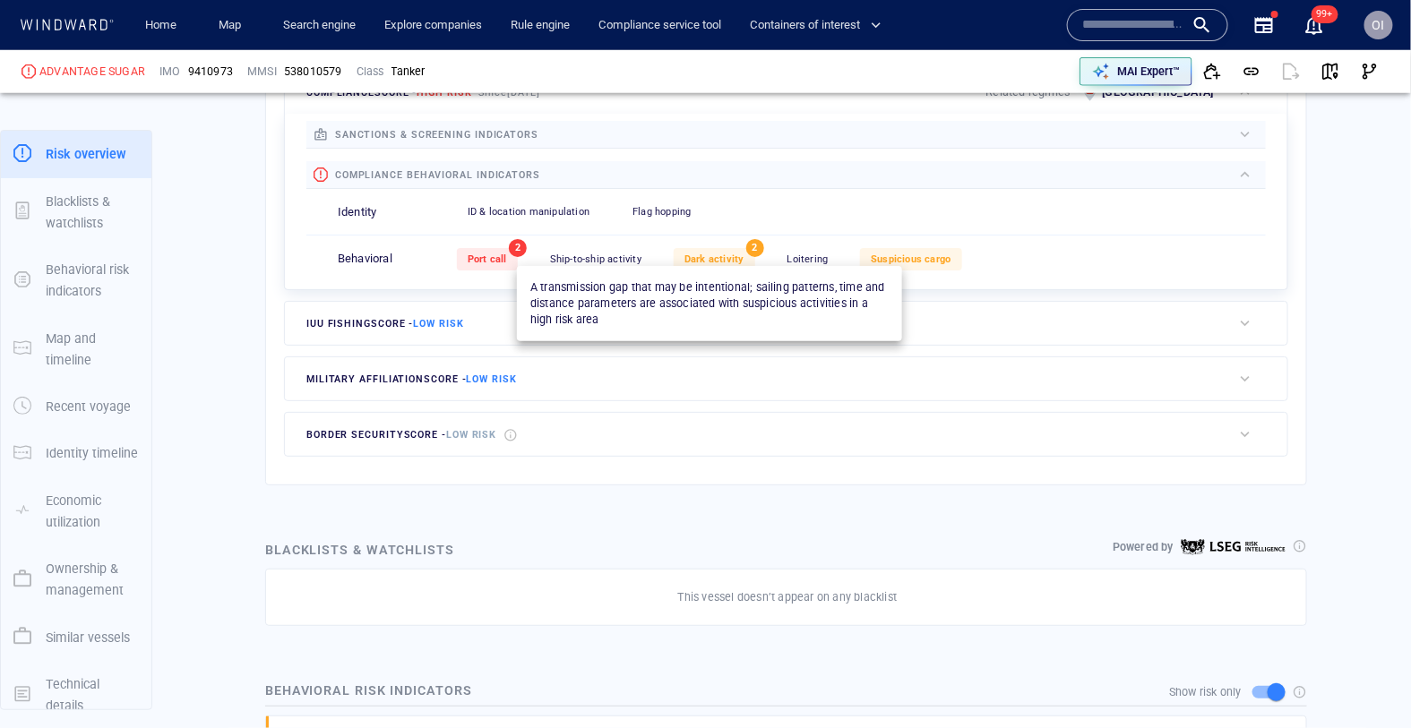
click at [730, 255] on span "Dark activity" at bounding box center [714, 260] width 60 height 12
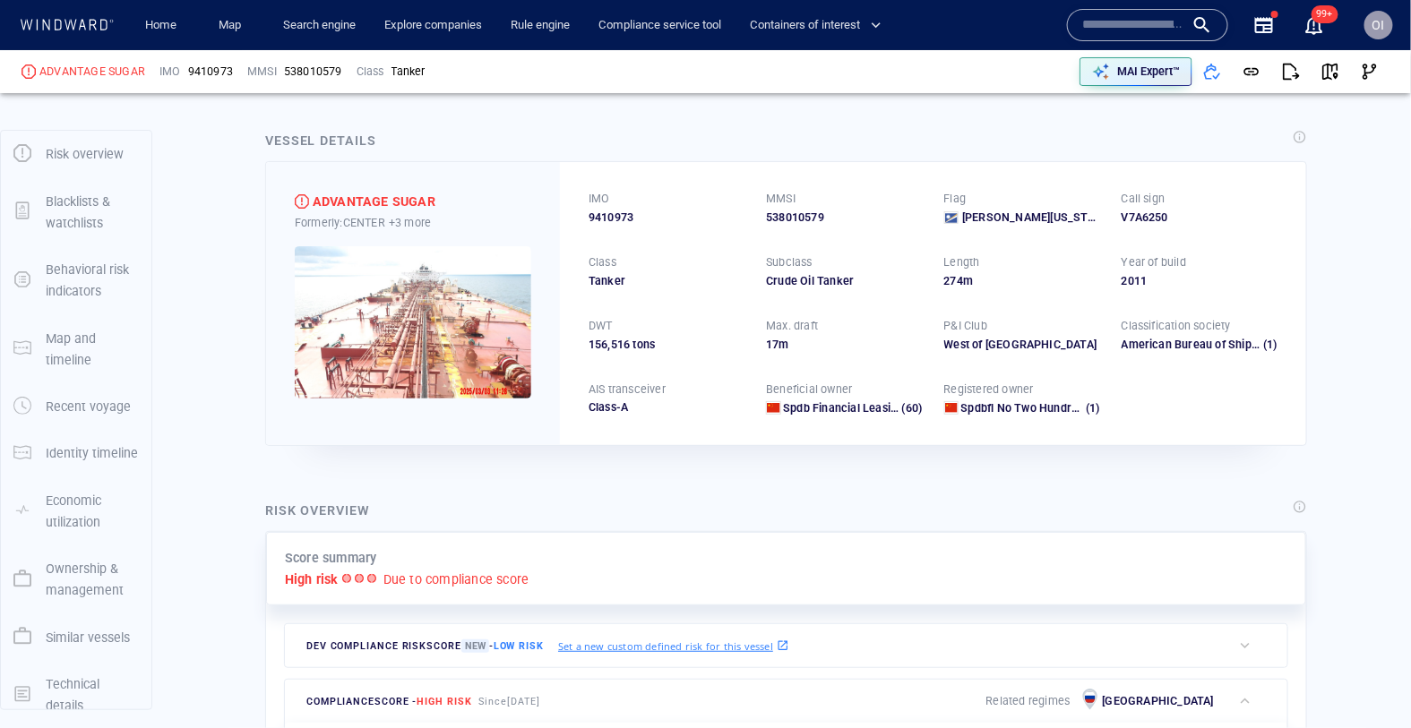
scroll to position [0, 0]
